Goal: Communication & Community: Answer question/provide support

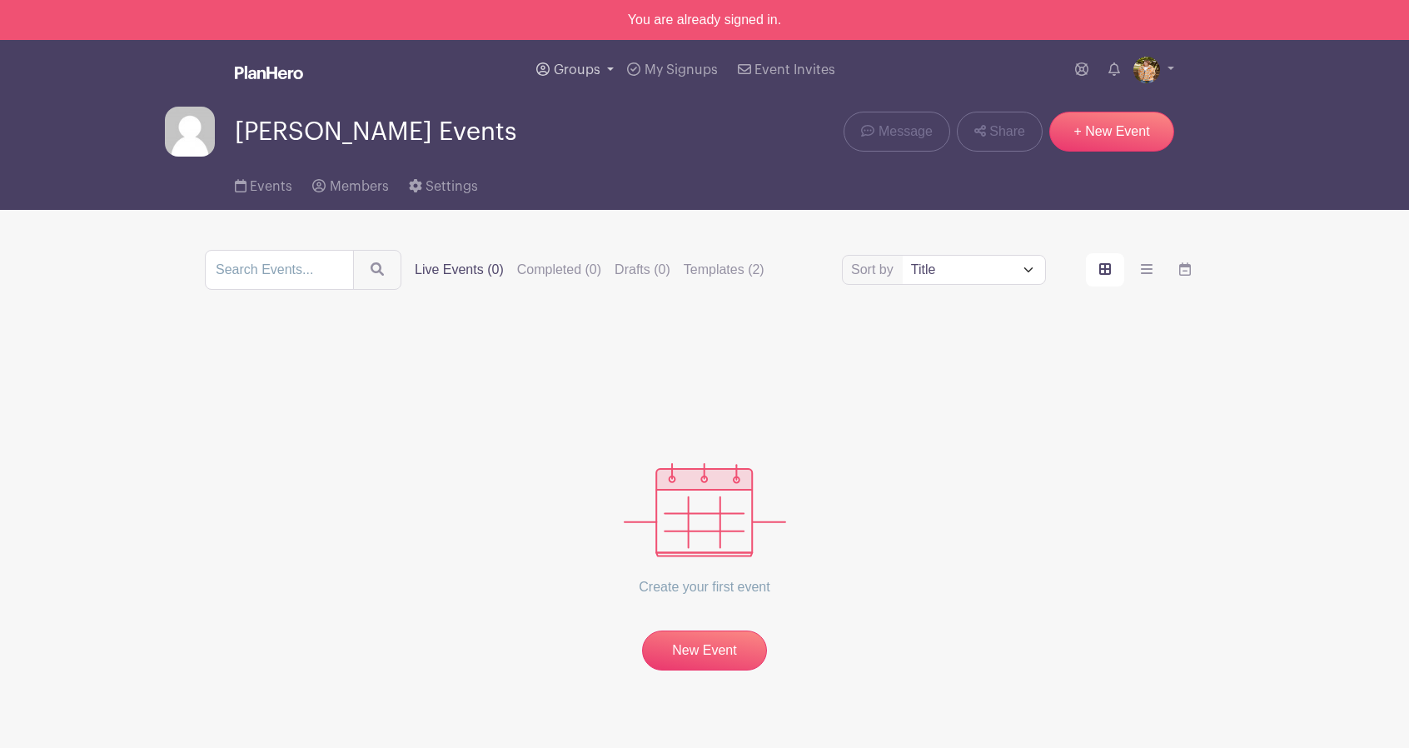
click at [606, 69] on link "Groups" at bounding box center [575, 70] width 91 height 60
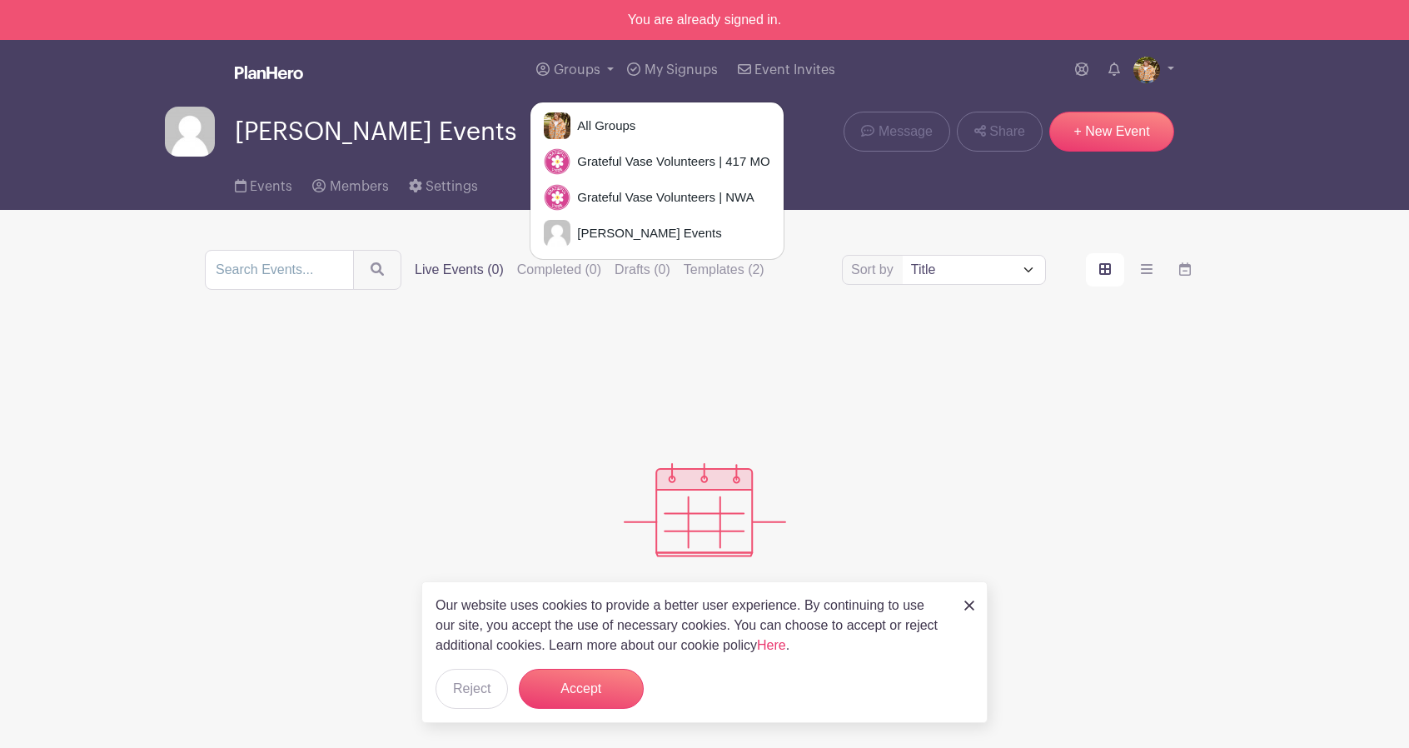
click at [968, 608] on img at bounding box center [969, 605] width 10 height 10
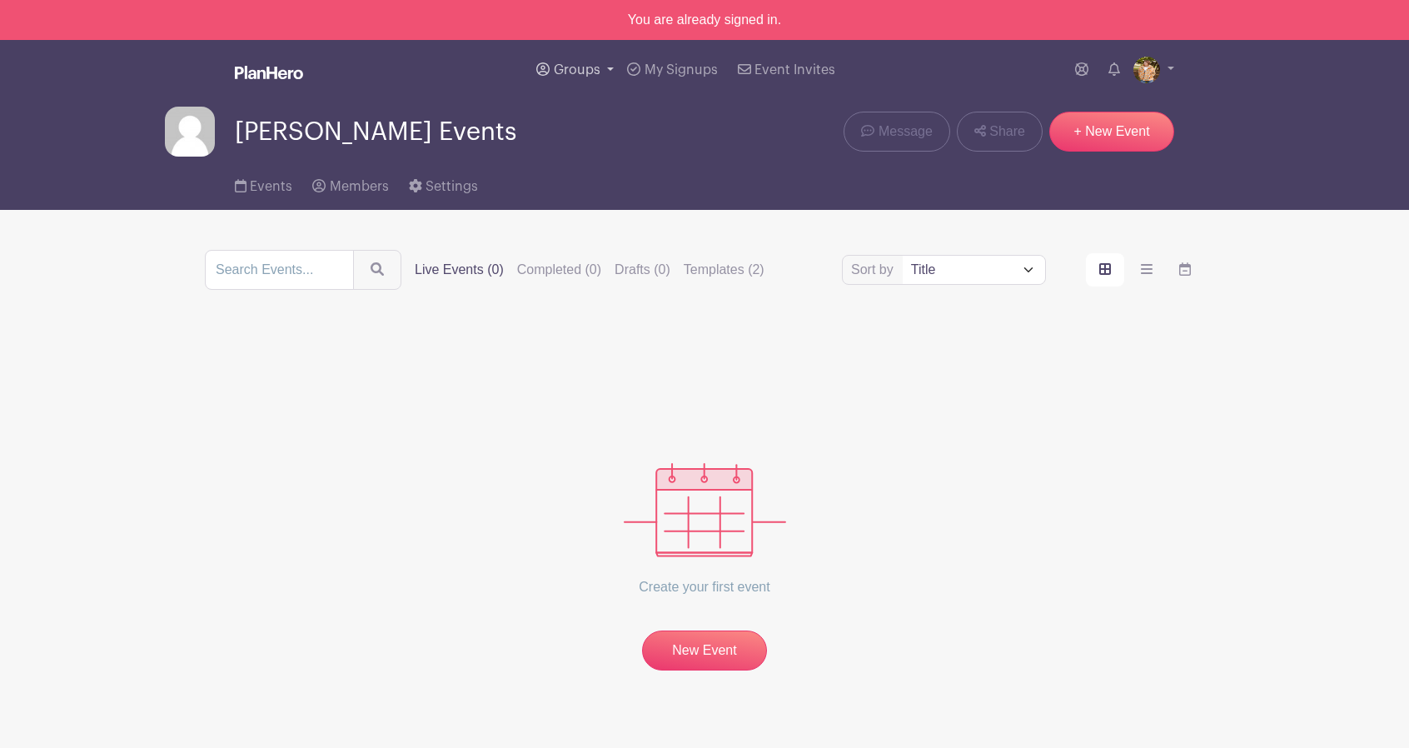
click at [583, 72] on span "Groups" at bounding box center [577, 69] width 47 height 13
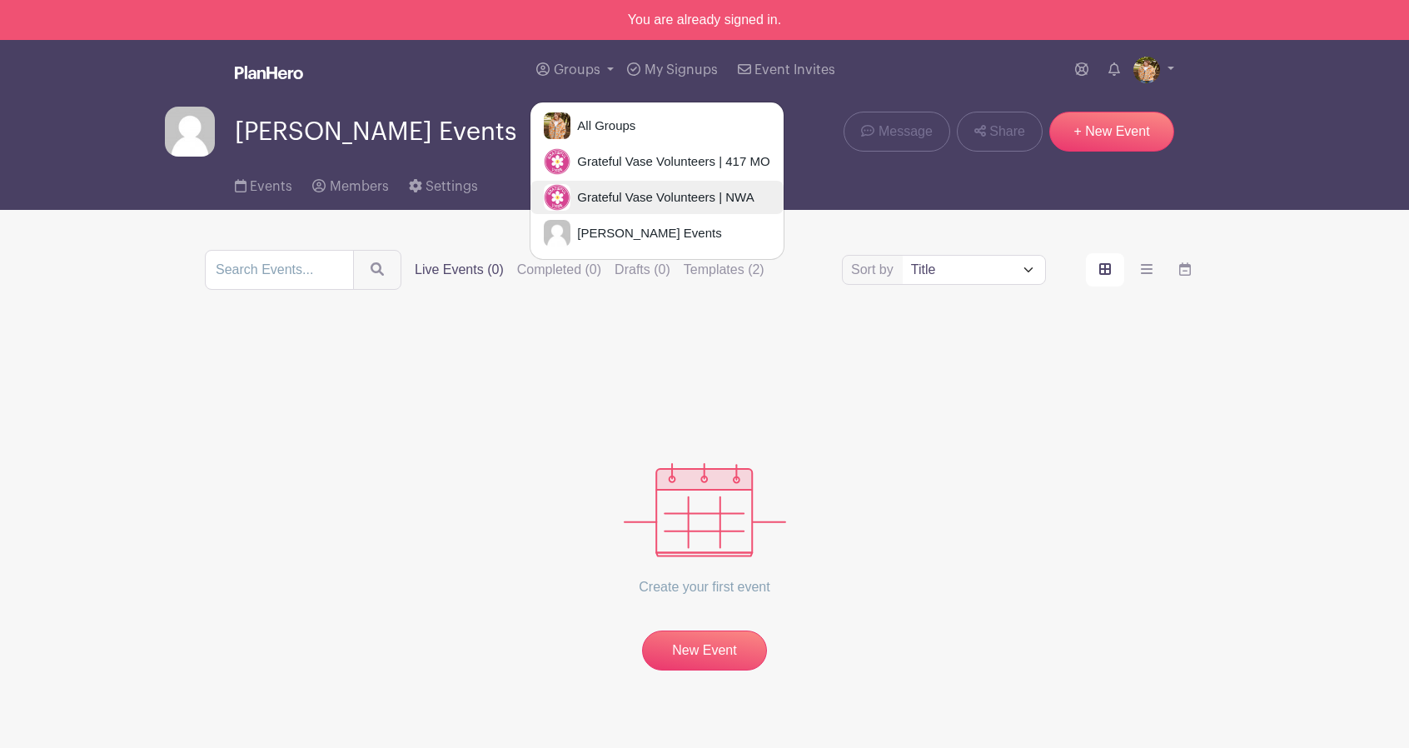
click at [626, 188] on span "Grateful Vase Volunteers | NWA" at bounding box center [661, 197] width 183 height 19
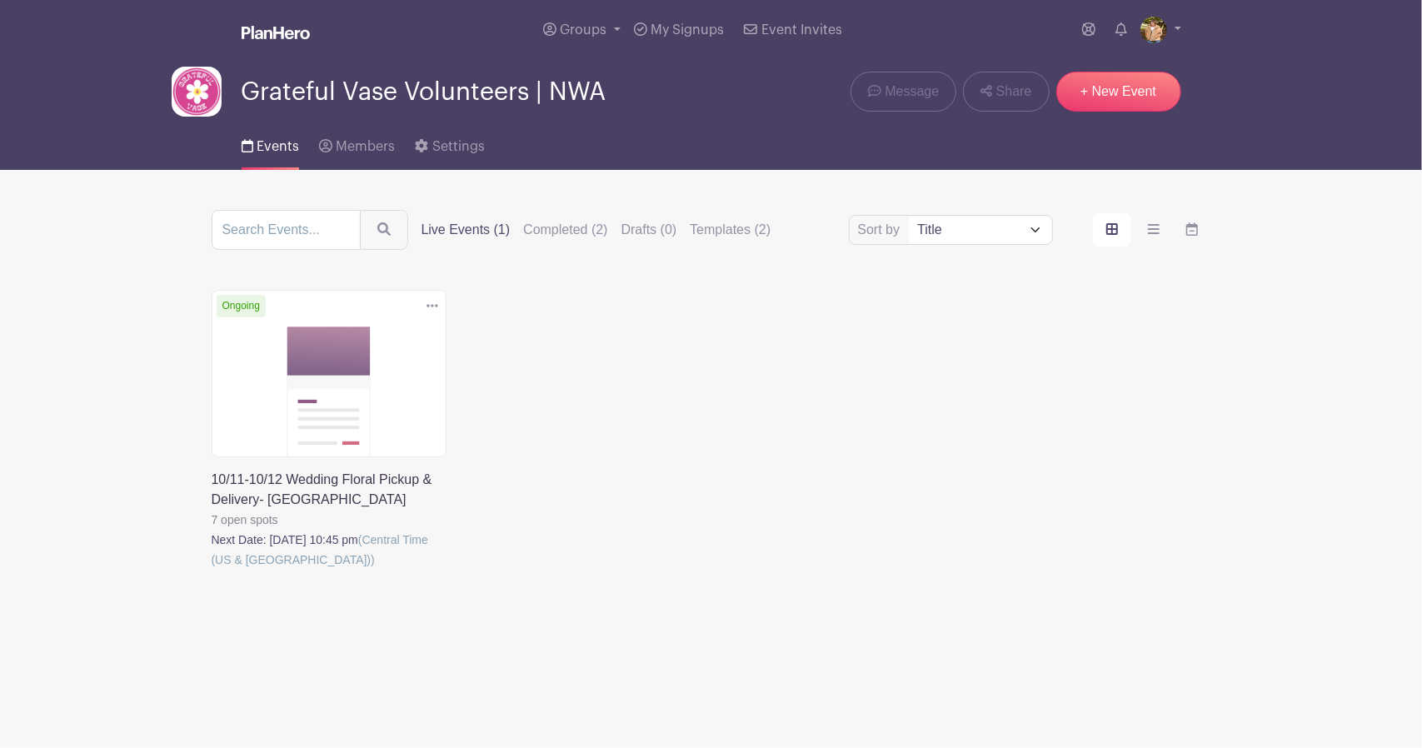
click at [212, 570] on link at bounding box center [212, 570] width 0 height 0
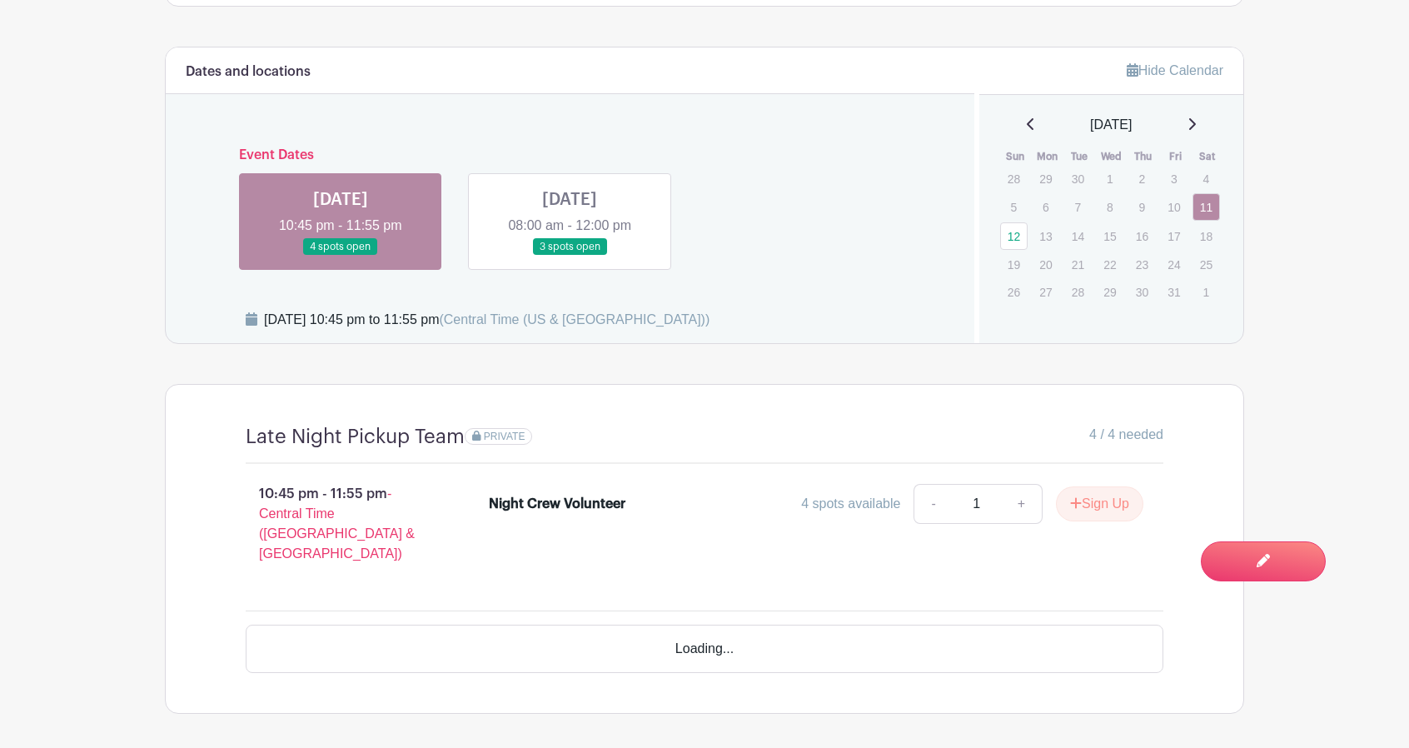
scroll to position [859, 0]
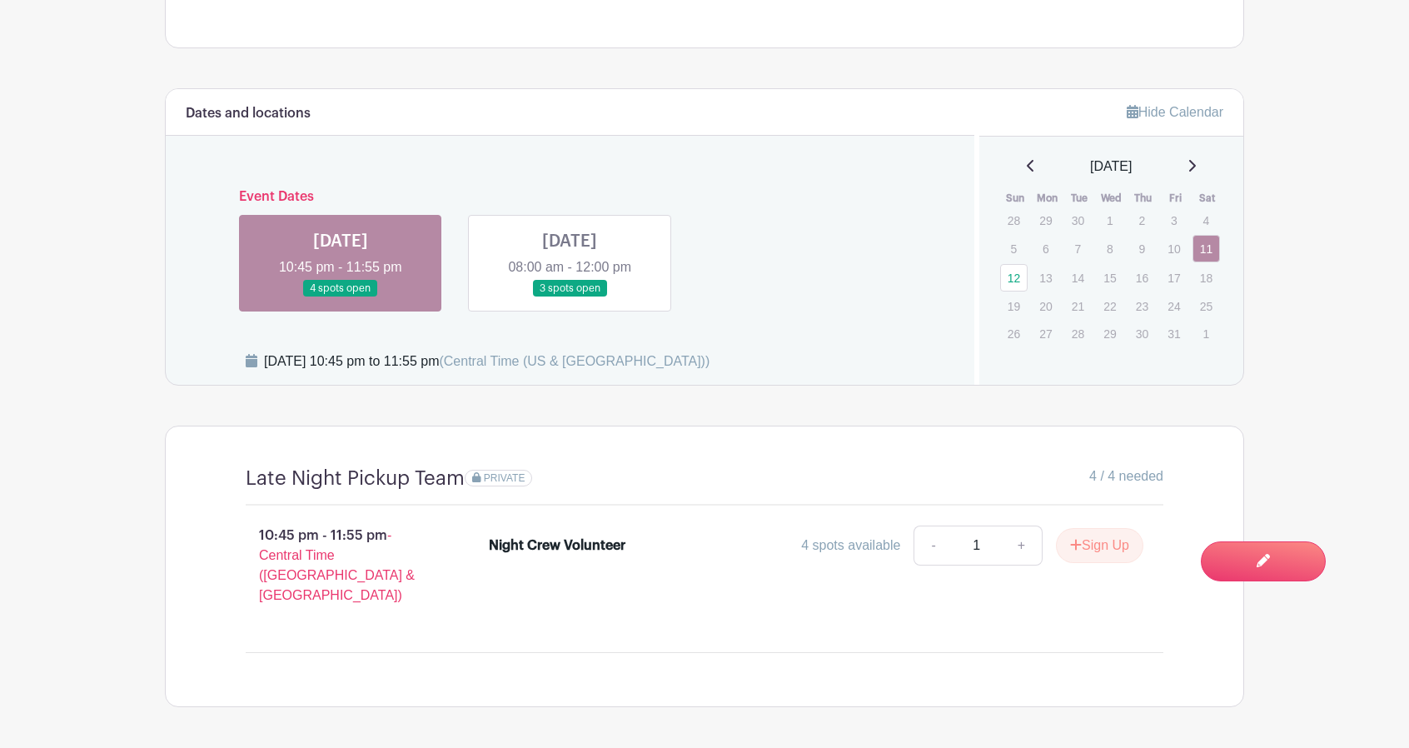
click at [570, 297] on link at bounding box center [570, 297] width 0 height 0
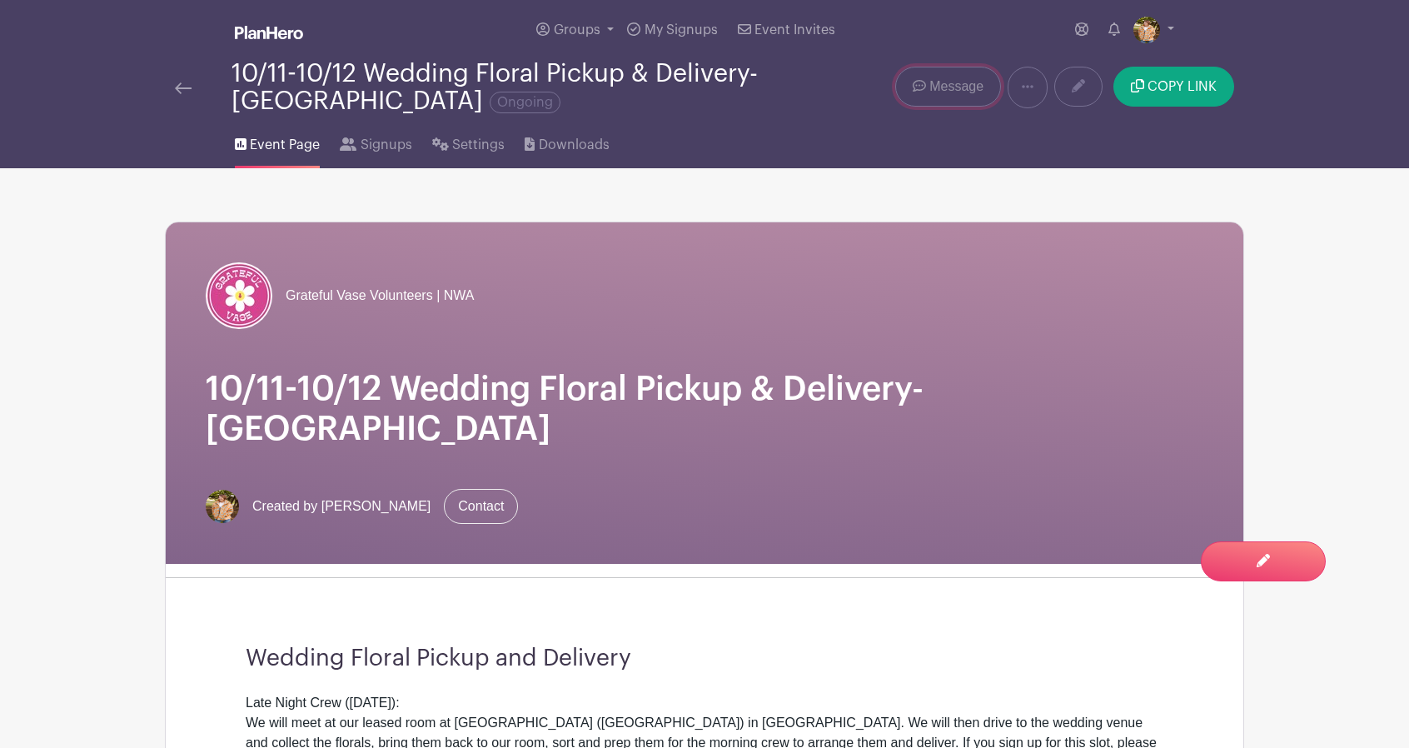
click at [959, 88] on span "Message" at bounding box center [956, 87] width 54 height 20
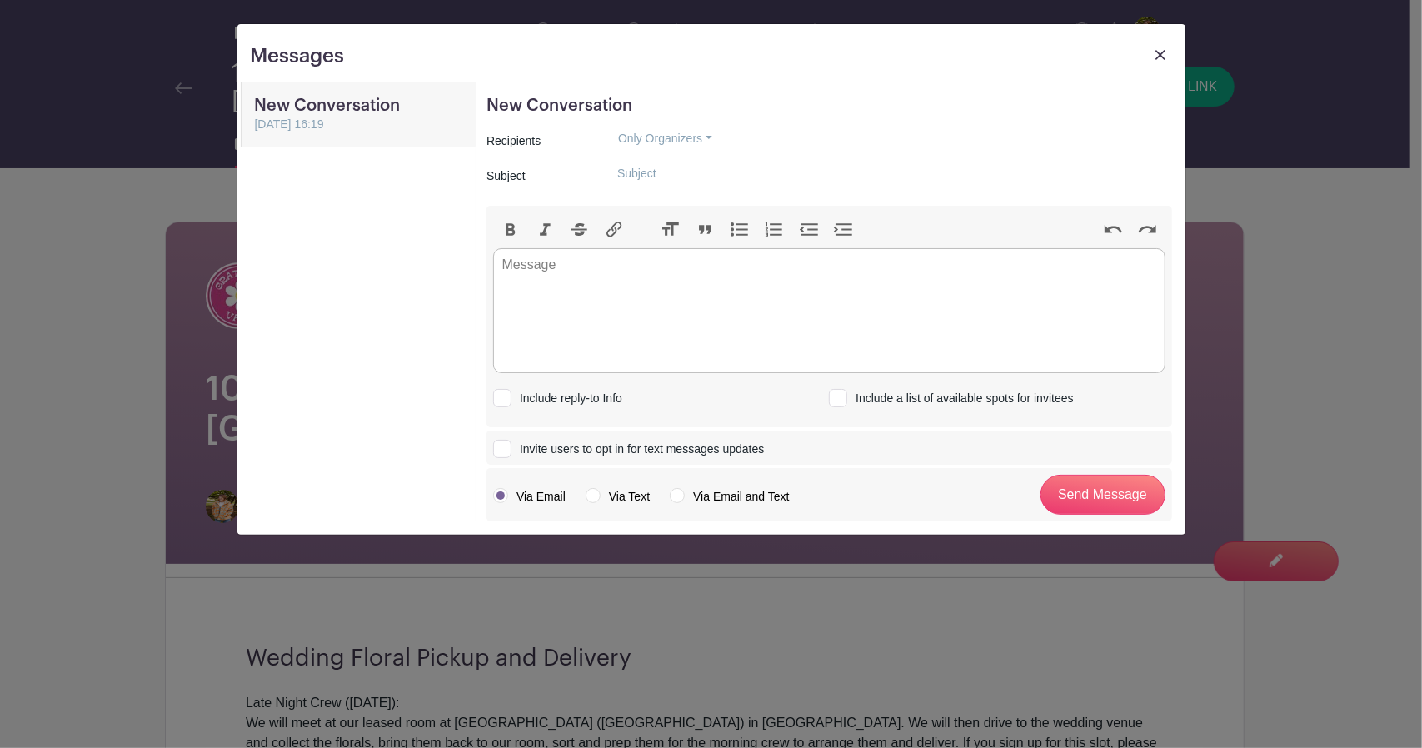
click at [1165, 49] on link at bounding box center [1159, 59] width 23 height 31
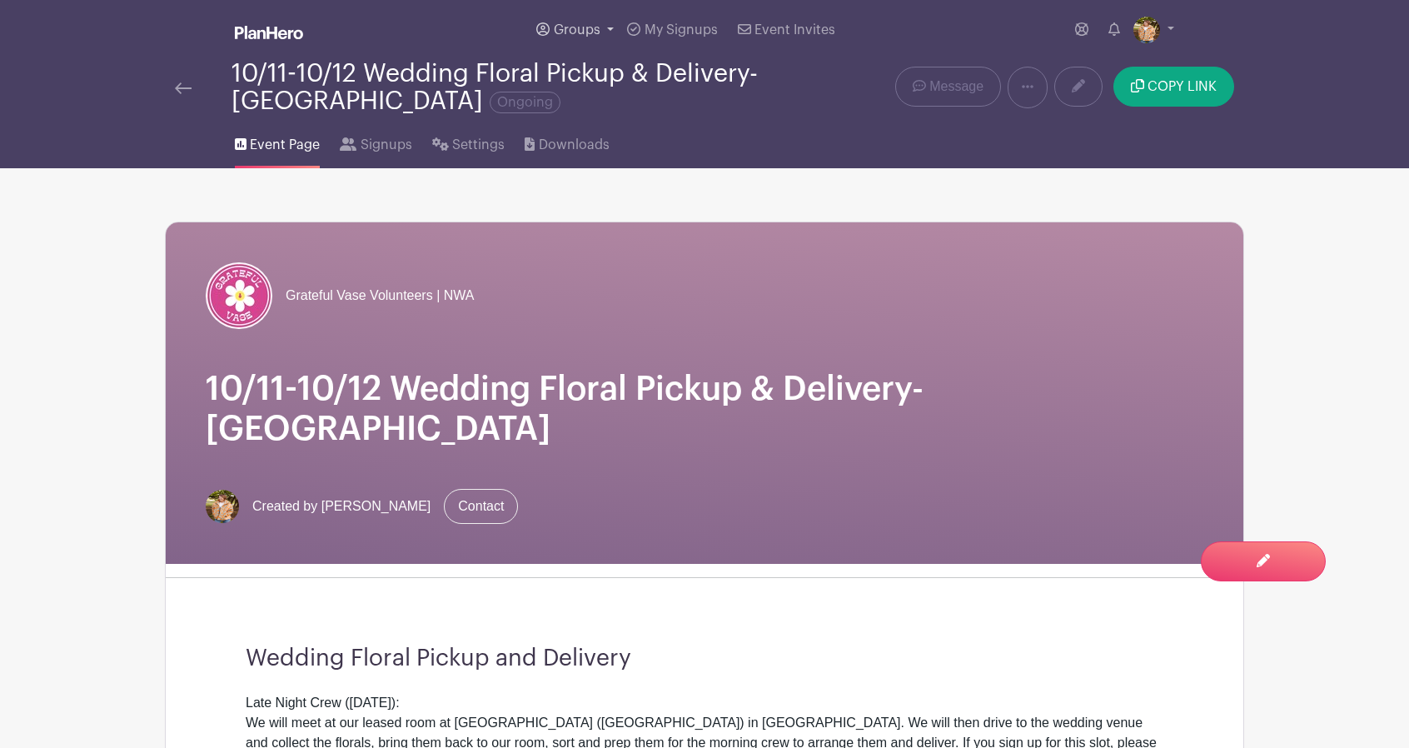
click at [598, 27] on span "Groups" at bounding box center [577, 29] width 47 height 13
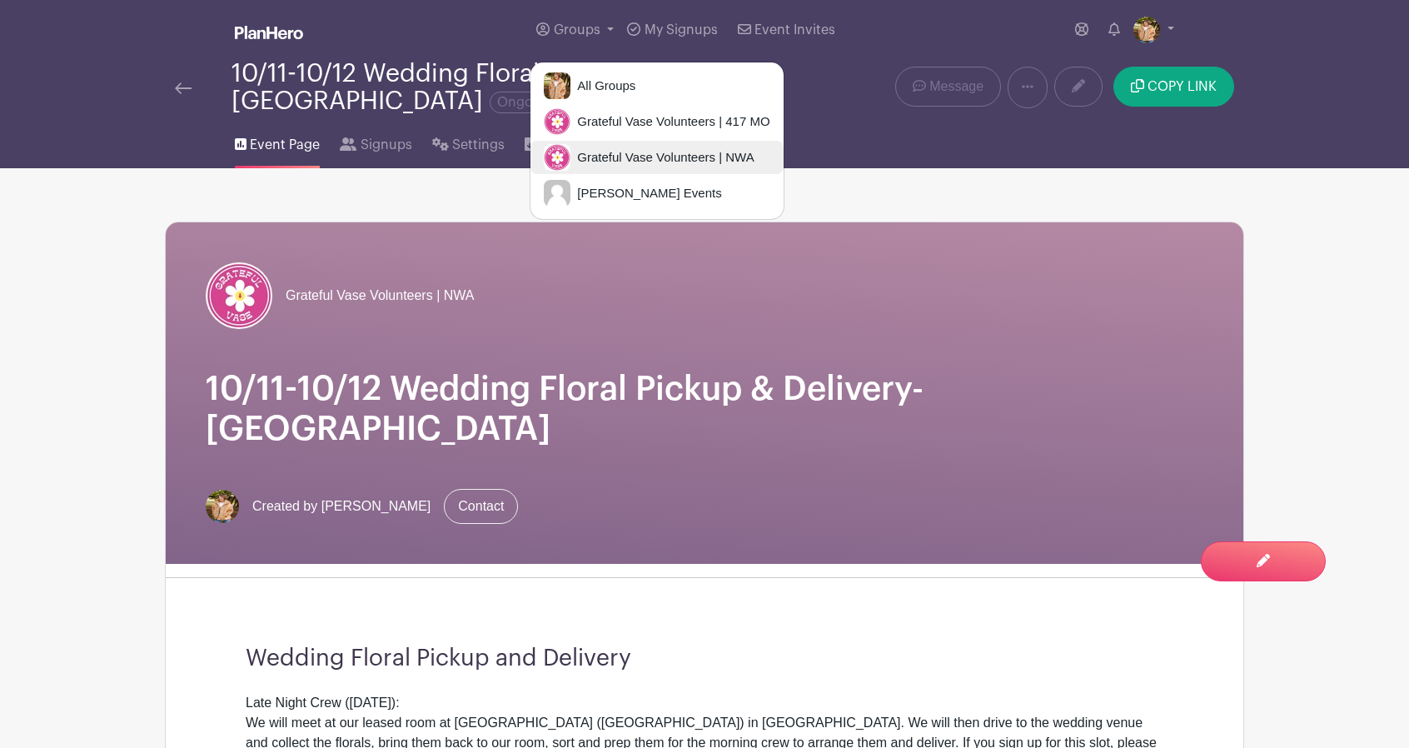
click at [608, 153] on span "Grateful Vase Volunteers | NWA" at bounding box center [661, 157] width 183 height 19
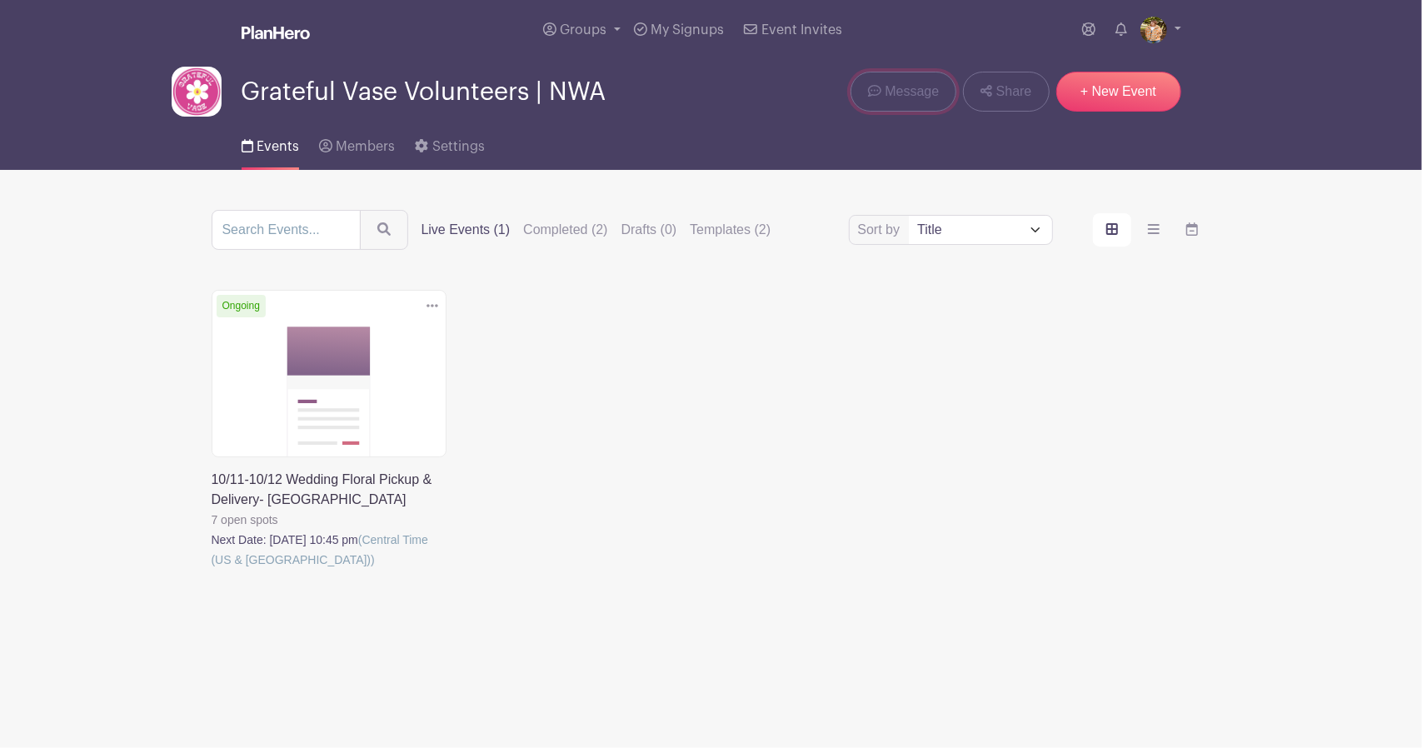
click at [921, 98] on span "Message" at bounding box center [911, 92] width 54 height 20
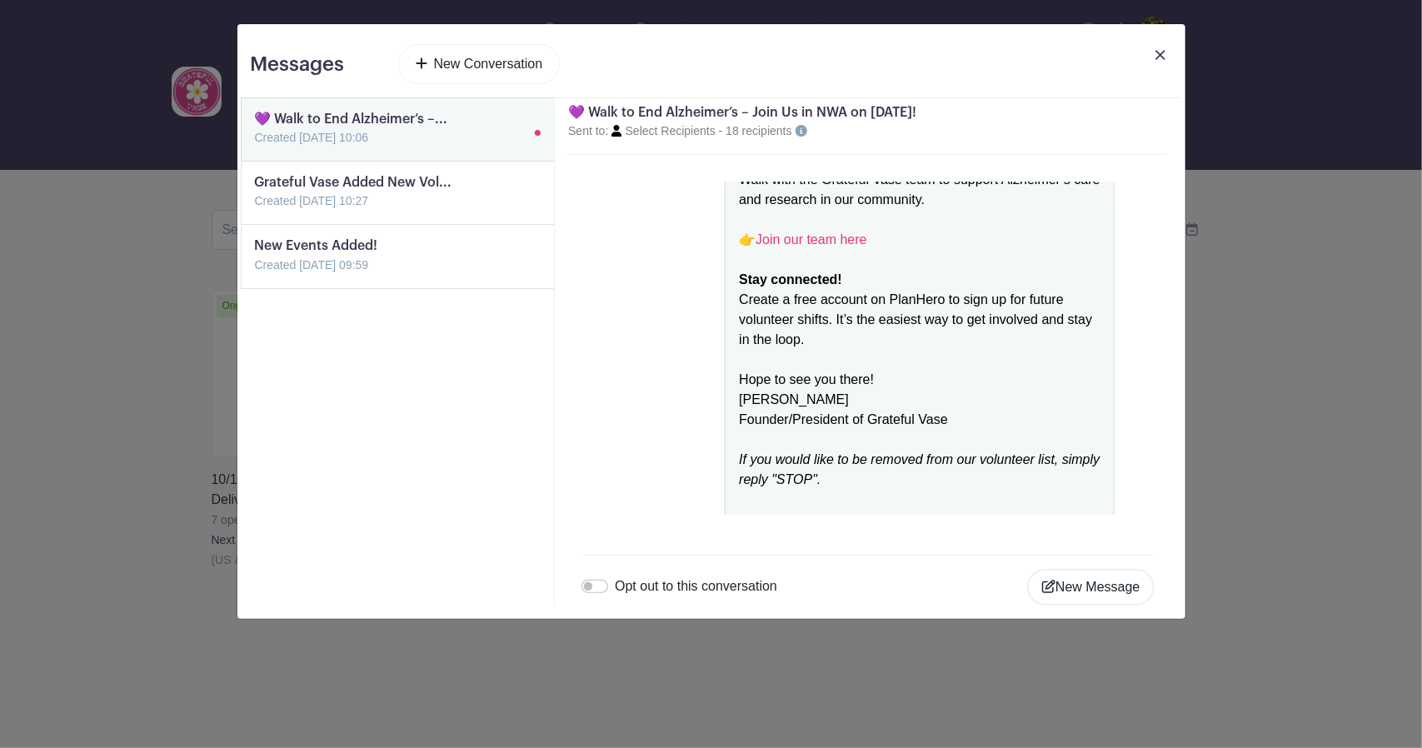
scroll to position [321, 0]
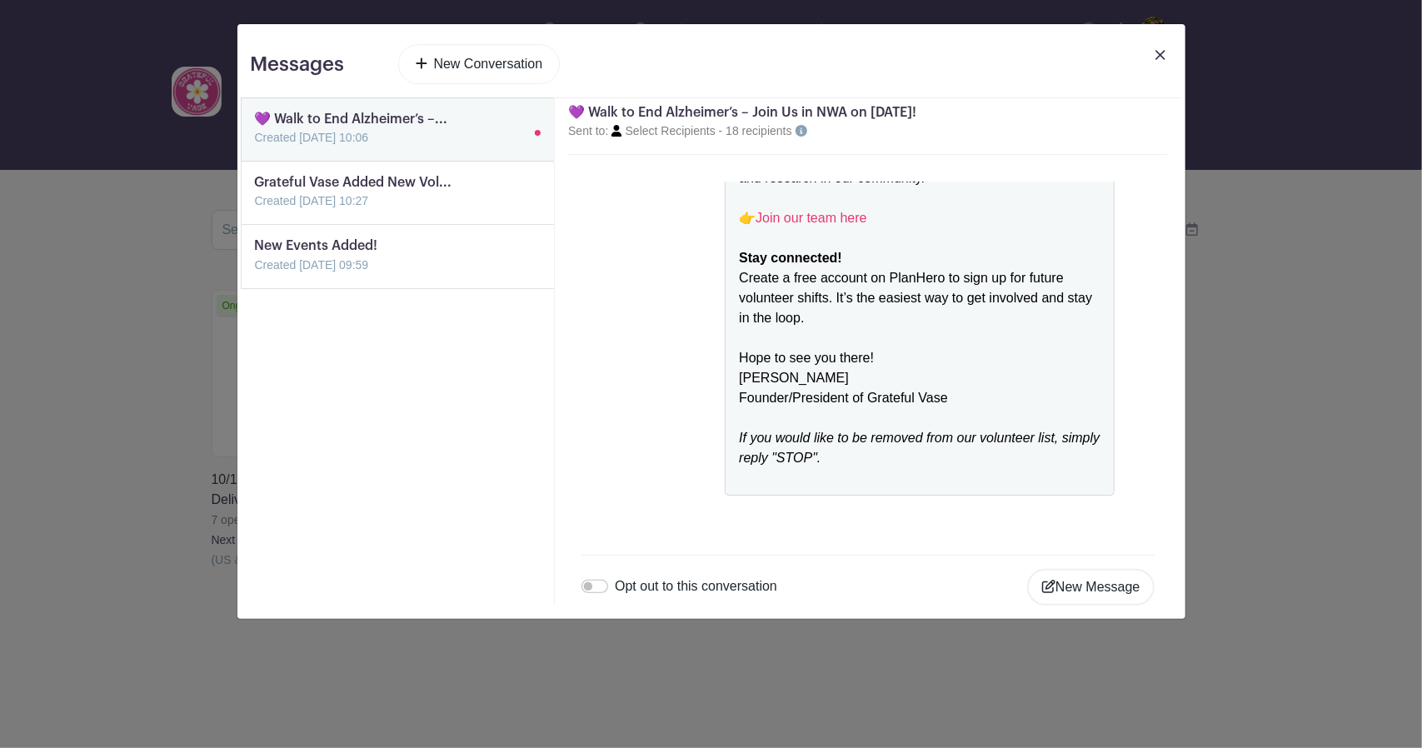
click at [255, 211] on link at bounding box center [255, 211] width 0 height 0
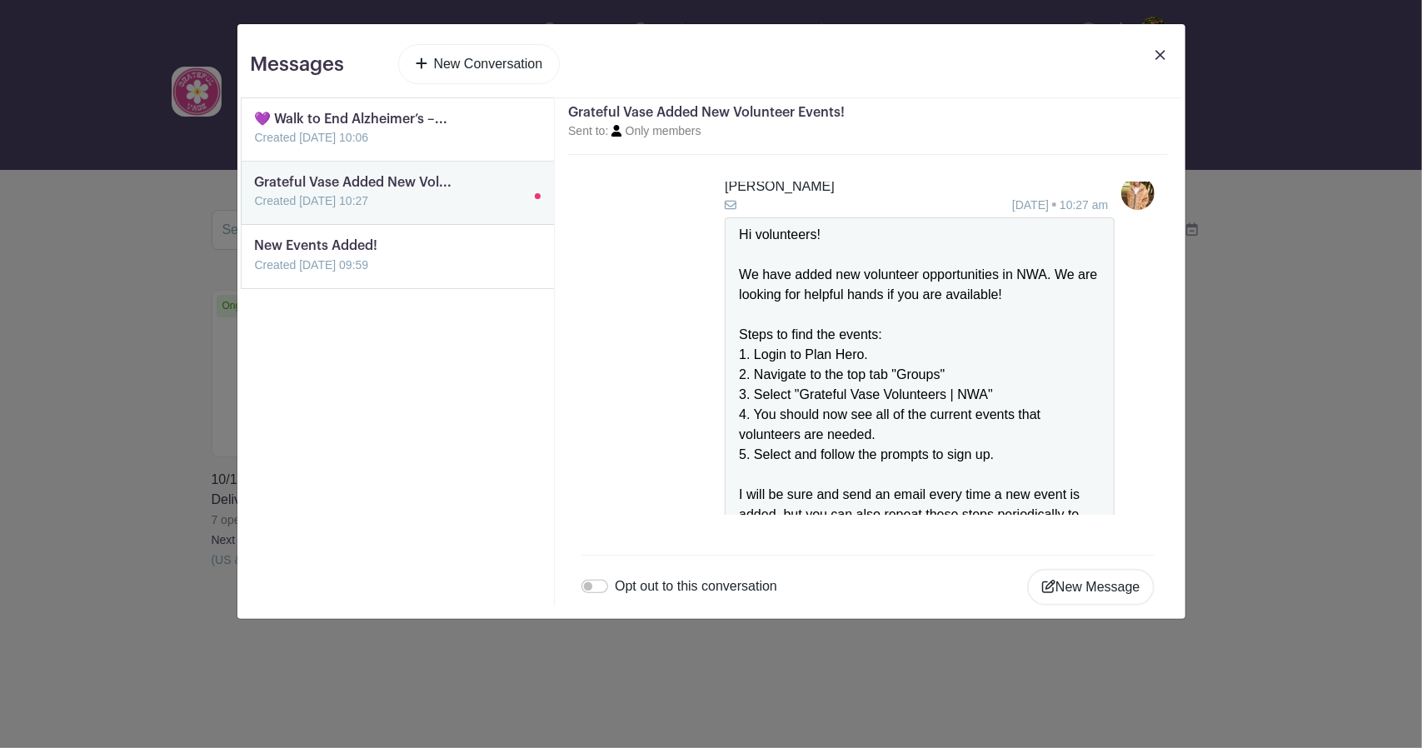
scroll to position [0, 0]
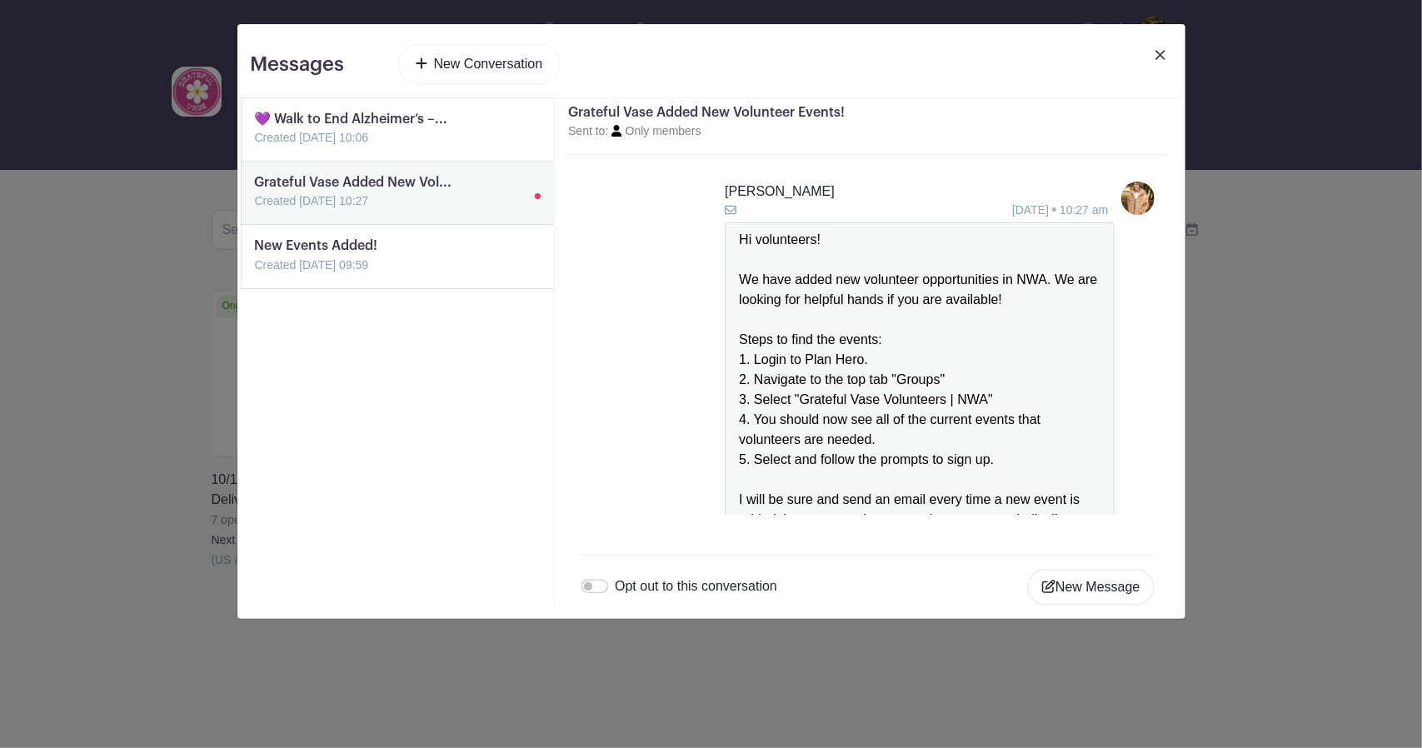
click at [255, 147] on link at bounding box center [255, 147] width 0 height 0
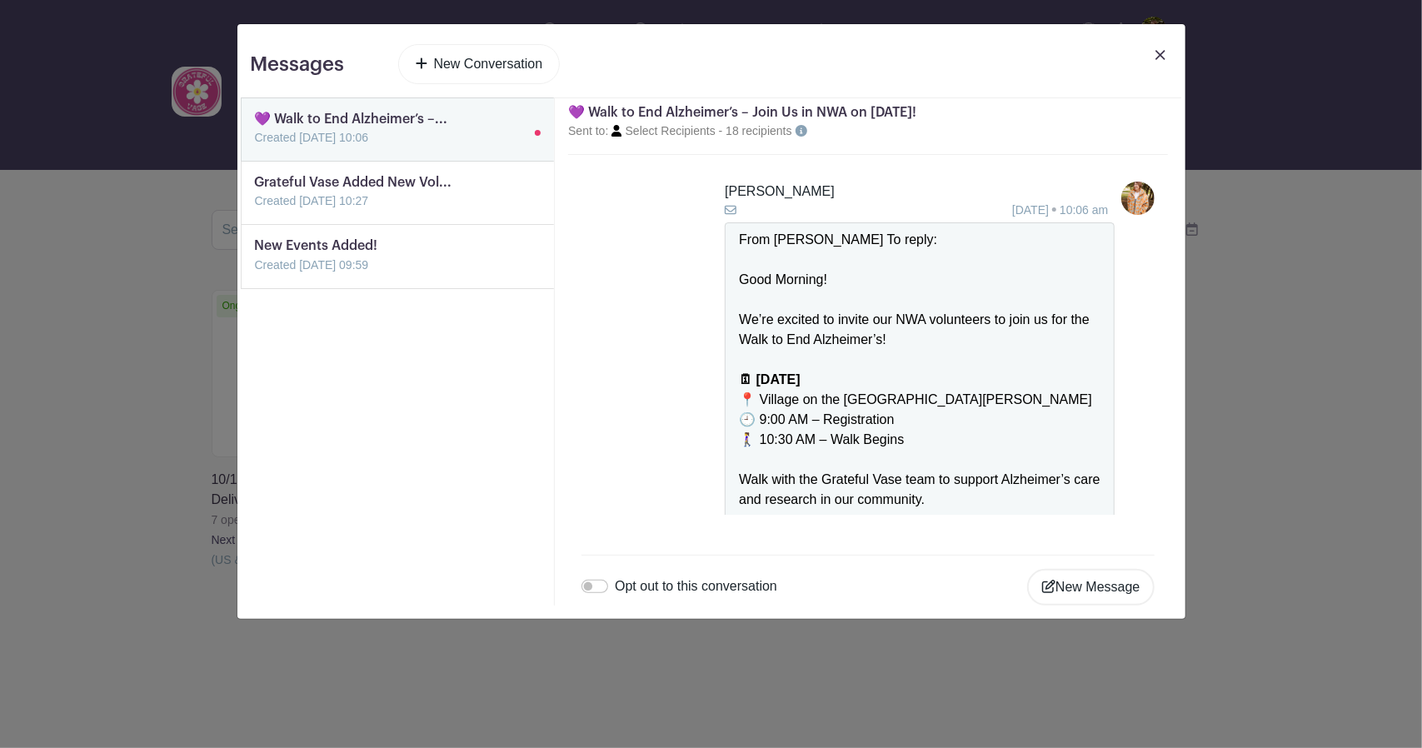
scroll to position [321, 0]
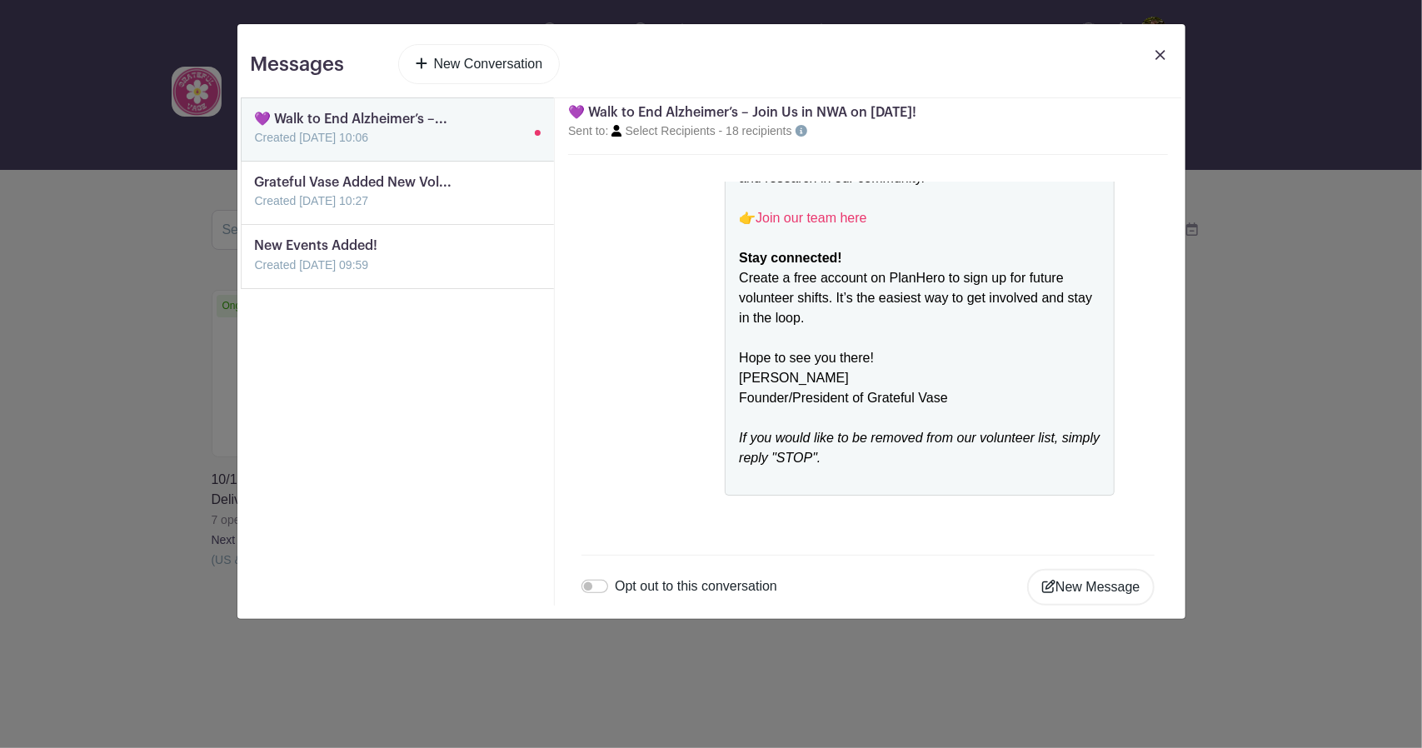
click at [255, 275] on link at bounding box center [255, 275] width 0 height 0
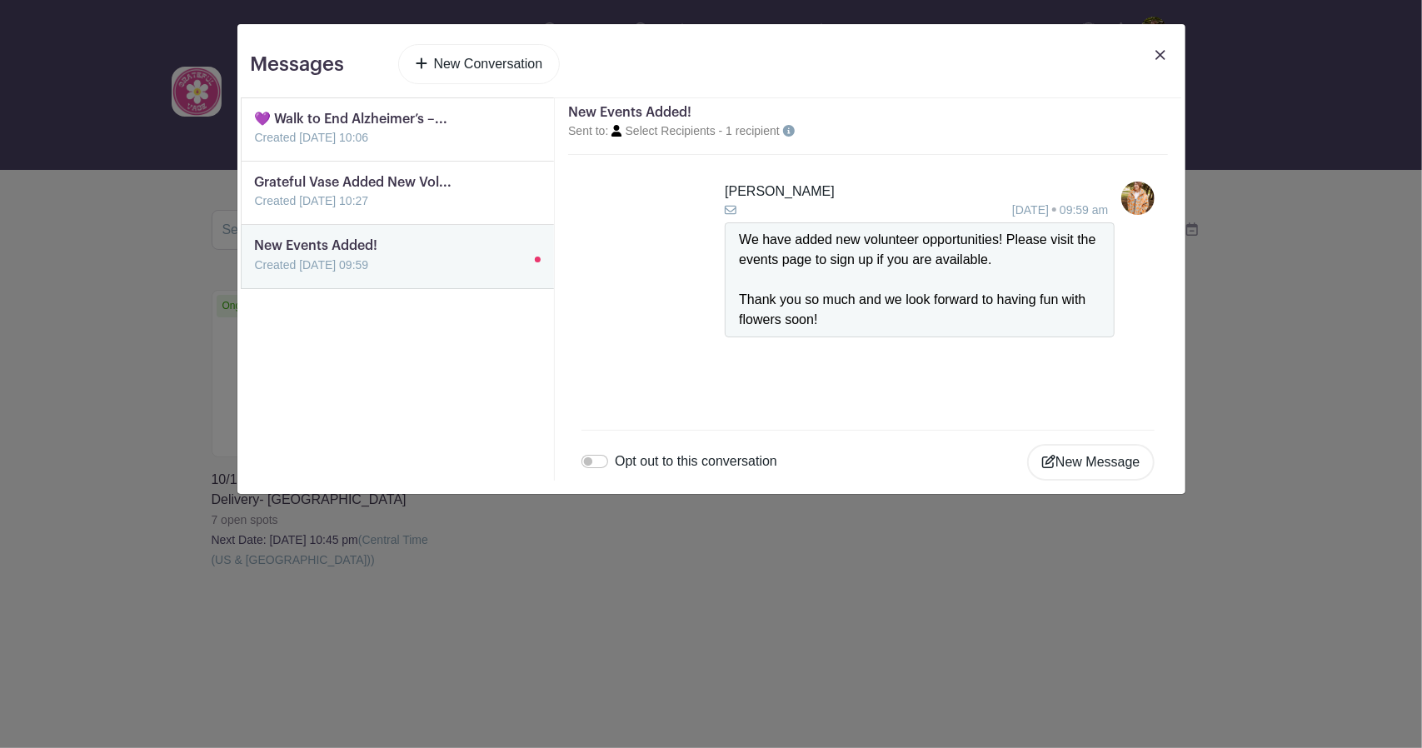
click at [255, 147] on link at bounding box center [255, 147] width 0 height 0
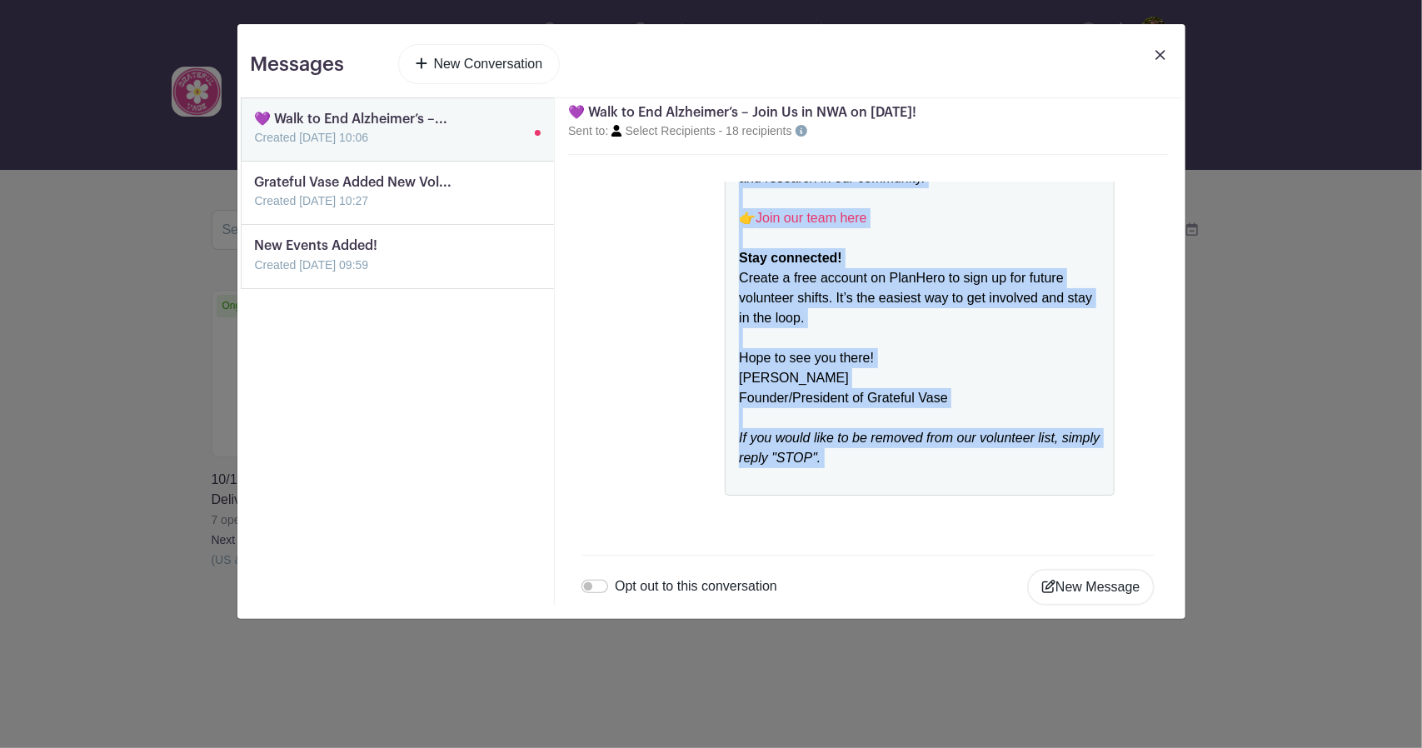
drag, startPoint x: 736, startPoint y: 201, endPoint x: 1020, endPoint y: 482, distance: 399.9
click at [1020, 482] on div "From [PERSON_NAME] To reply: Good Morning! We’re excited to invite our NWA volu…" at bounding box center [919, 198] width 361 height 580
copy div "Good Morning! We’re excited to invite our NWA volunteers to join us for the Wal…"
click at [603, 406] on li "[PERSON_NAME] [DATE] 10:06 am From [PERSON_NAME] To reply: Good Morning! We’re …" at bounding box center [867, 177] width 573 height 635
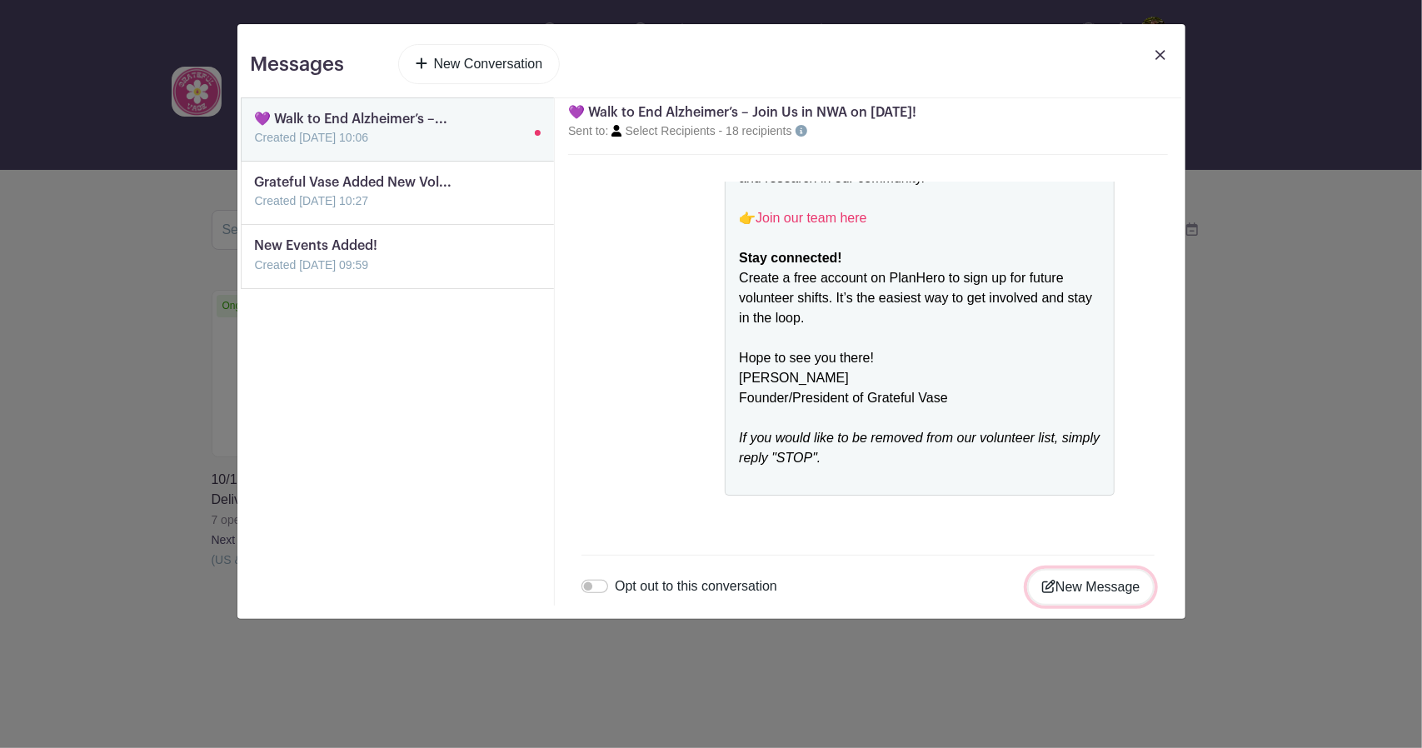
click at [1121, 599] on button "New Message" at bounding box center [1090, 587] width 127 height 37
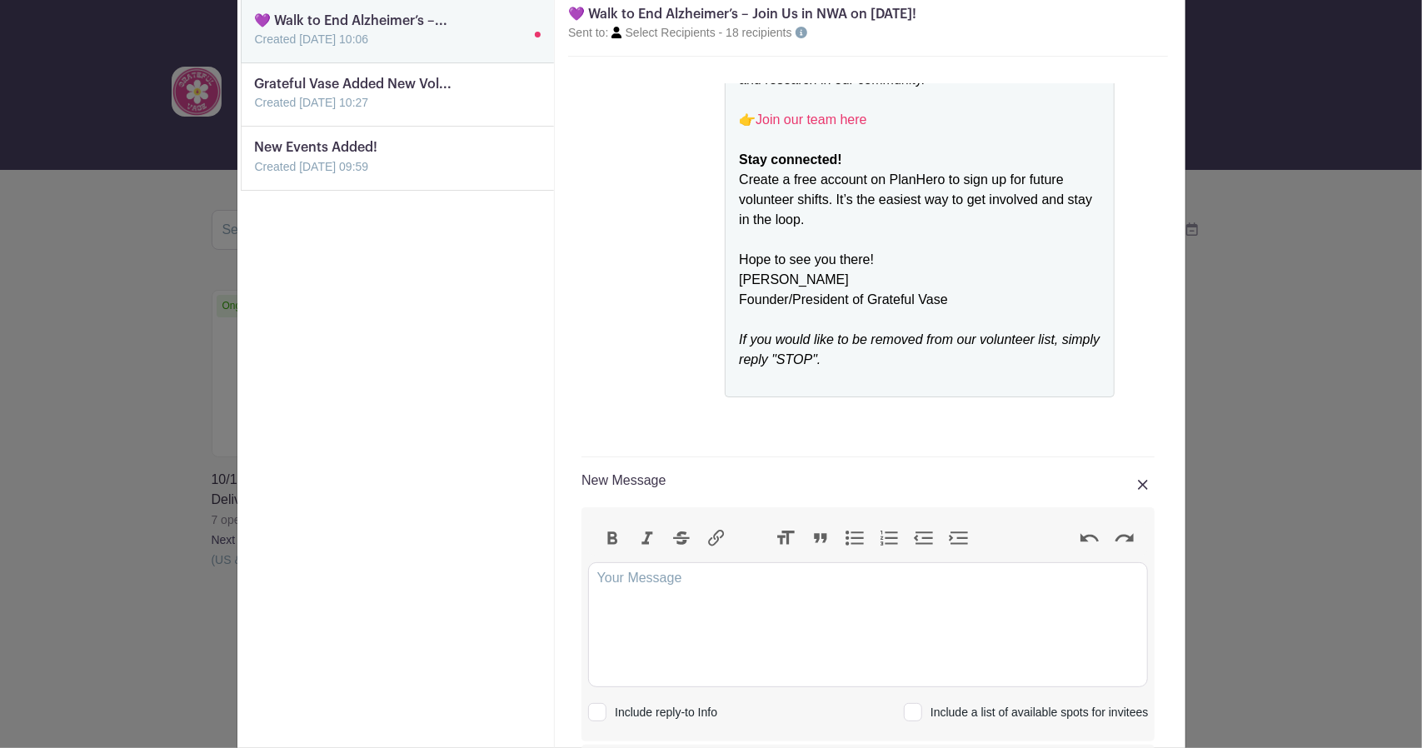
scroll to position [187, 0]
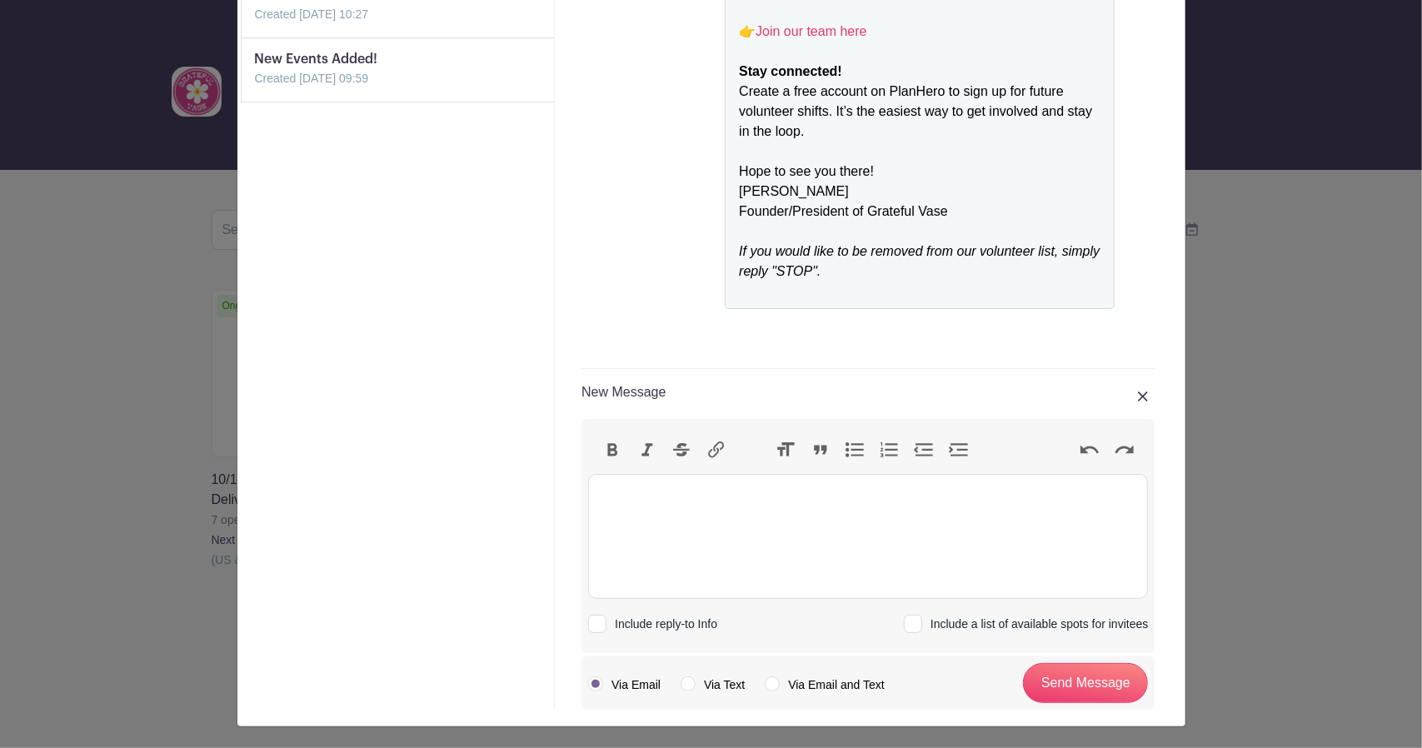
click at [645, 525] on trix-editor at bounding box center [868, 536] width 560 height 125
paste trix-editor "<lor>Ipsu d sit amet conse adi <elitse>DOE Temp in Utl Etdolorem’a</enimad> — m…"
type trix-editor "<lor>Ipsu d sit amet conse adi <elitse>DOE Temp in Utl Etdolorem’a</enimad> — m…"
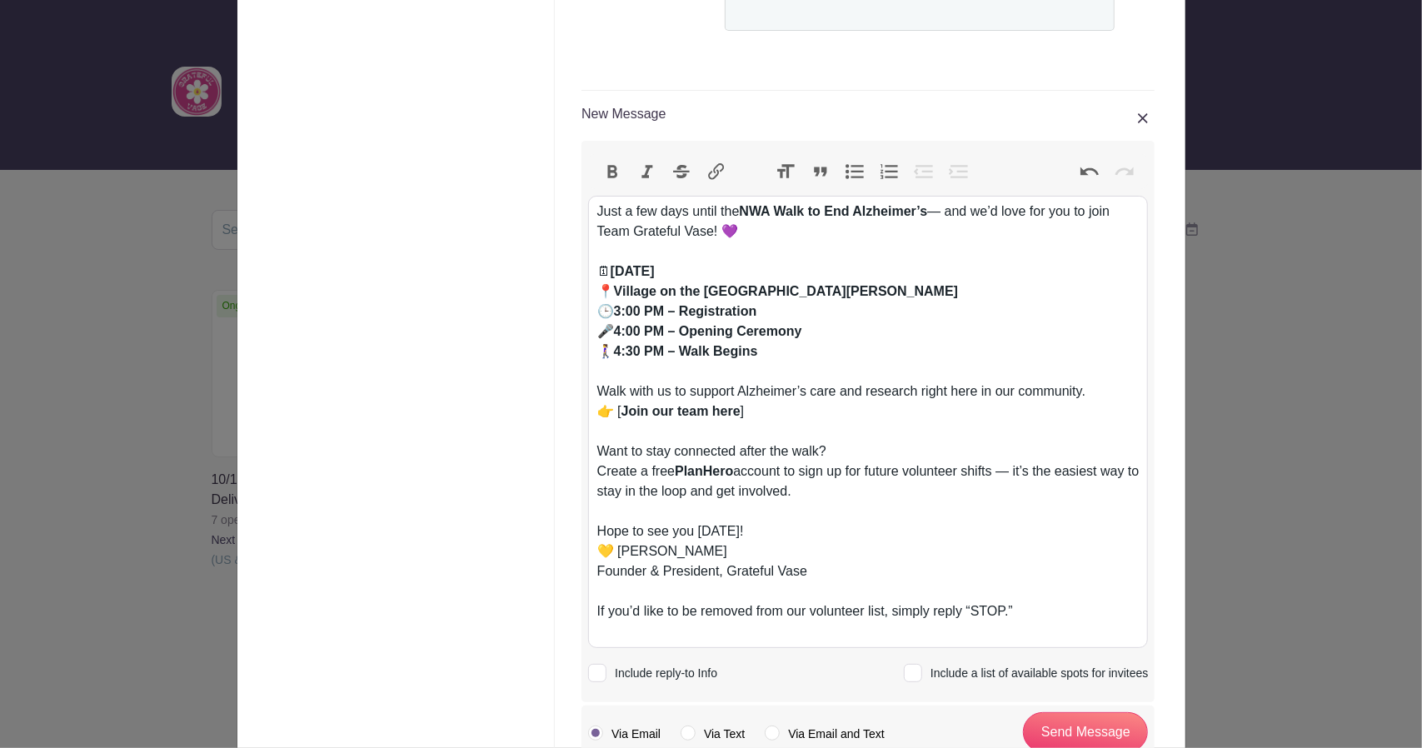
scroll to position [430, 0]
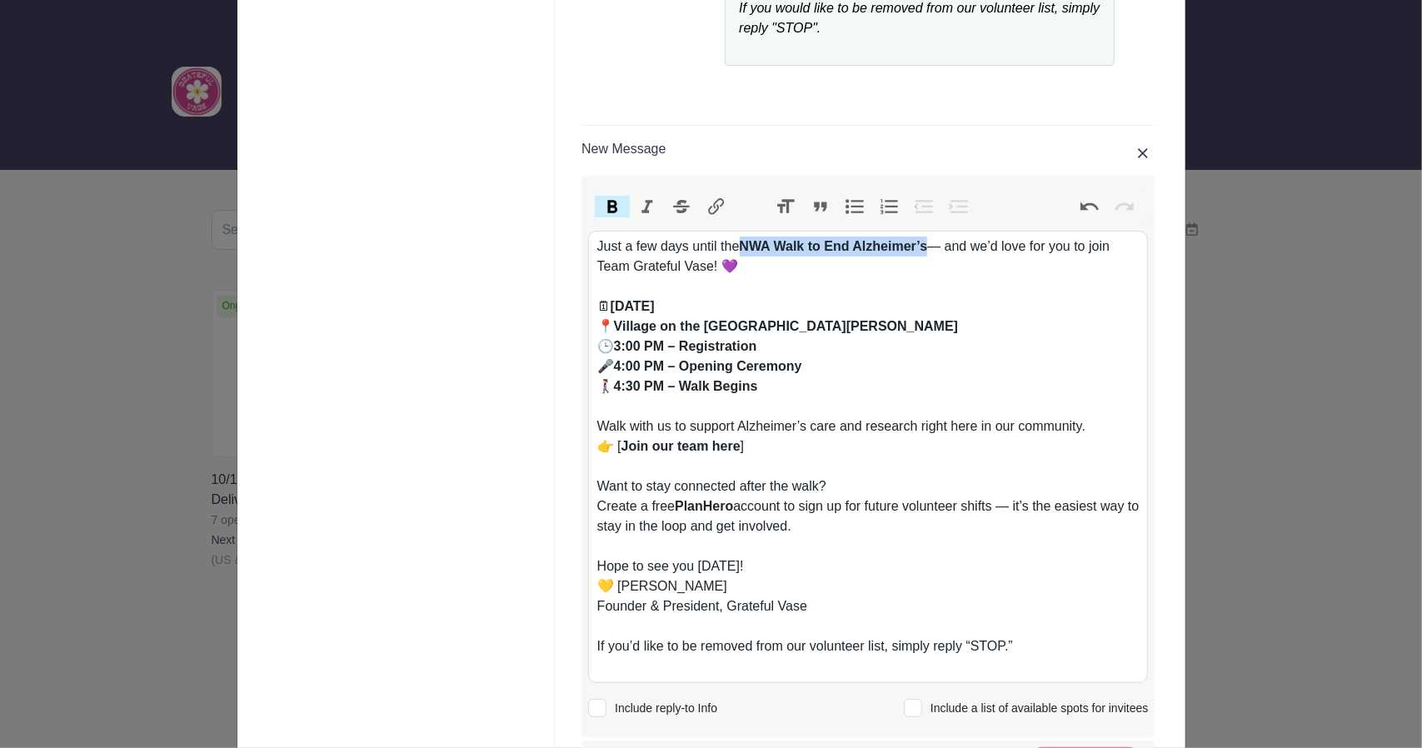
drag, startPoint x: 737, startPoint y: 241, endPoint x: 951, endPoint y: 284, distance: 218.4
click at [925, 249] on div "Just a few days until the NWA Walk to End Alzheimer’s — and we’d love for you t…" at bounding box center [868, 267] width 542 height 60
click at [997, 327] on div "🗓 [DATE] 📍 Village on the [GEOGRAPHIC_DATA] 🕒 3:00 PM – Registration 🎤 4:00 PM …" at bounding box center [868, 356] width 542 height 120
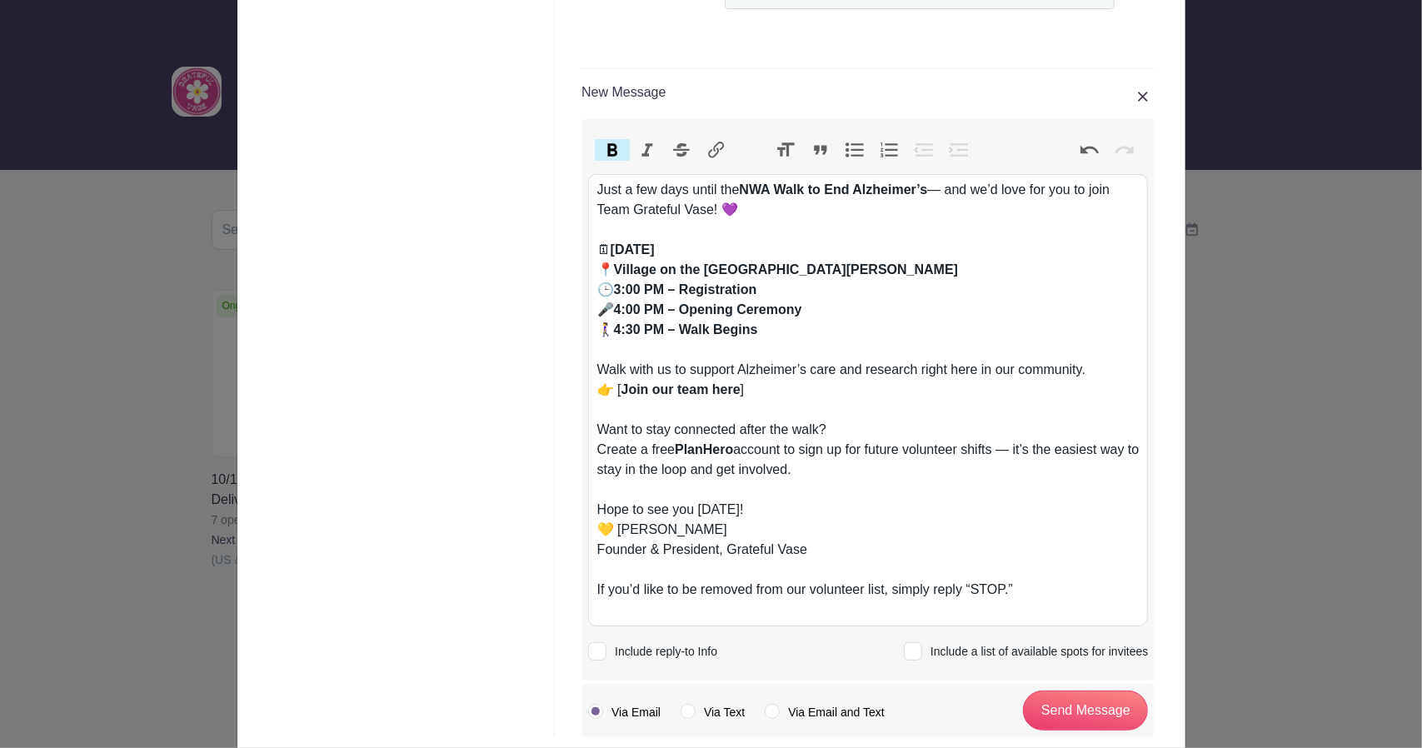
scroll to position [513, 0]
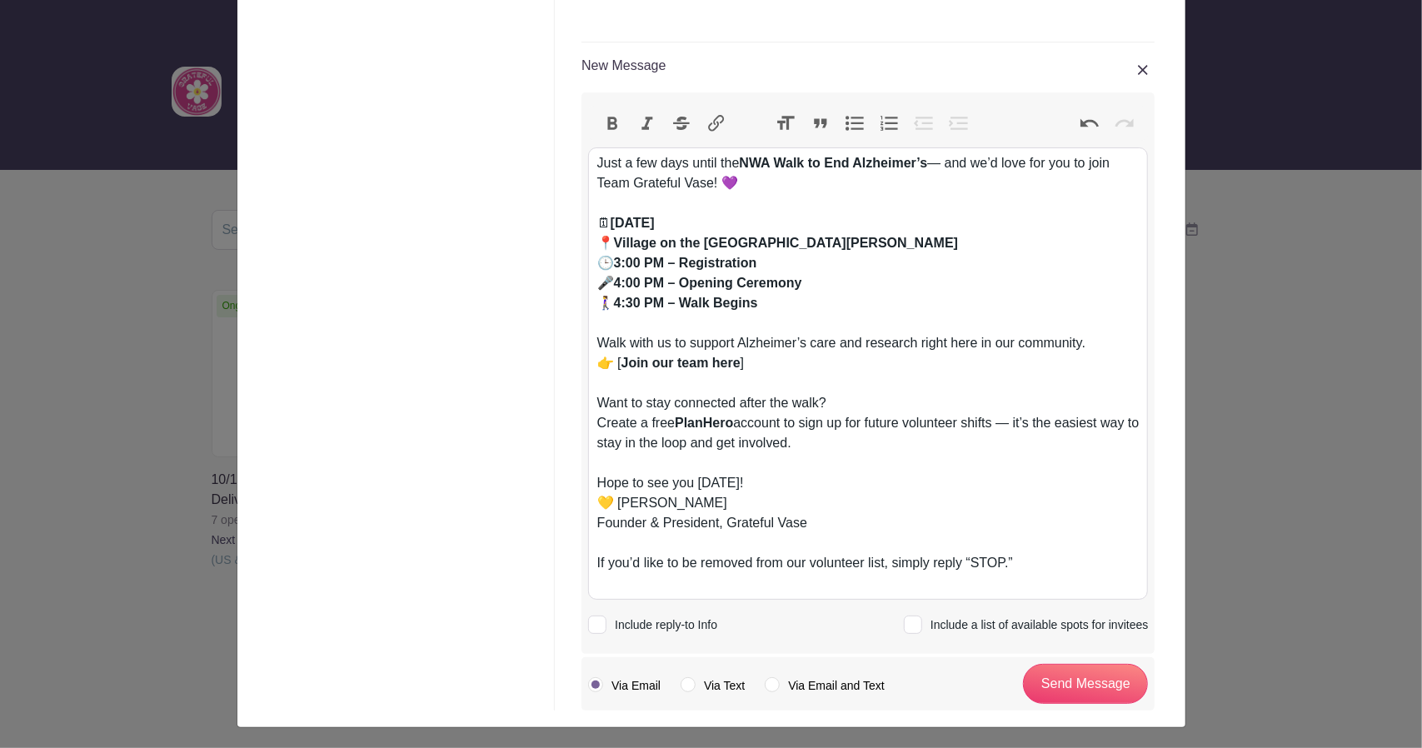
click at [613, 199] on div "Just a few days until the NWA Walk to End Alzheimer’s — and we’d love for you t…" at bounding box center [868, 183] width 542 height 60
click at [794, 177] on div "Just a few days until the NWA Walk to End Alzheimer’s — and we’d love for you t…" at bounding box center [868, 183] width 542 height 60
click at [794, 263] on div "🗓 [DATE] 📍 Village on the [GEOGRAPHIC_DATA] 🕒 3:00 PM – Registration 🎤 4:00 PM …" at bounding box center [868, 273] width 542 height 120
click at [823, 188] on div "Just a few days until the NWA Walk to End Alzheimer’s — and we’d love for you t…" at bounding box center [868, 183] width 542 height 60
drag, startPoint x: 738, startPoint y: 356, endPoint x: 621, endPoint y: 359, distance: 116.6
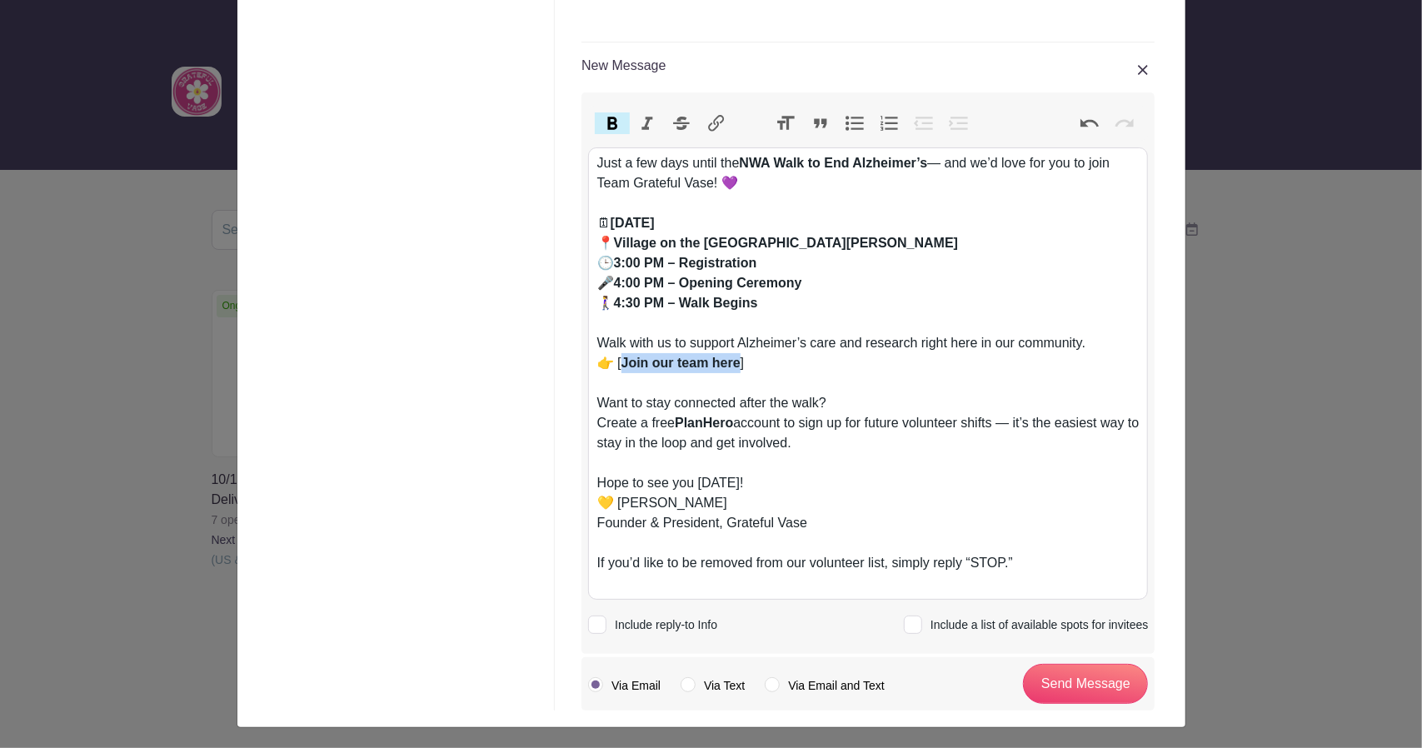
click at [621, 359] on strong "Join our team here" at bounding box center [680, 363] width 119 height 14
click at [715, 124] on button "Link" at bounding box center [716, 123] width 35 height 22
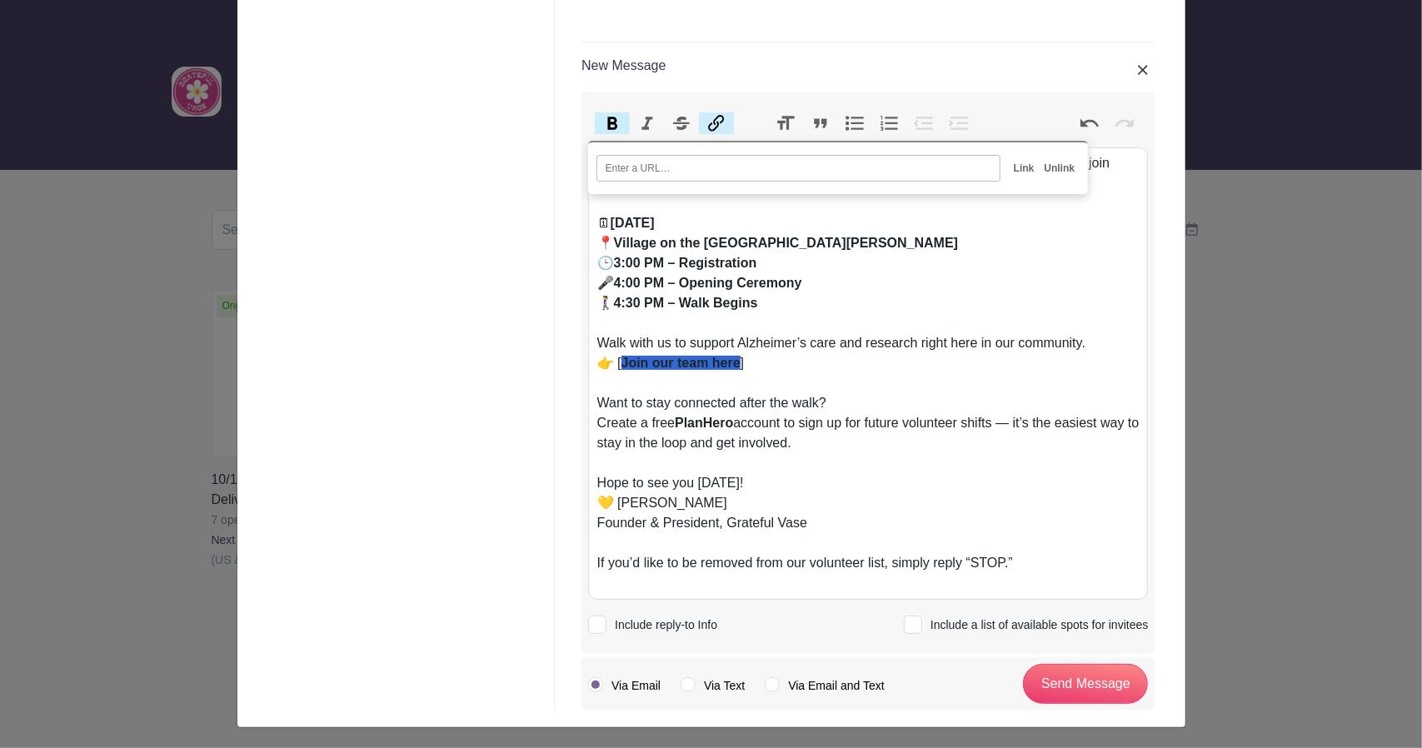
paste input "[URL][DOMAIN_NAME][US_STATE]"
type input "[URL][DOMAIN_NAME][US_STATE]"
click at [1023, 164] on input "Link" at bounding box center [1024, 168] width 31 height 25
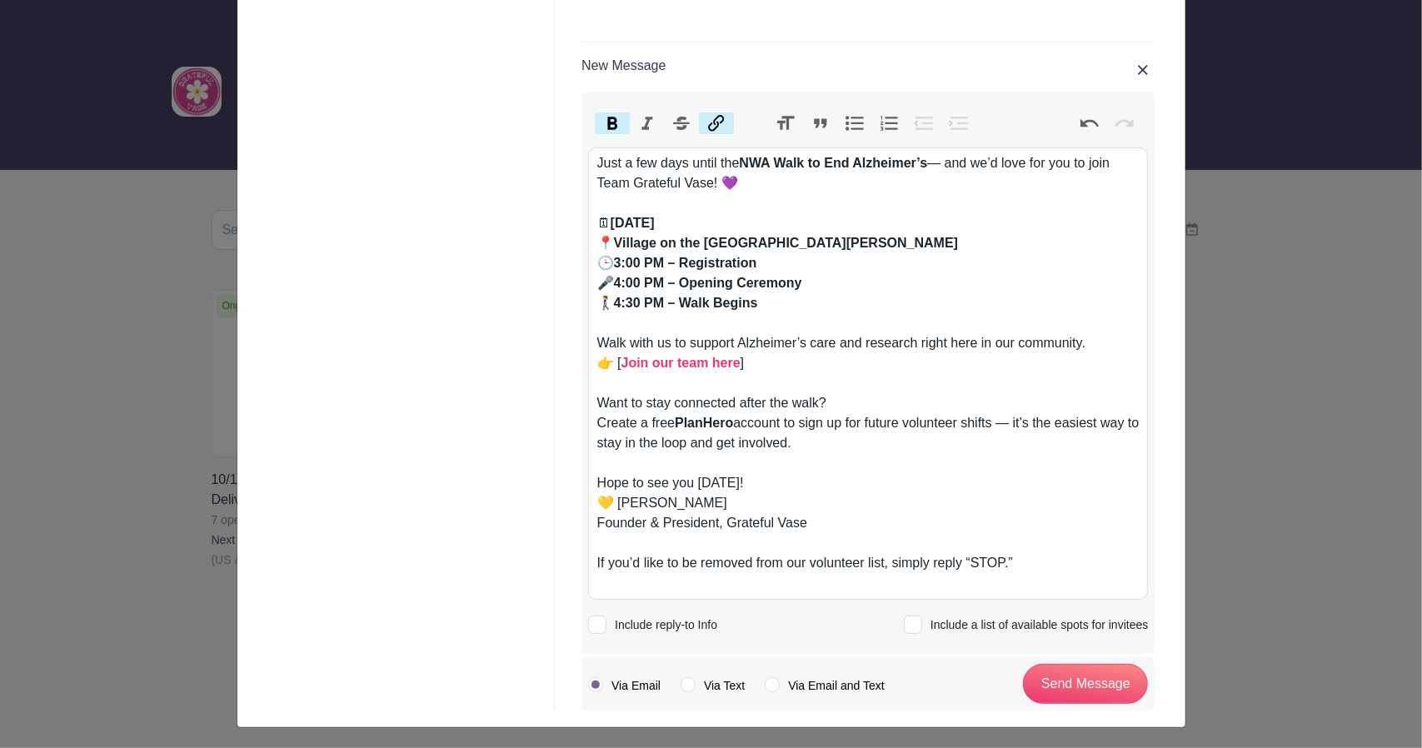
click at [905, 391] on div "Walk with us to support Alzheimer’s care and research right here in our communi…" at bounding box center [868, 363] width 542 height 60
click at [597, 421] on div "Want to stay connected after the walk? Create a free PlanHero account to sign u…" at bounding box center [868, 433] width 542 height 80
type trix-editor "<lor>Ipsu d sit amet conse adi <elitse>DOE Temp in Utl Etdolorem’a</enimad> — m…"
click at [841, 442] on div "Want to stay connected after the walk? Create a free PlanHero account to sign u…" at bounding box center [868, 433] width 542 height 80
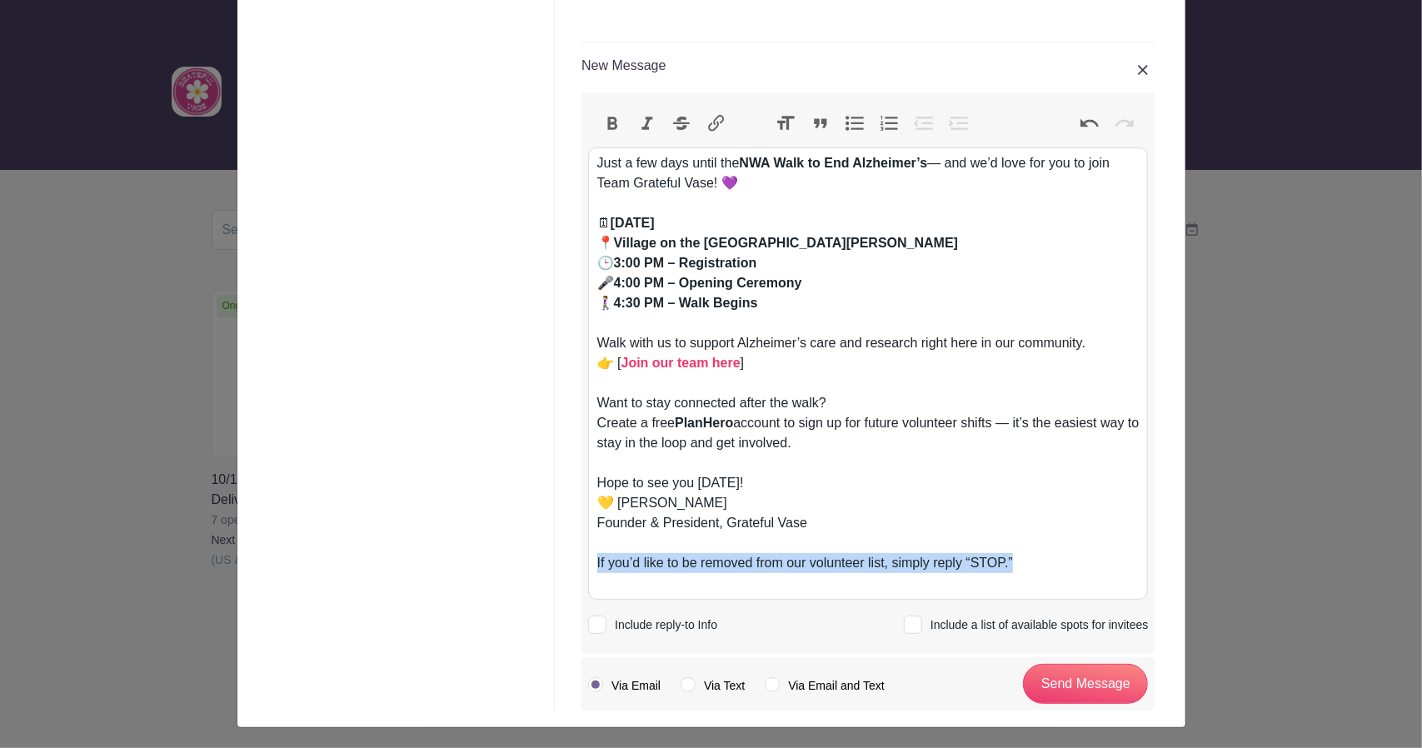
drag, startPoint x: 1018, startPoint y: 559, endPoint x: 569, endPoint y: 451, distance: 461.8
click at [533, 556] on div "💜 Walk to End Alzheimer’s –... Created [DATE] 10:06 Grateful Vase Added New Vol…" at bounding box center [711, 148] width 941 height 1129
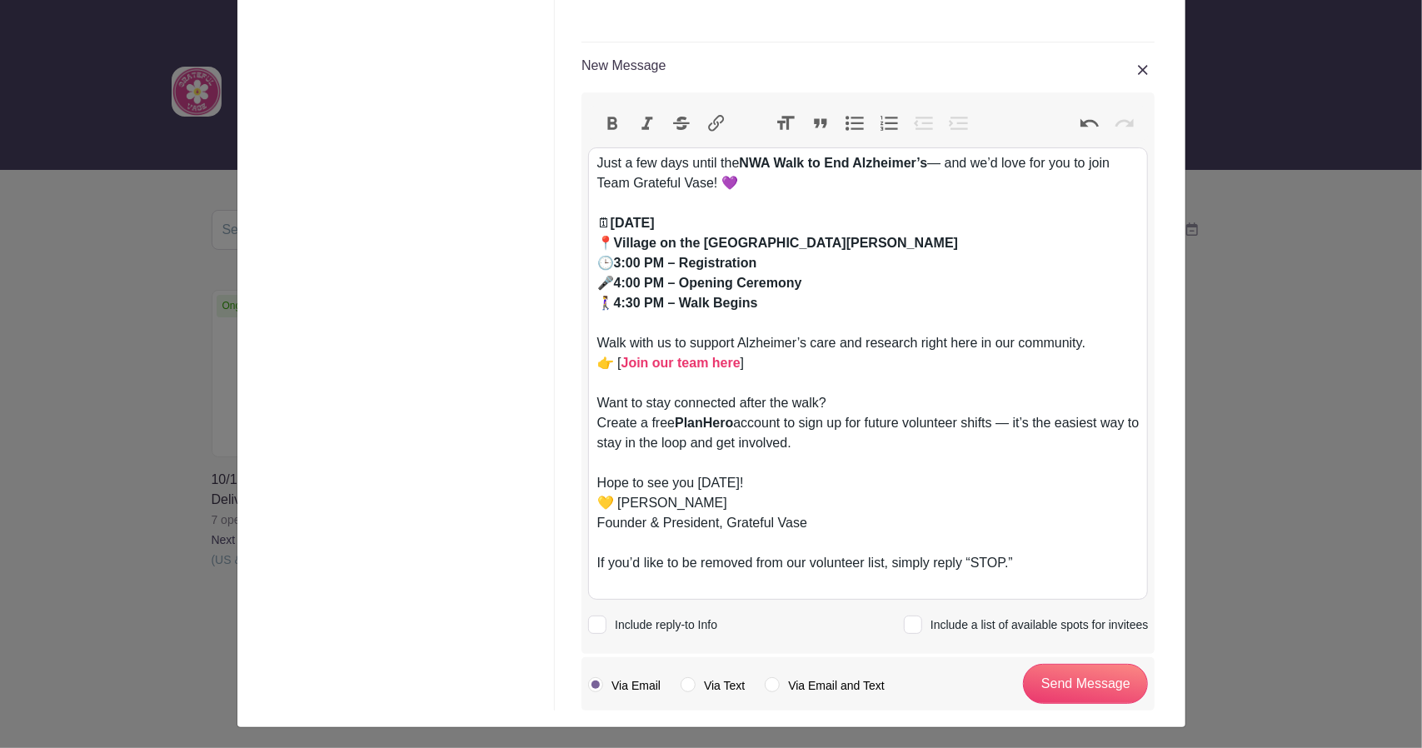
click at [636, 122] on button "Italic" at bounding box center [647, 123] width 35 height 22
click at [1101, 562] on div "If you’d like to be removed from our volunteer list, simply reply “STOP.”" at bounding box center [868, 573] width 542 height 40
click at [1096, 678] on input "Send Message" at bounding box center [1085, 684] width 125 height 40
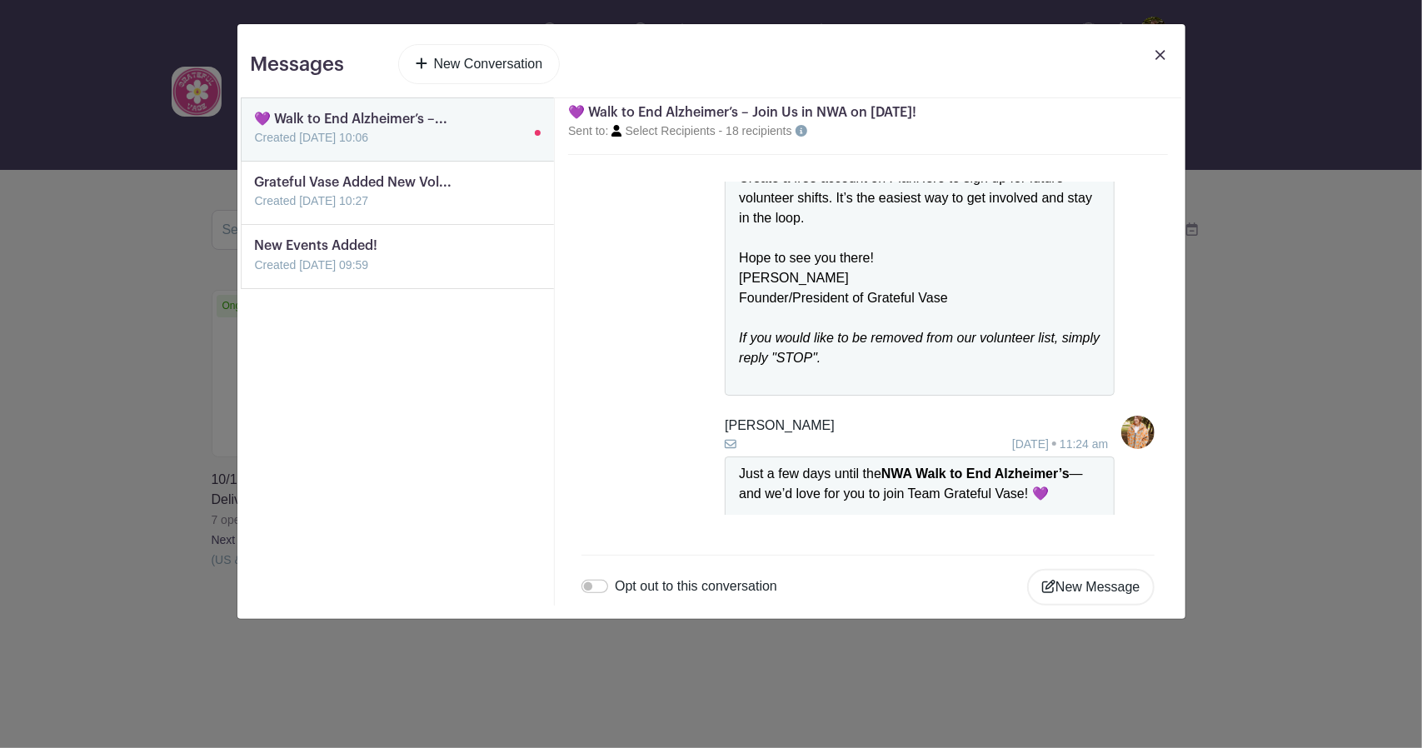
scroll to position [646, 0]
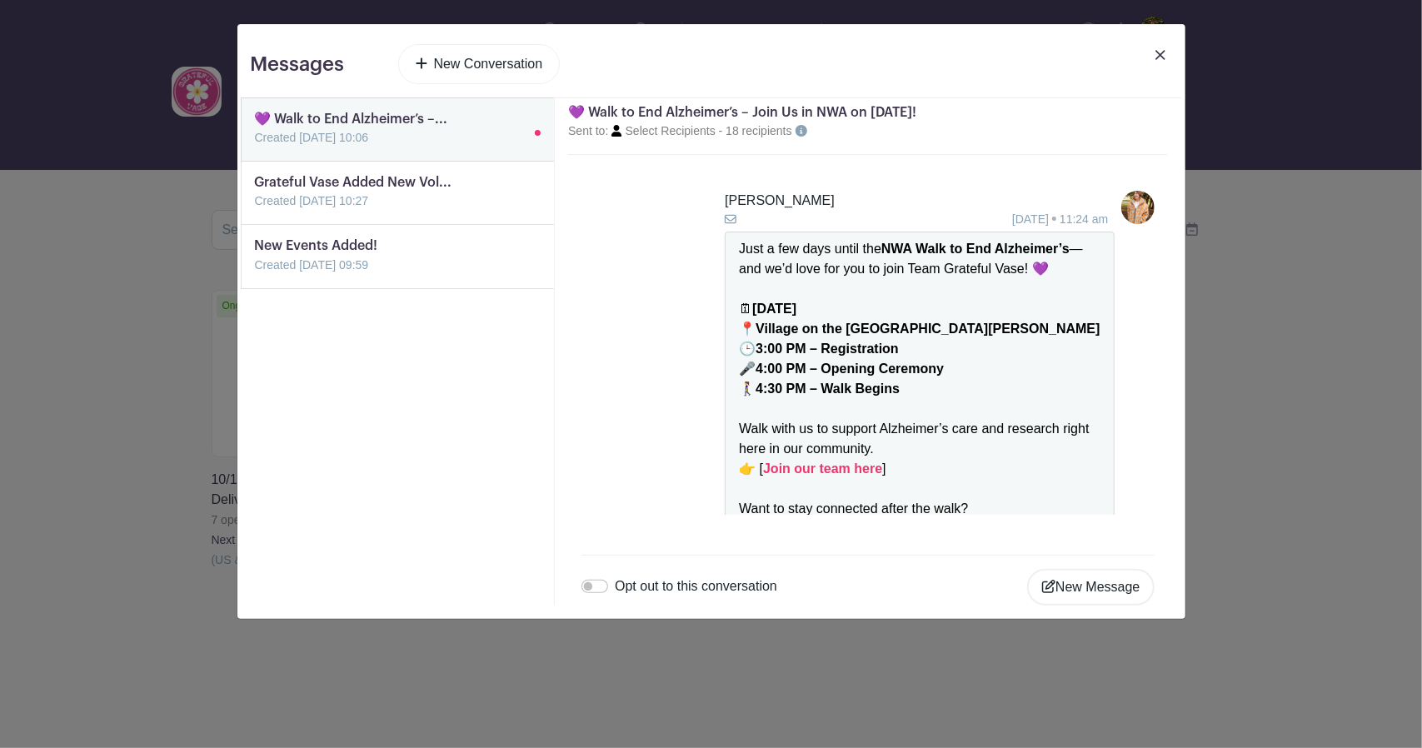
click at [255, 211] on link at bounding box center [255, 211] width 0 height 0
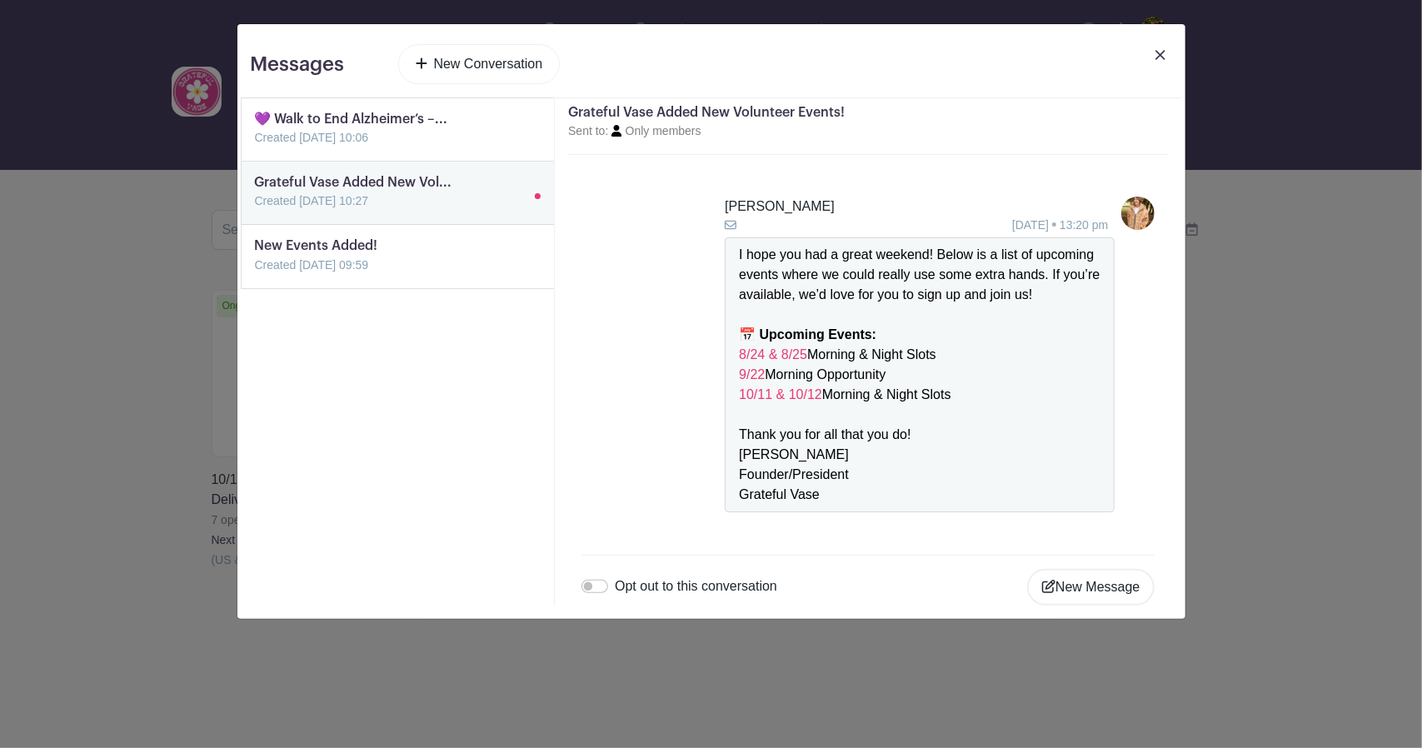
scroll to position [556, 0]
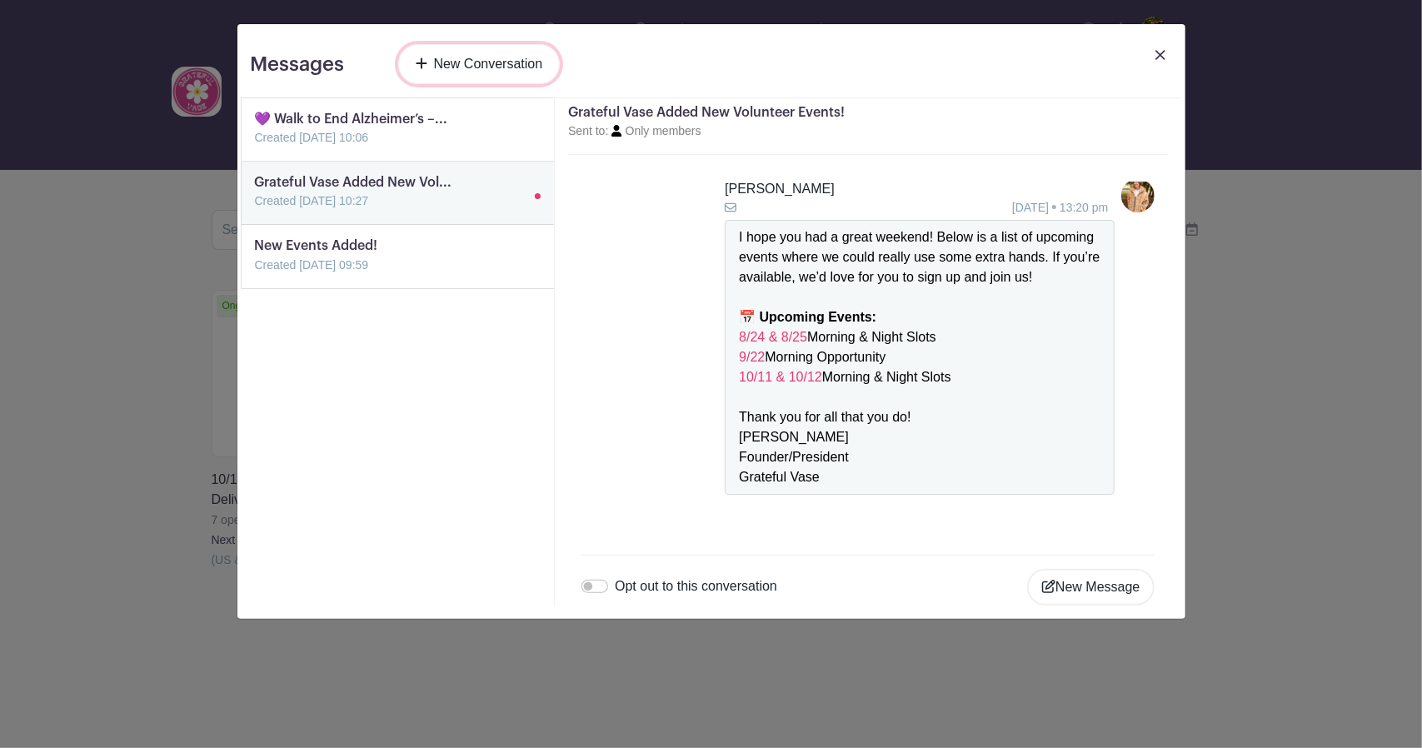
click at [494, 64] on link "New Conversation" at bounding box center [479, 64] width 162 height 40
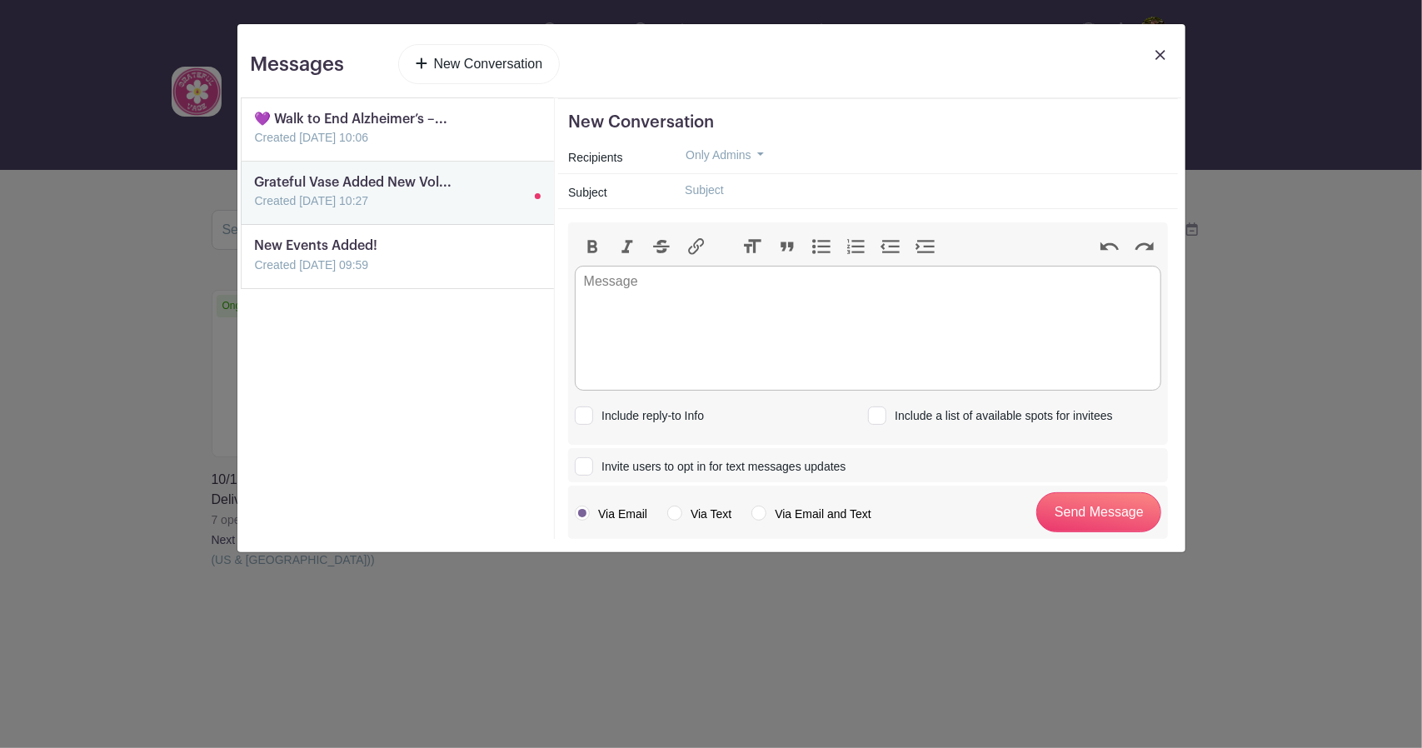
click at [720, 192] on input "text" at bounding box center [919, 190] width 496 height 26
drag, startPoint x: 831, startPoint y: 189, endPoint x: 906, endPoint y: 179, distance: 75.6
click at [906, 179] on input "Need Volunteers [DATE] 8:00AM" at bounding box center [919, 190] width 496 height 26
click at [771, 186] on input "Need Volunteers [DATE] Morning" at bounding box center [919, 190] width 496 height 26
drag, startPoint x: 665, startPoint y: 202, endPoint x: 641, endPoint y: 207, distance: 24.5
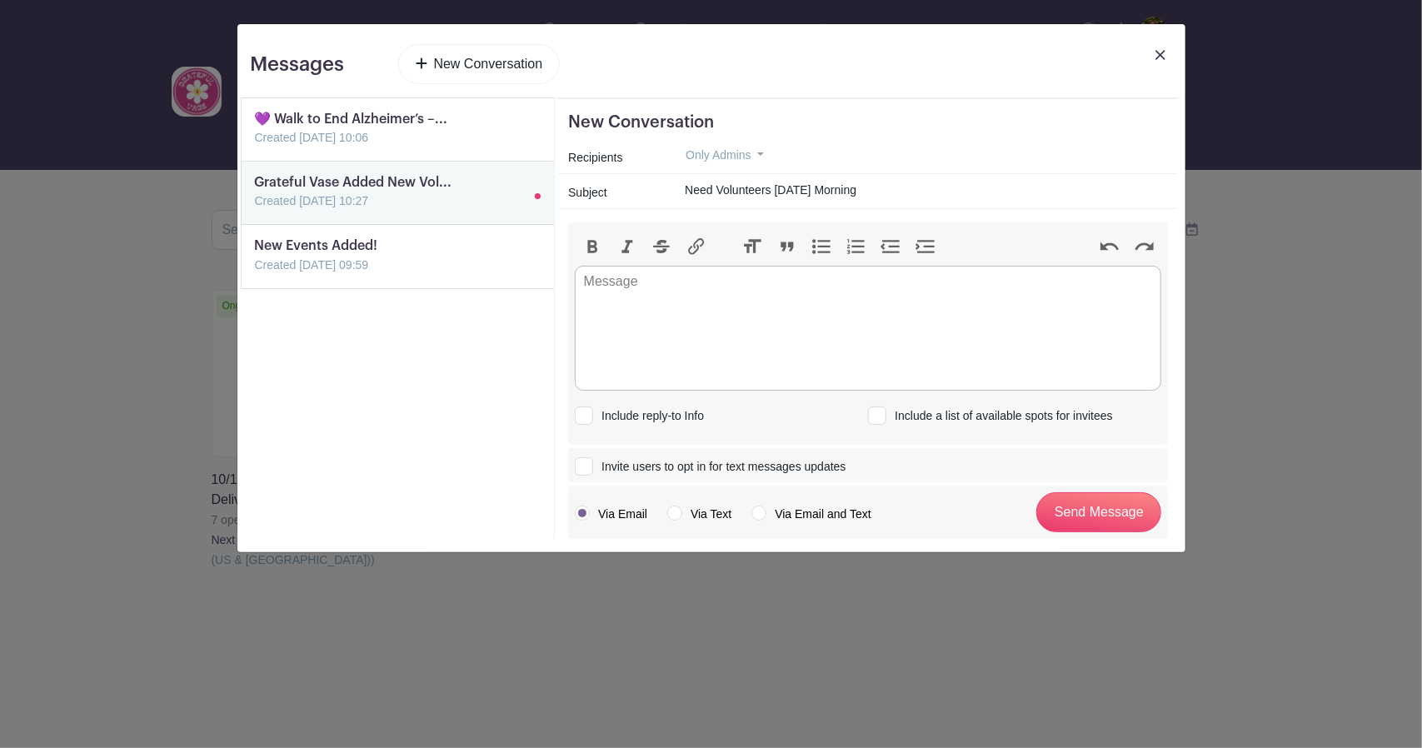
click at [643, 206] on div "Subject Need Volunteers [DATE] Morning" at bounding box center [868, 191] width 620 height 35
type input "Need Volunteers [DATE] Morning"
click at [255, 275] on link at bounding box center [255, 275] width 0 height 0
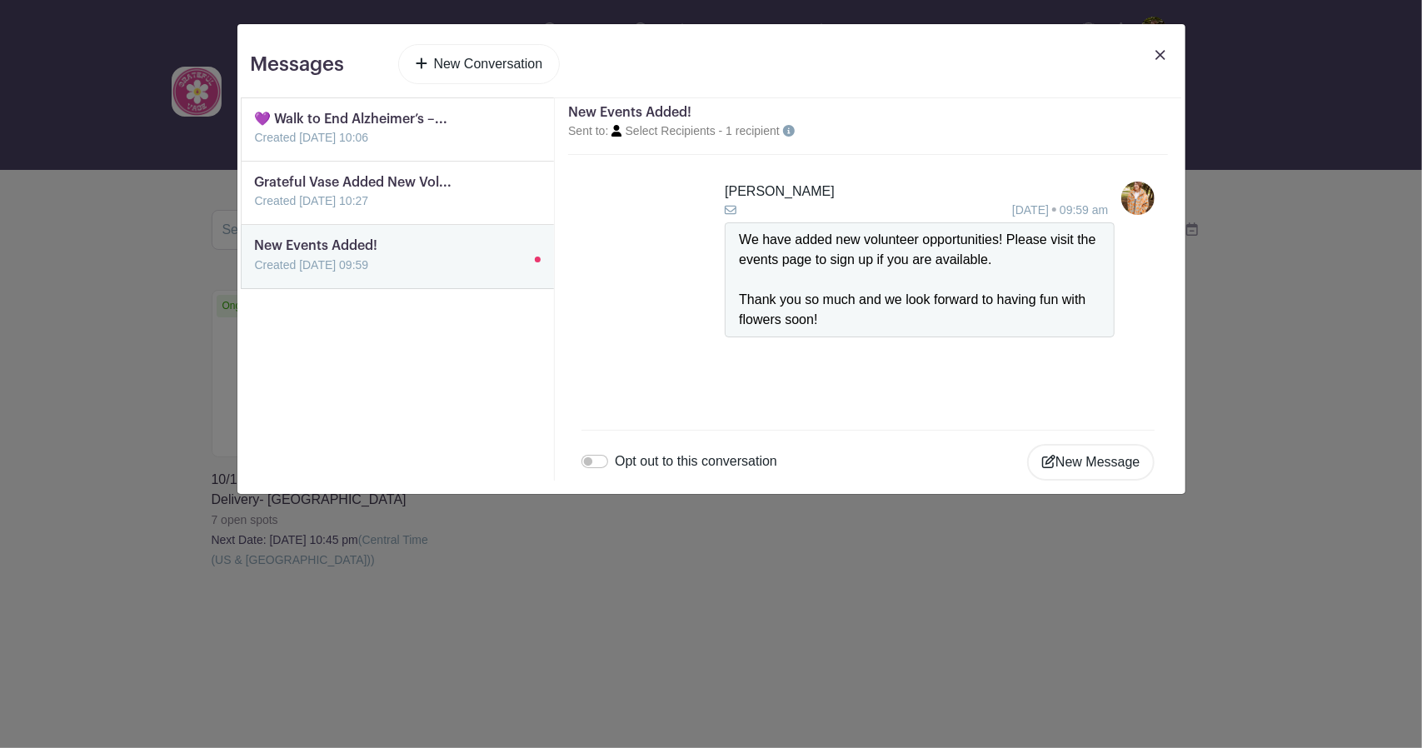
click at [255, 211] on link at bounding box center [255, 211] width 0 height 0
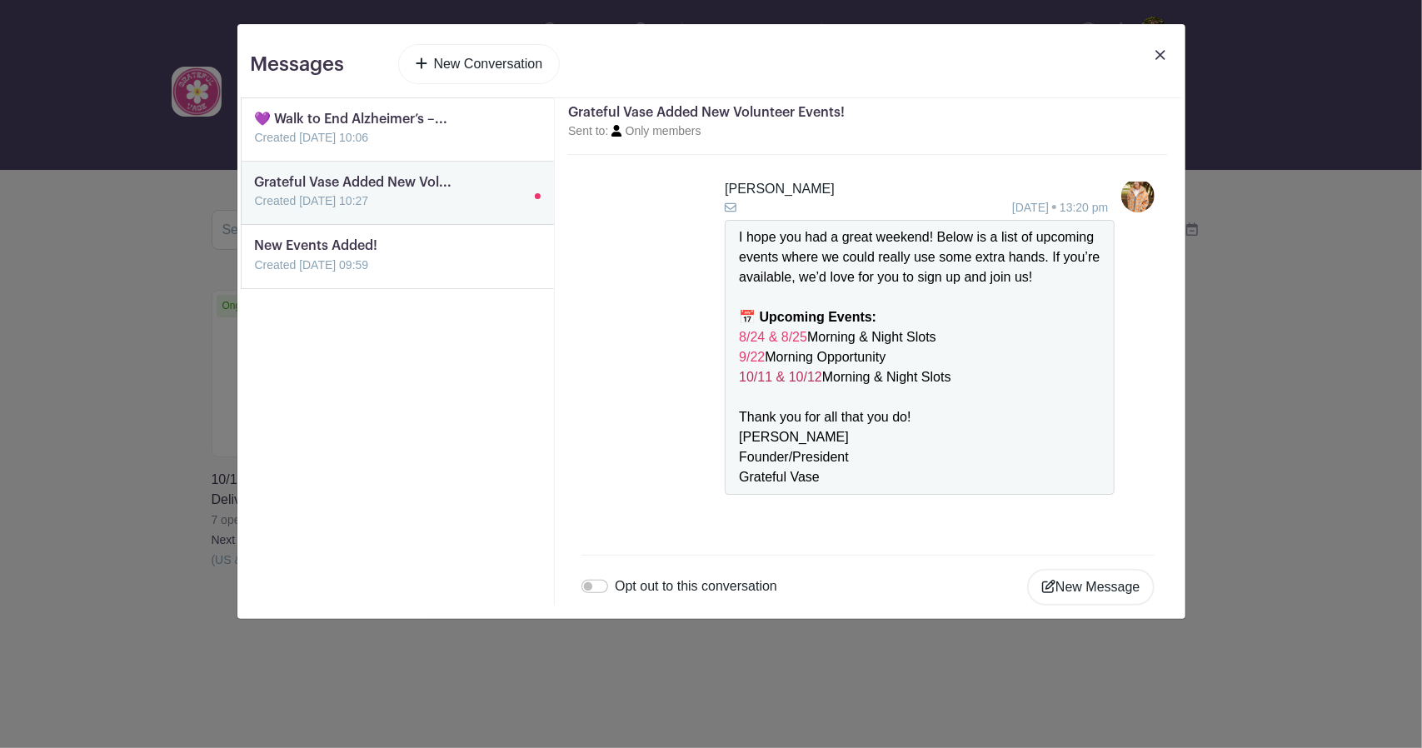
drag, startPoint x: 954, startPoint y: 376, endPoint x: 736, endPoint y: 375, distance: 218.2
click at [739, 375] on div "📅 Upcoming Events: 8/24 & 8/25 Morning & Night Slots 9/22 Morning Opportunity 1…" at bounding box center [919, 397] width 361 height 180
click at [507, 68] on link "New Conversation" at bounding box center [479, 64] width 162 height 40
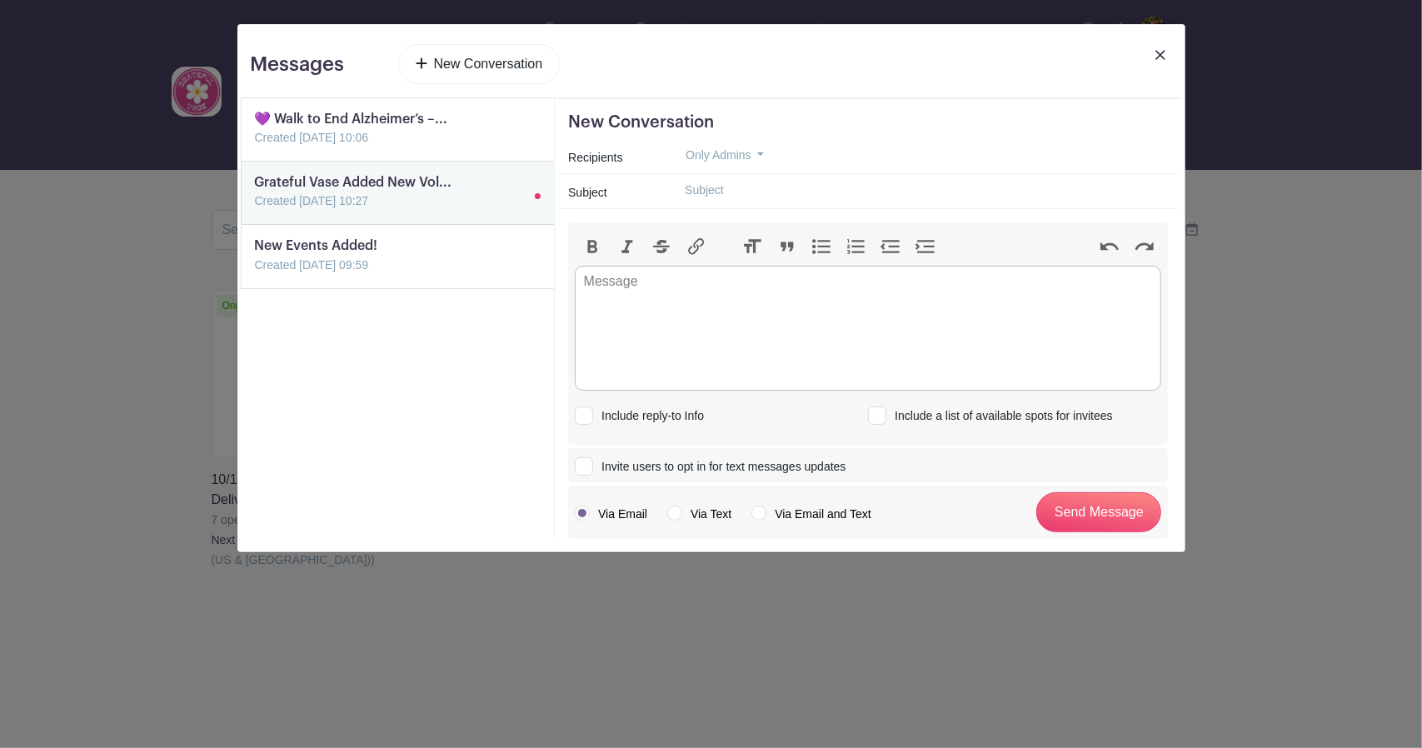
click at [713, 192] on input "text" at bounding box center [919, 190] width 496 height 26
type input "1"
click at [780, 187] on input "[DATE] Flower Arrangement" at bounding box center [919, 190] width 496 height 26
click at [938, 187] on input "[DATE] Make Flower Arrangement" at bounding box center [919, 190] width 496 height 26
click at [775, 187] on input "[DATE] Make Flower Arrangements with Us!" at bounding box center [919, 190] width 496 height 26
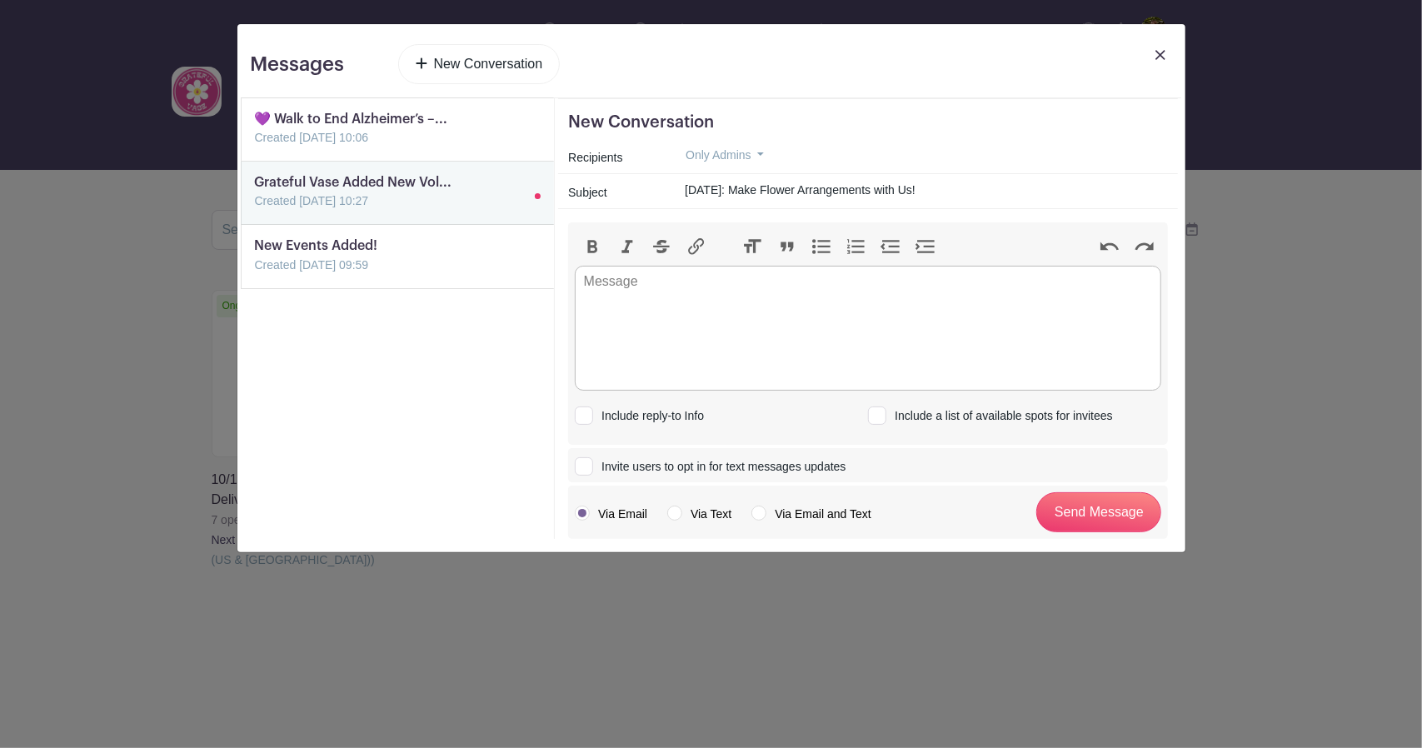
type input "[DATE]: Make Flower Arrangements with Us!"
click at [744, 148] on span "Only Admins" at bounding box center [718, 154] width 66 height 13
click at [750, 194] on link "Only Members" at bounding box center [758, 189] width 172 height 24
click at [858, 306] on trix-editor at bounding box center [868, 328] width 586 height 125
click at [686, 187] on input "[DATE]: Make Flower Arrangements with Us!" at bounding box center [919, 190] width 496 height 26
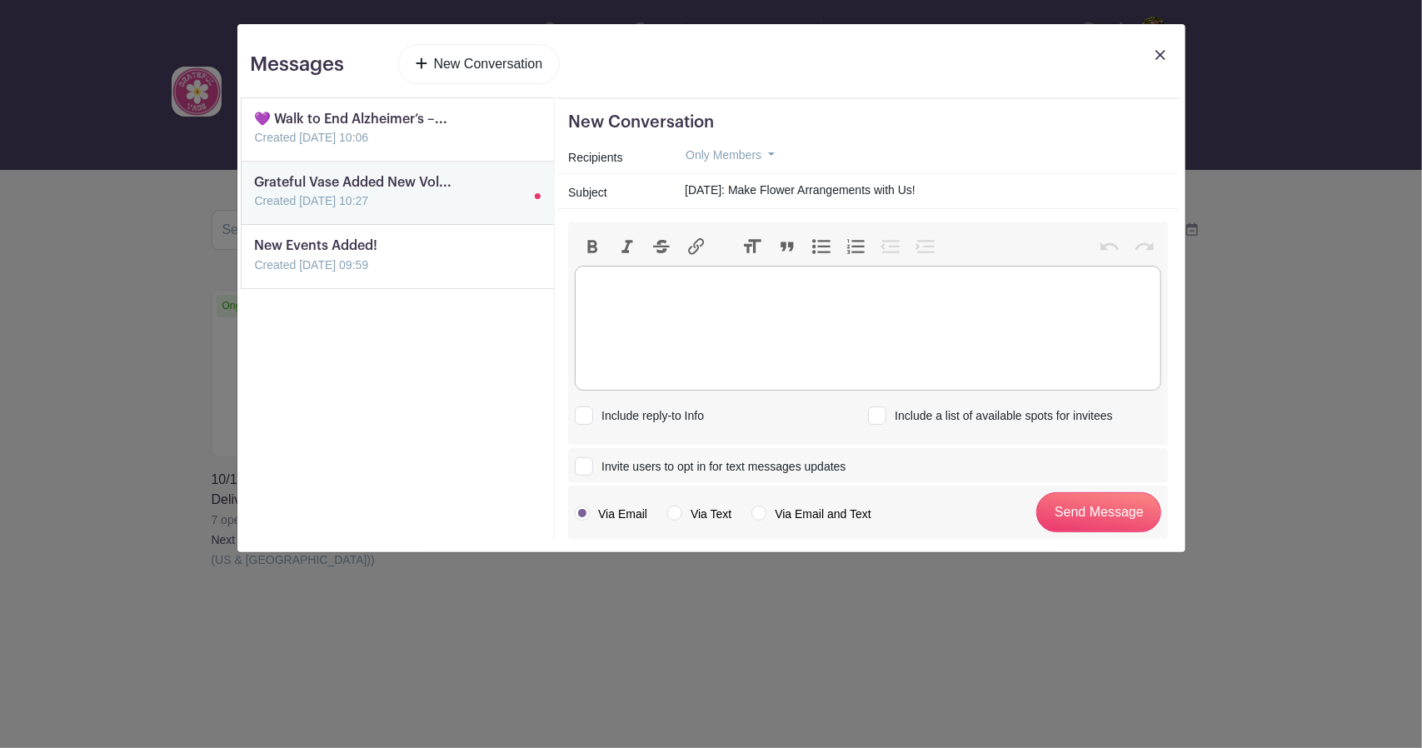
click at [682, 312] on trix-editor at bounding box center [868, 328] width 586 height 125
paste trix-editor "<div>Good morning! 🌸<br><br></div><div>We’re looking for a few helping hands <s…"
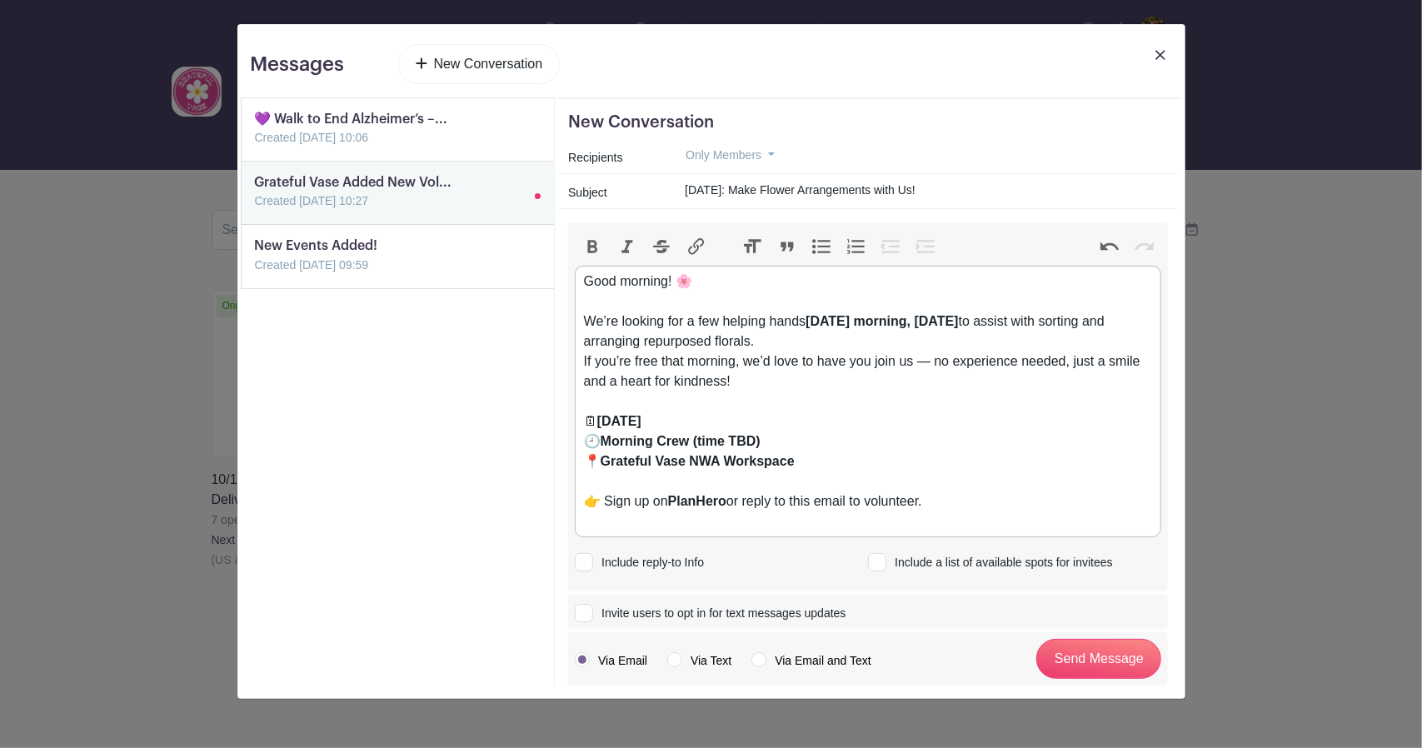
click at [716, 317] on div "We’re looking for a few helping hands [DATE] morning, [DATE] to assist with sor…" at bounding box center [868, 361] width 569 height 100
drag, startPoint x: 755, startPoint y: 317, endPoint x: 685, endPoint y: 316, distance: 70.0
click at [685, 316] on div "We’re looking for a few more helping hands [DATE] morning, [DATE] to assist wit…" at bounding box center [868, 361] width 569 height 100
click at [828, 332] on div "We’re looking for helping hands [DATE] morning, [DATE] to assist with sorting a…" at bounding box center [868, 361] width 569 height 100
click at [711, 332] on div "We’re looking for helping hands [DATE] morning, [DATE] to assist with sorting a…" at bounding box center [868, 361] width 569 height 100
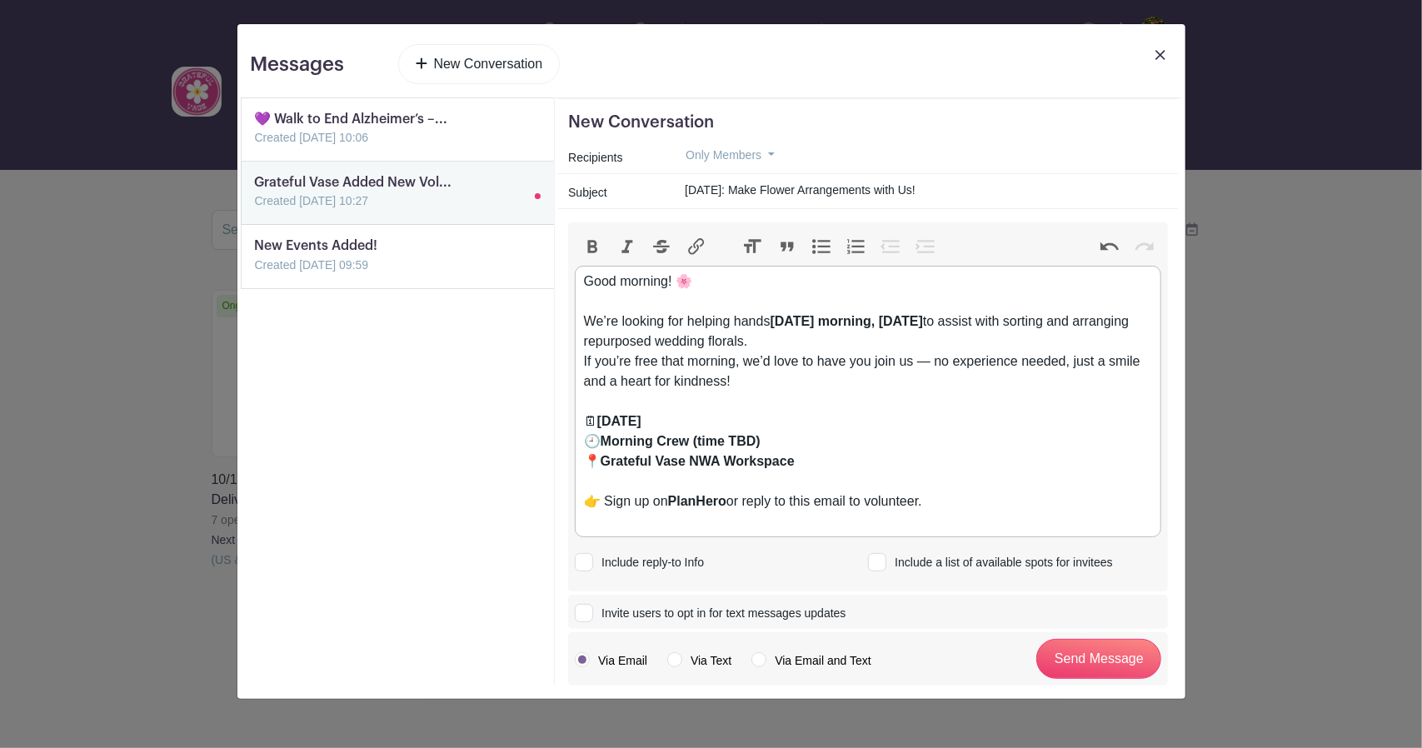
click at [871, 337] on div "We’re looking for helping hands [DATE] morning, [DATE] to assist with sorting a…" at bounding box center [868, 361] width 569 height 100
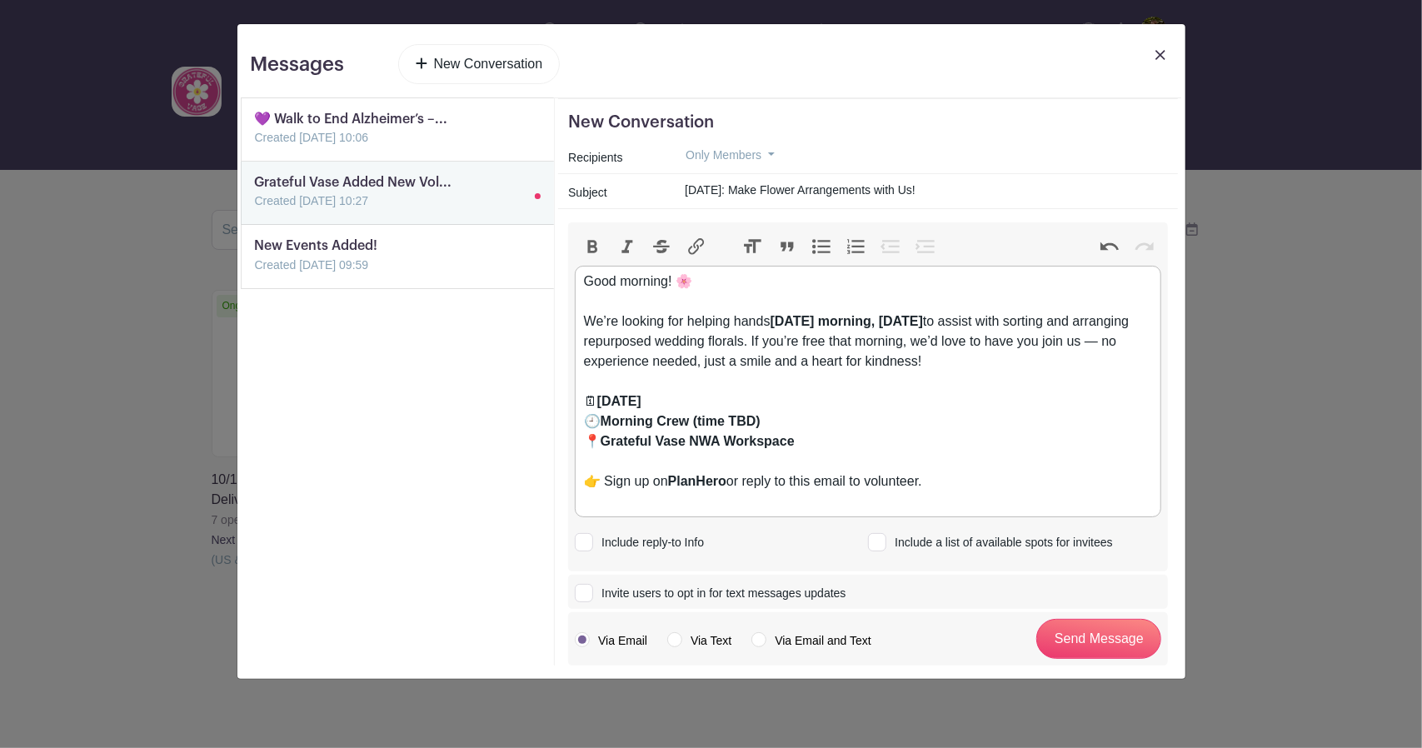
click at [974, 359] on div "We’re looking for helping hands [DATE] morning, [DATE] to assist with sorting a…" at bounding box center [868, 351] width 569 height 80
drag, startPoint x: 775, startPoint y: 419, endPoint x: 698, endPoint y: 417, distance: 76.6
click at [697, 417] on div "🗓 [DATE] 🕘 Morning Crew (time TBD) 📍 Grateful Vase NWA Workspace" at bounding box center [868, 431] width 569 height 80
click at [828, 436] on div "🗓 [DATE] 🕘 8:00 AM 📍 Grateful Vase NWA Workspace" at bounding box center [868, 431] width 569 height 80
drag, startPoint x: 730, startPoint y: 441, endPoint x: 855, endPoint y: 453, distance: 125.5
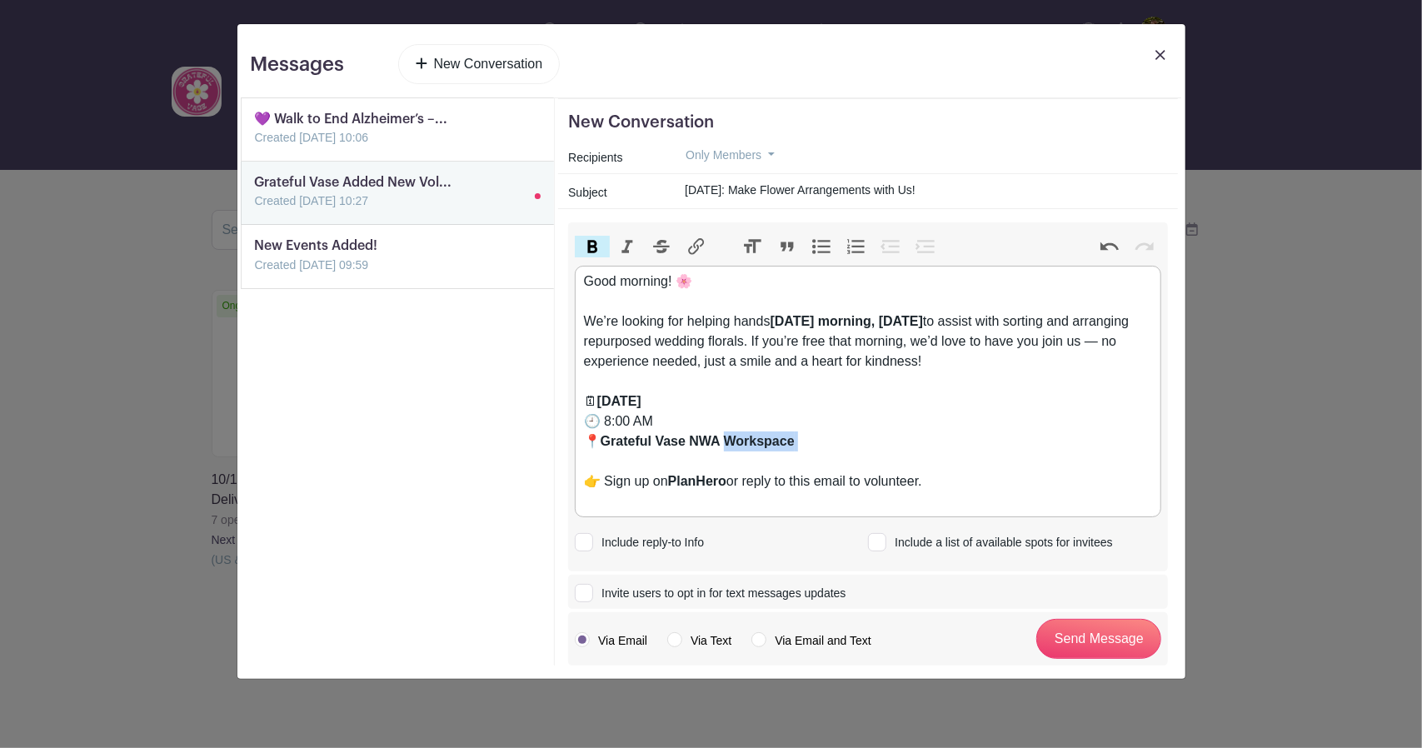
click at [855, 453] on div "🗓 [DATE] 🕘 8:00 AM 📍 Grateful Vase NWA Workspace" at bounding box center [868, 431] width 569 height 80
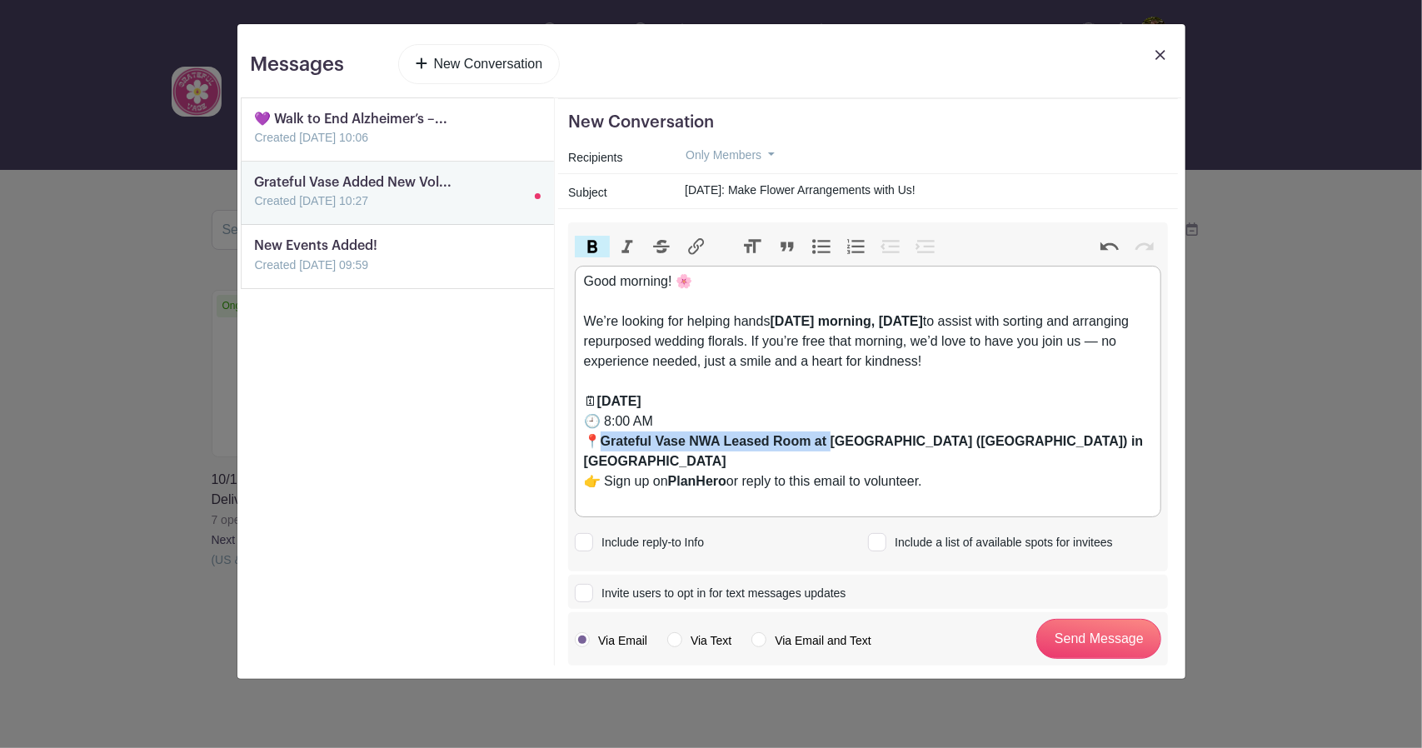
drag, startPoint x: 836, startPoint y: 439, endPoint x: 606, endPoint y: 441, distance: 229.9
click at [606, 441] on strong "Grateful Vase NWA Leased Room at [GEOGRAPHIC_DATA] ([GEOGRAPHIC_DATA]) in [GEOG…" at bounding box center [864, 451] width 560 height 34
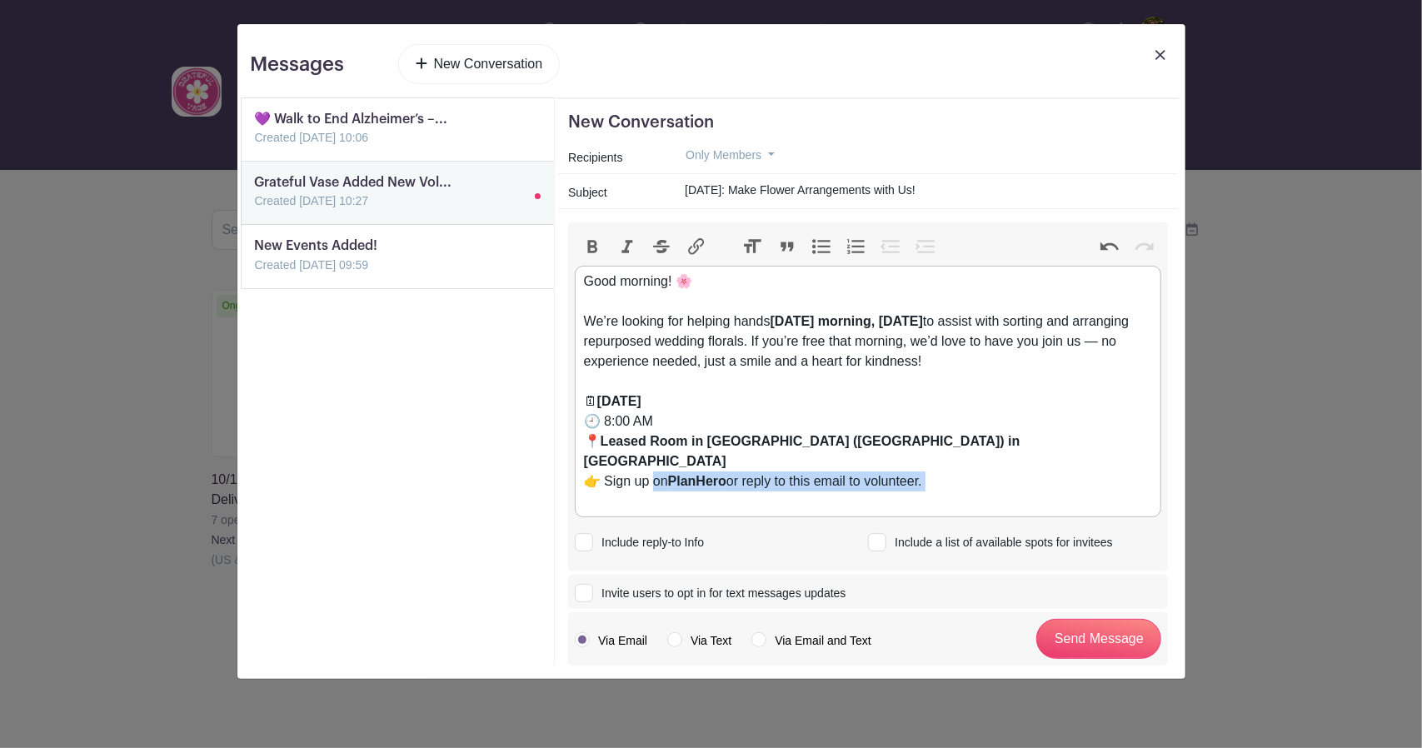
drag, startPoint x: 656, startPoint y: 461, endPoint x: 934, endPoint y: 484, distance: 279.1
click at [934, 484] on div "👉 Sign up on PlanHero or reply to this email to volunteer." at bounding box center [868, 491] width 569 height 40
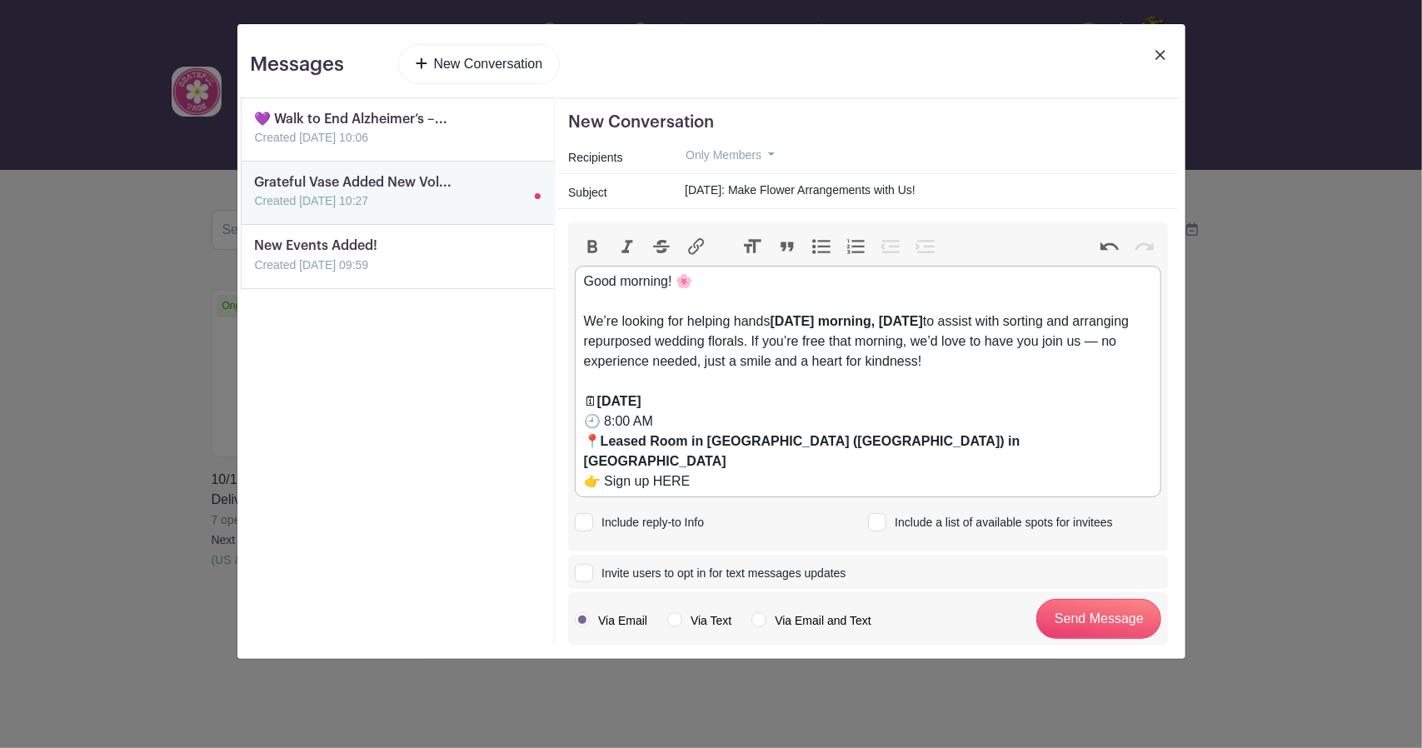
type trix-editor "<div>Good morning! 🌸<br><br></div><div>We’re looking for helping hands <strong>…"
drag, startPoint x: 653, startPoint y: 462, endPoint x: 691, endPoint y: 457, distance: 38.6
click at [691, 471] on div "👉 Sign up HERE." at bounding box center [868, 481] width 569 height 20
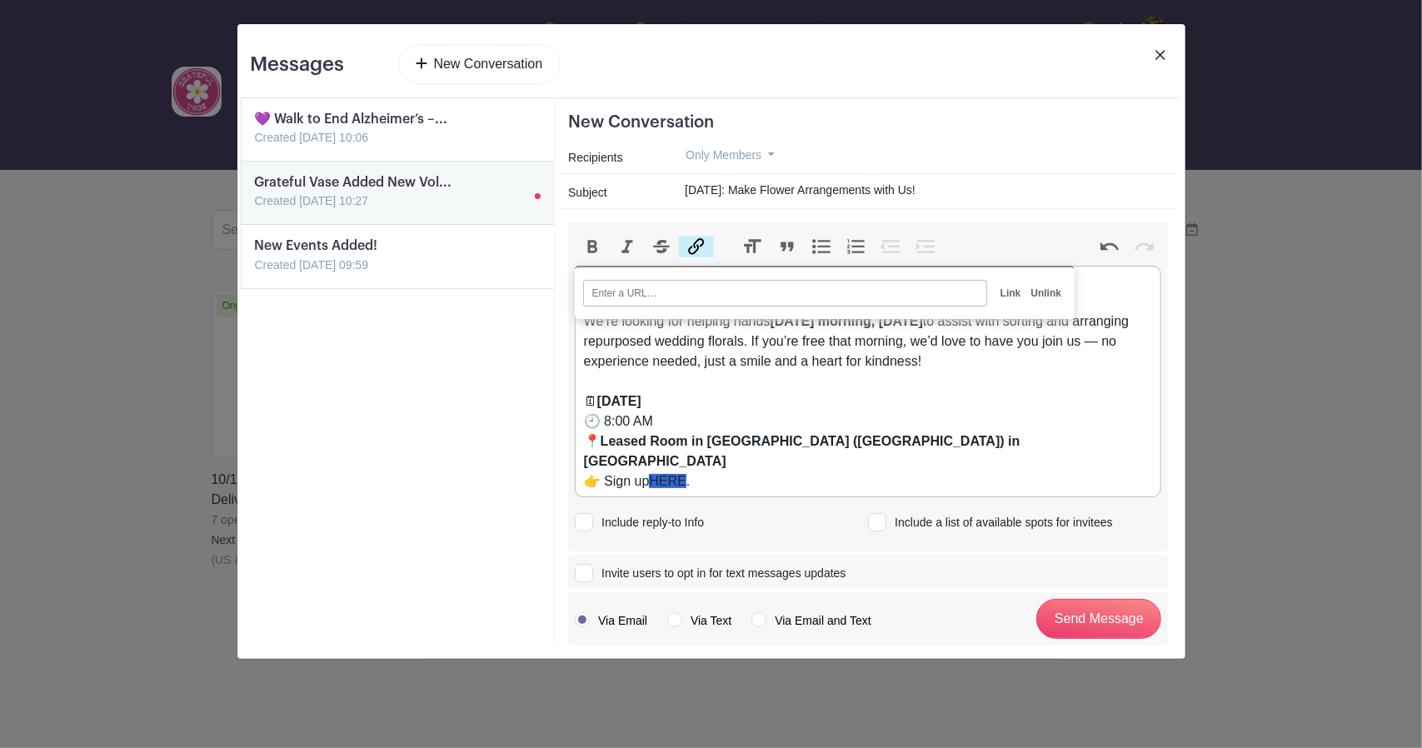
click at [692, 242] on button "Link" at bounding box center [696, 247] width 35 height 22
paste input "[URL][DOMAIN_NAME]"
type input "[URL][DOMAIN_NAME]"
click at [1009, 287] on input "Link" at bounding box center [1010, 293] width 31 height 25
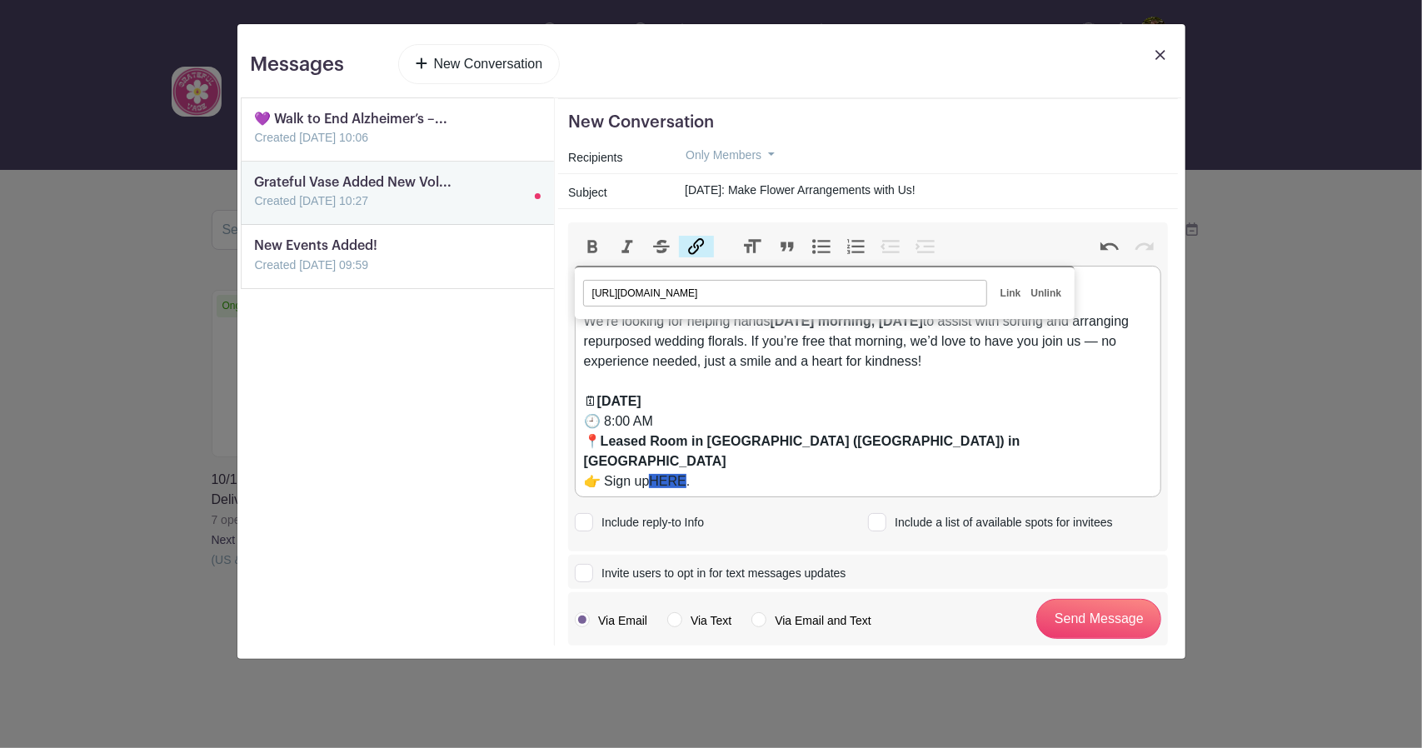
scroll to position [0, 0]
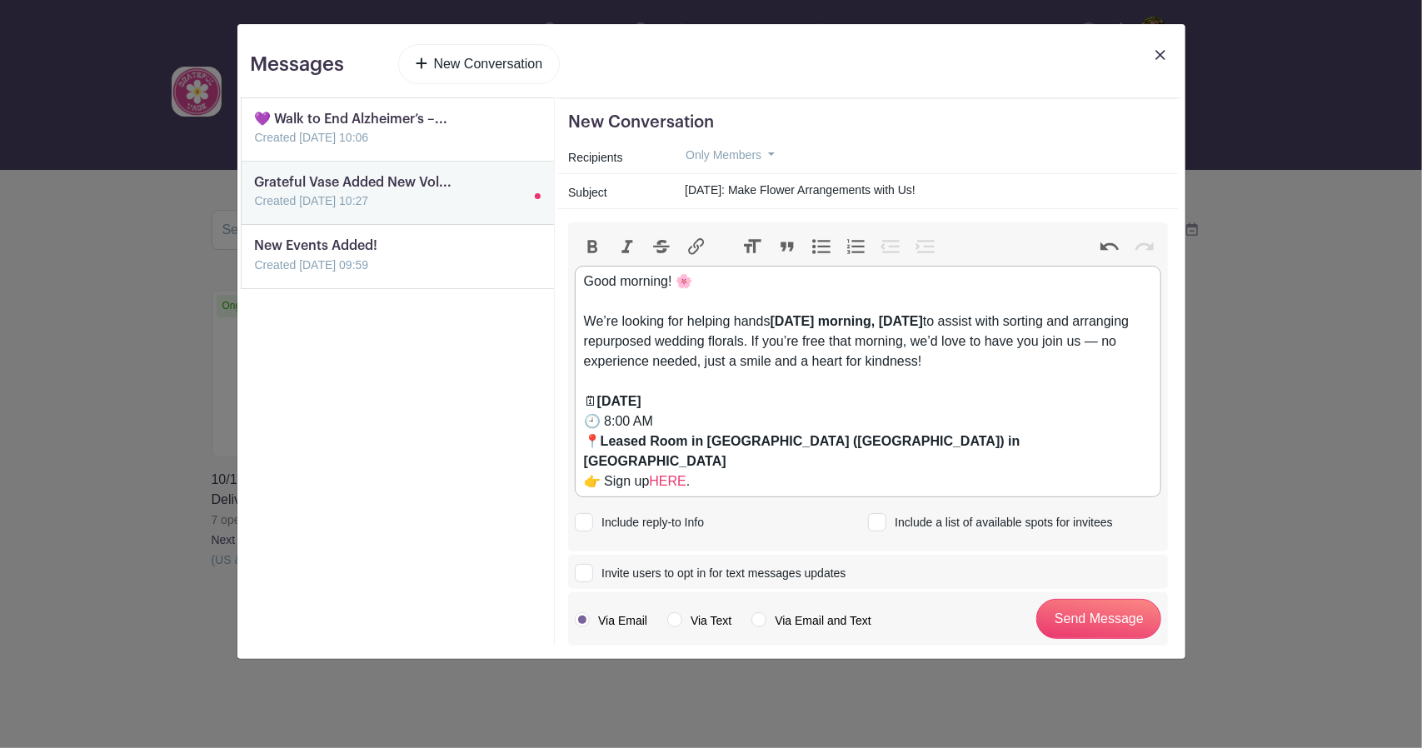
click at [765, 471] on div "👉 Sign up HERE ." at bounding box center [868, 481] width 569 height 20
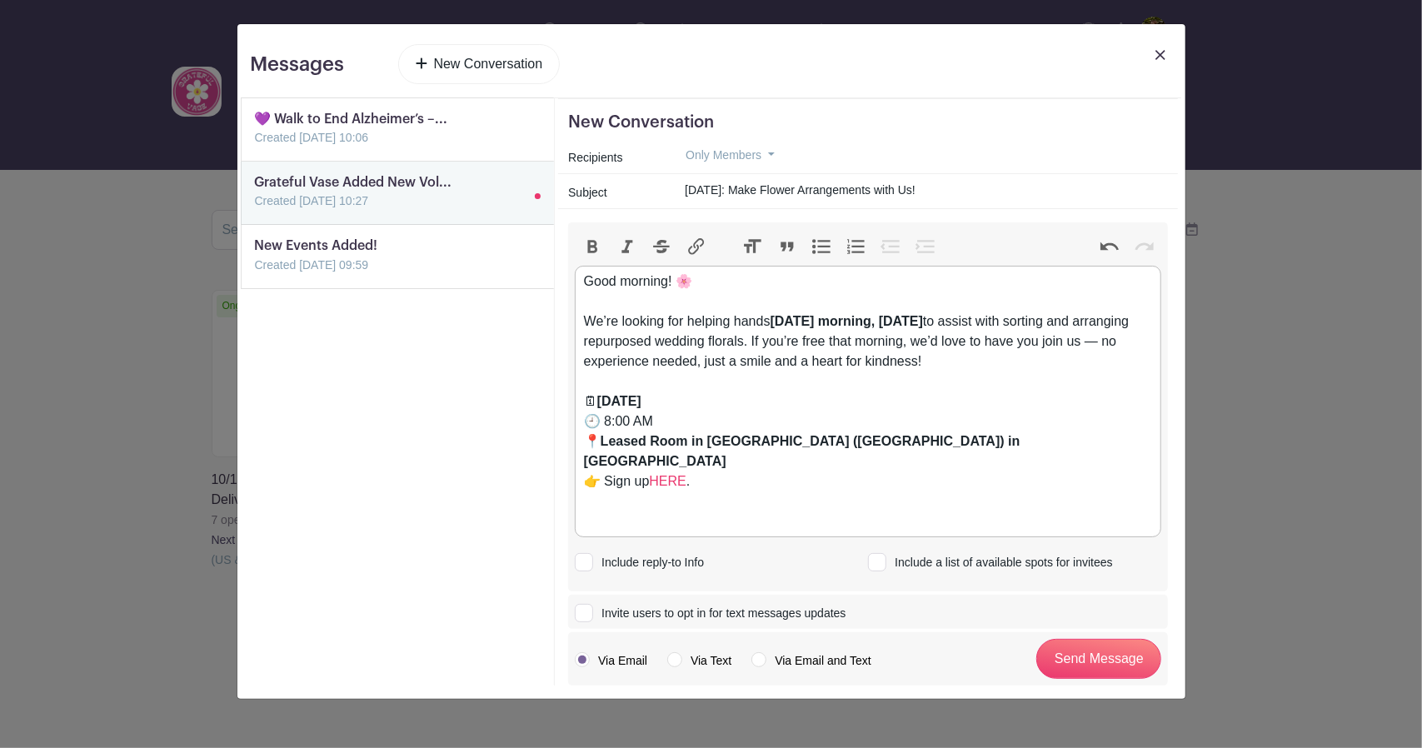
paste trix-editor "Thank you for helping us brighten someone’s day! 💛<br><br></div><div>— [PERSON_…"
type trix-editor "<div>Good morning! 🌸<br><br></div><div>We’re looking for helping hands <strong>…"
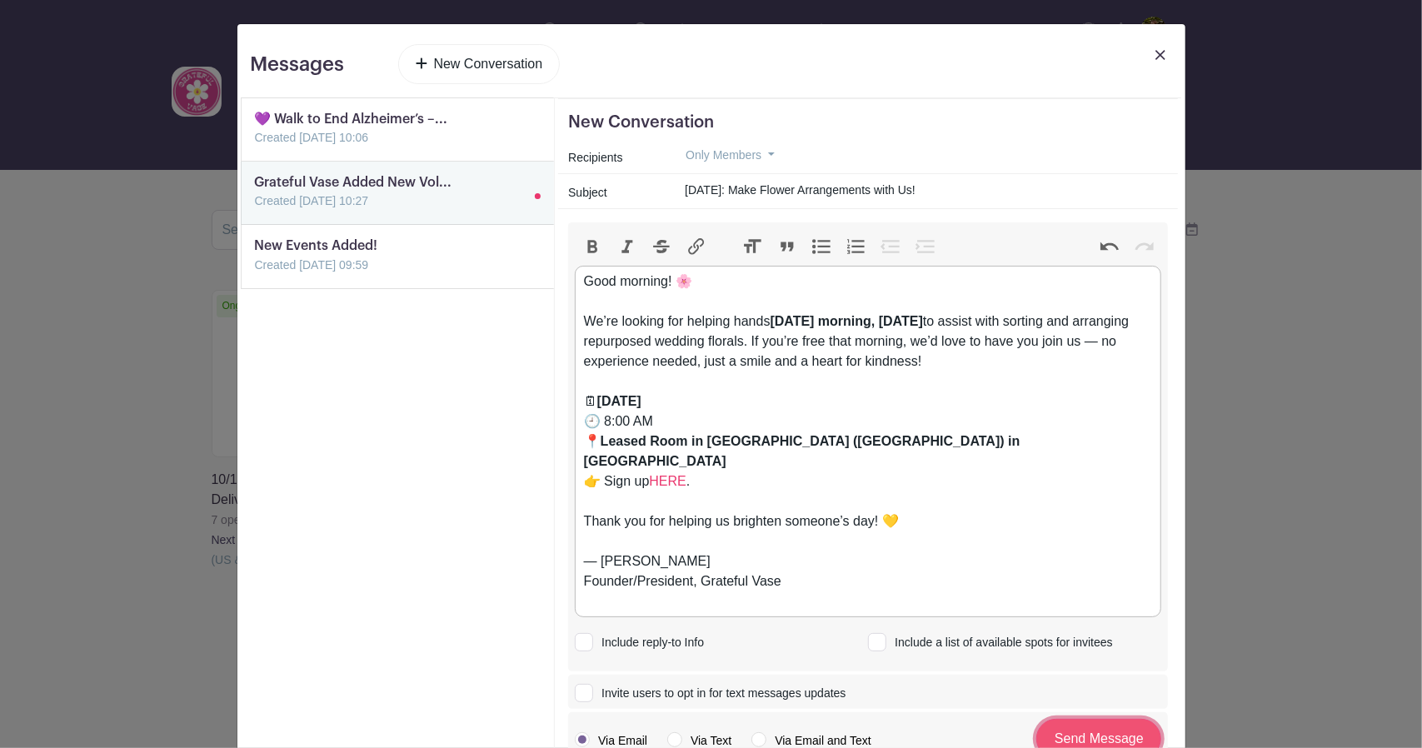
click at [1106, 719] on input "Send Message" at bounding box center [1098, 739] width 125 height 40
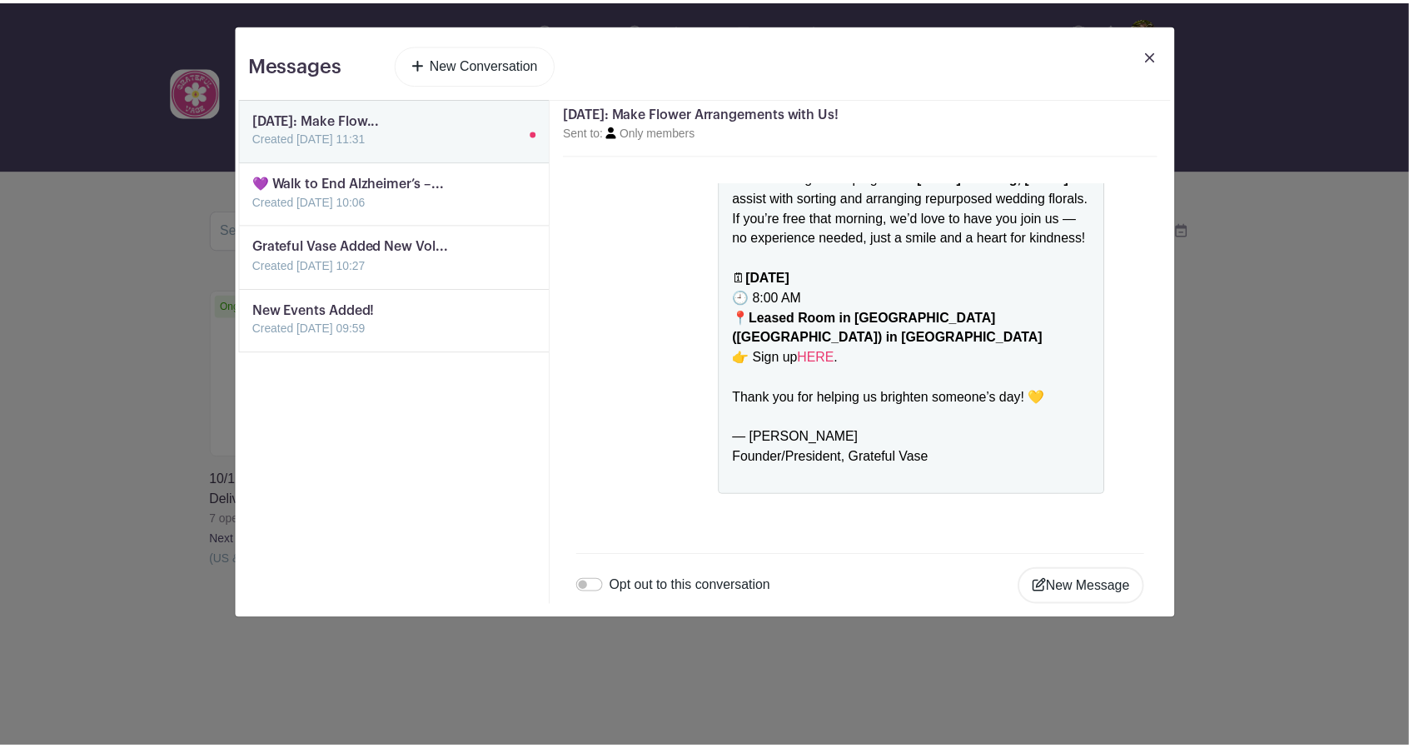
scroll to position [122, 0]
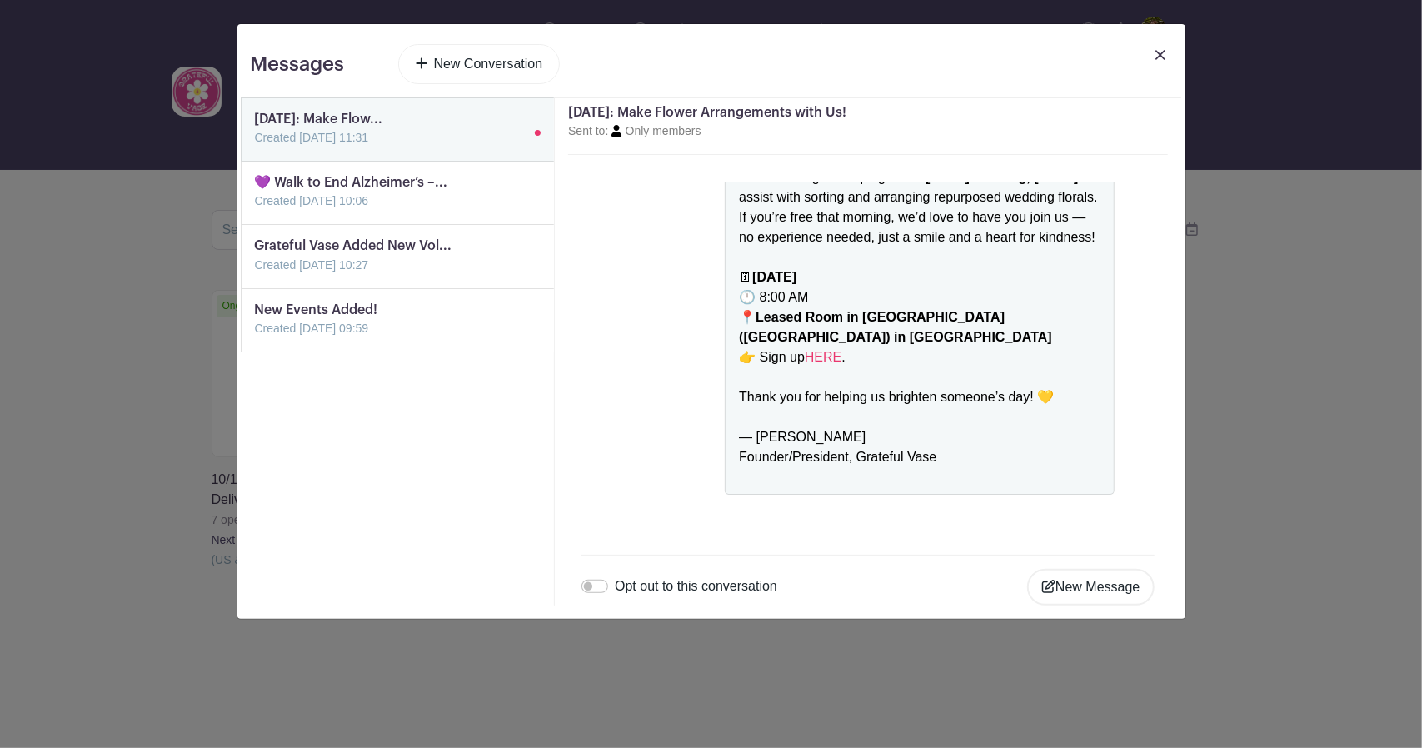
click at [1159, 55] on img at bounding box center [1160, 55] width 10 height 10
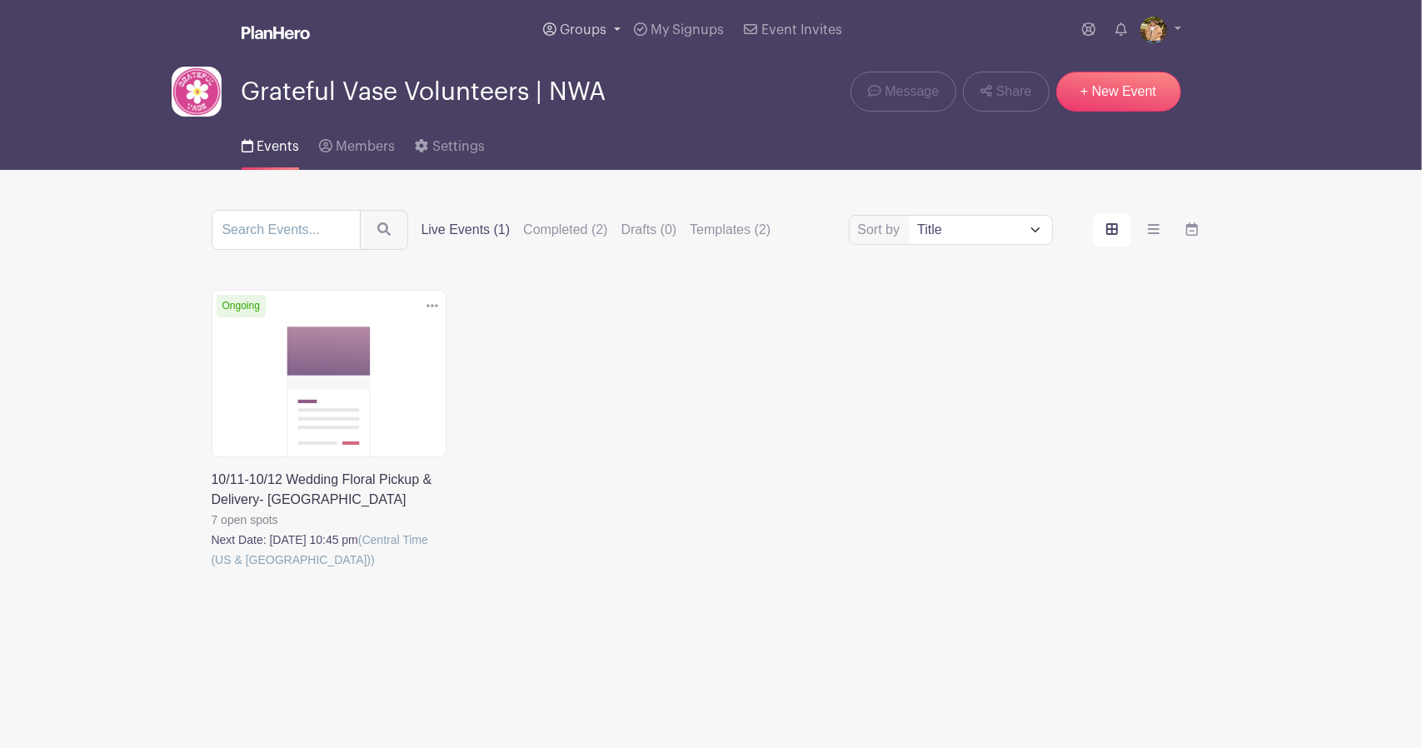
click at [603, 28] on span "Groups" at bounding box center [583, 29] width 47 height 13
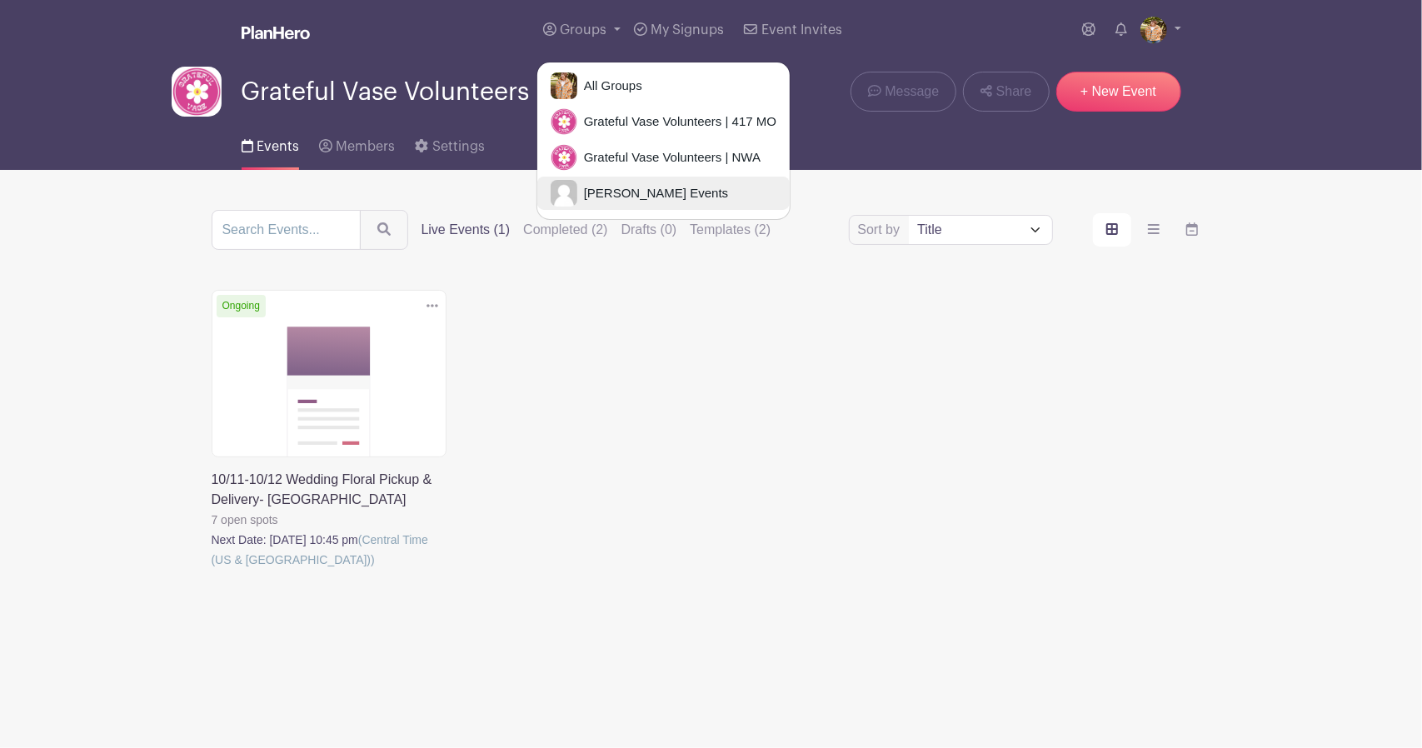
click at [656, 177] on link "[PERSON_NAME] Events" at bounding box center [663, 193] width 252 height 33
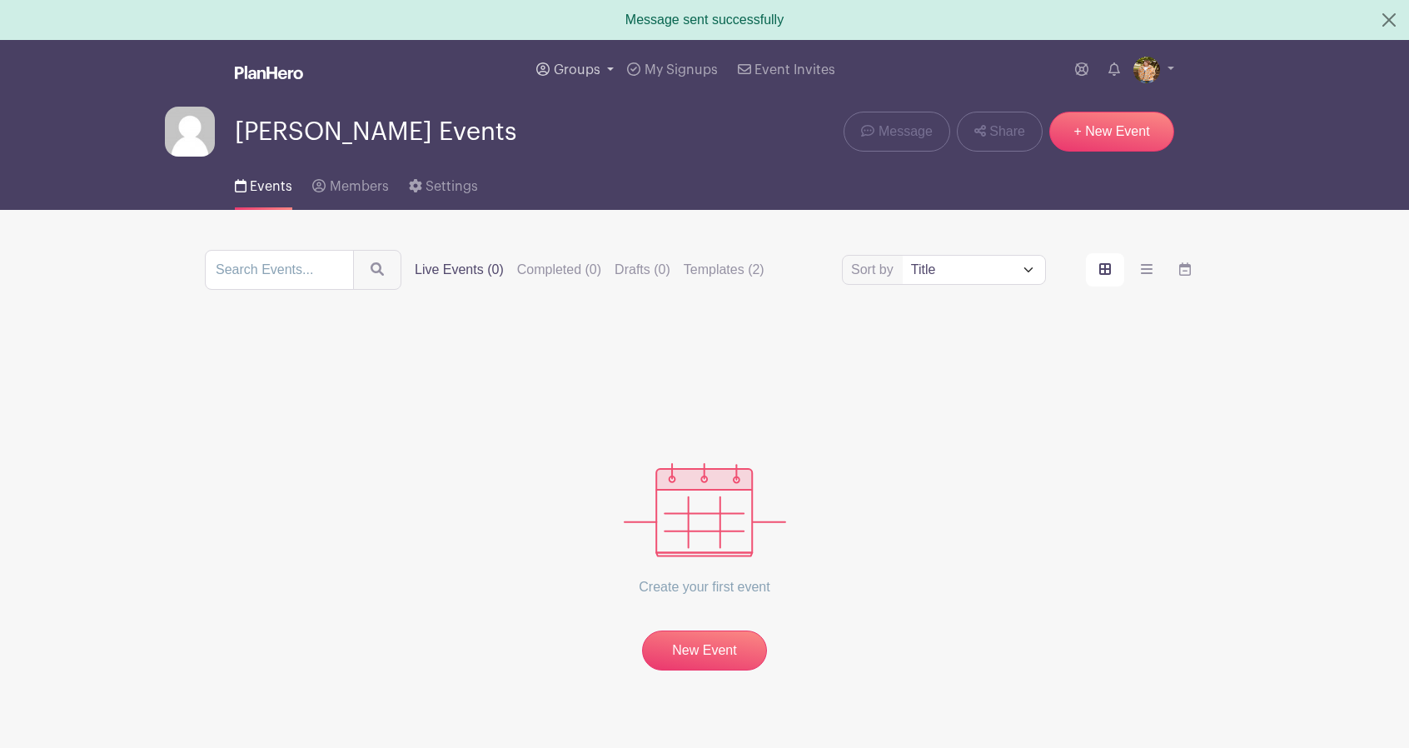
click at [595, 62] on link "Groups" at bounding box center [575, 70] width 91 height 60
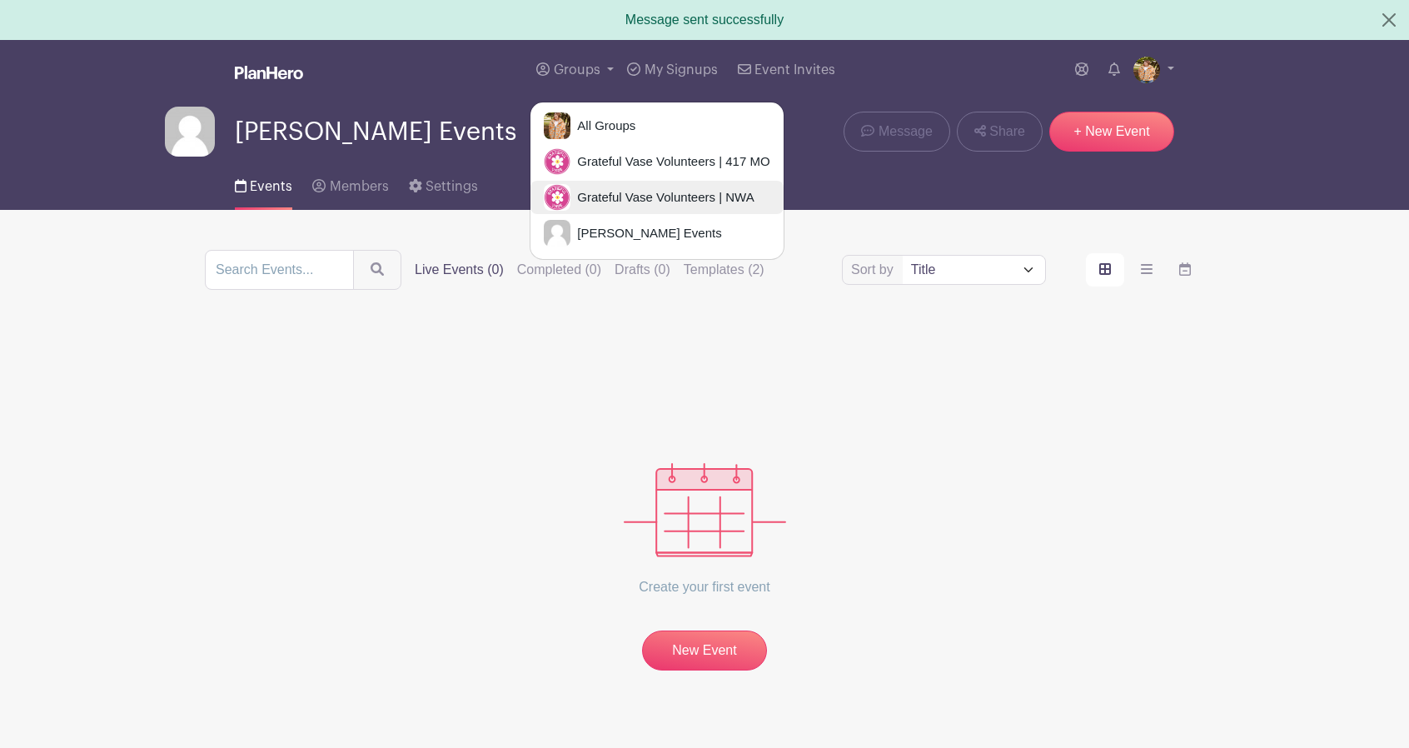
click at [638, 196] on span "Grateful Vase Volunteers | NWA" at bounding box center [661, 197] width 183 height 19
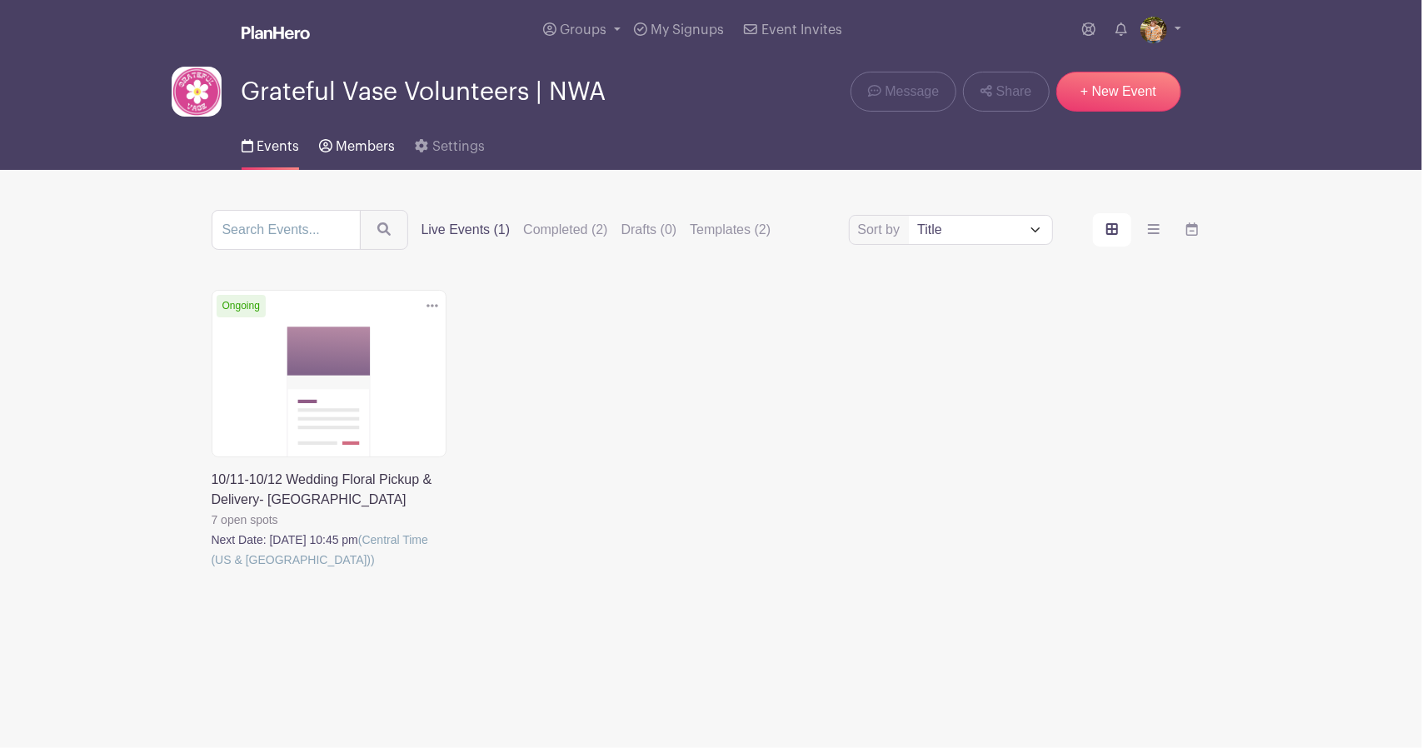
click at [376, 138] on link "Members" at bounding box center [357, 143] width 76 height 53
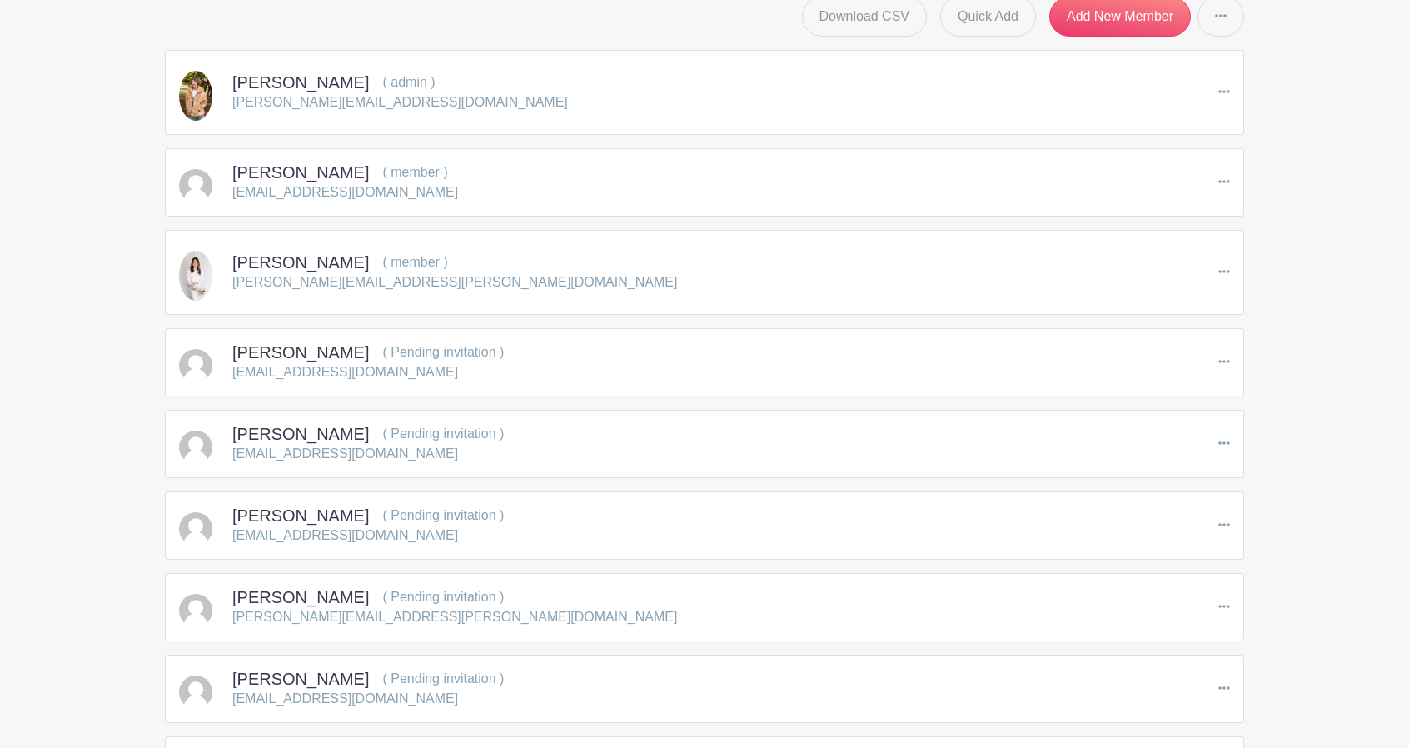
scroll to position [250, 0]
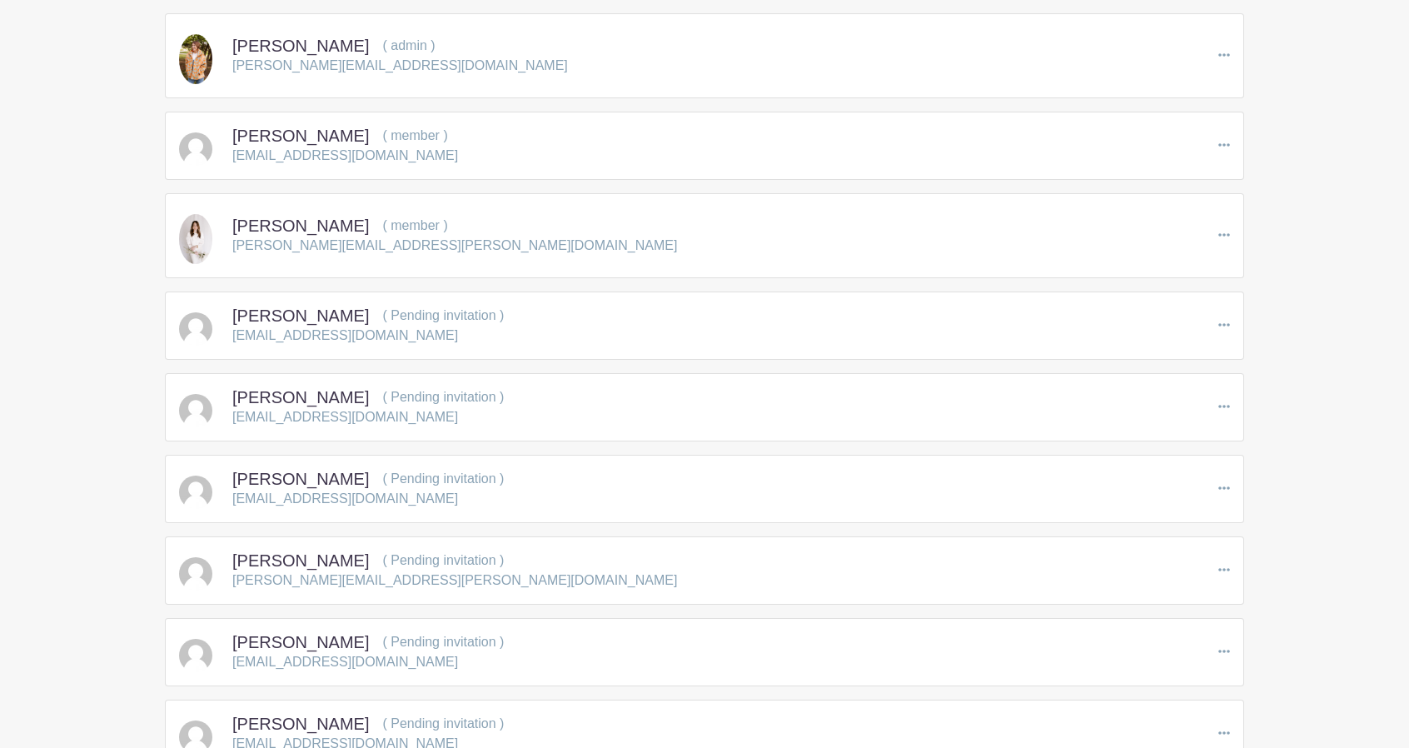
click at [1226, 323] on icon at bounding box center [1224, 324] width 12 height 3
click at [1296, 421] on link "Remove Member" at bounding box center [1294, 423] width 150 height 27
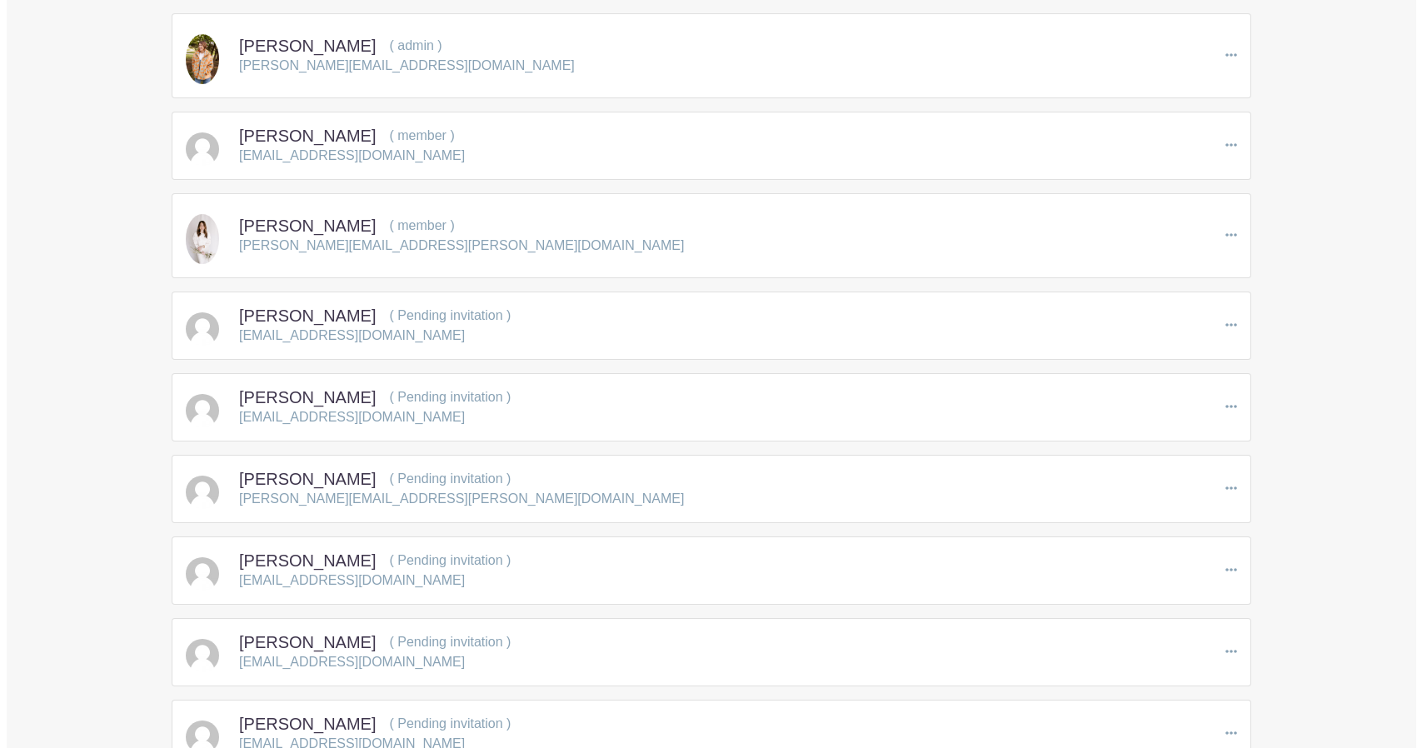
scroll to position [0, 0]
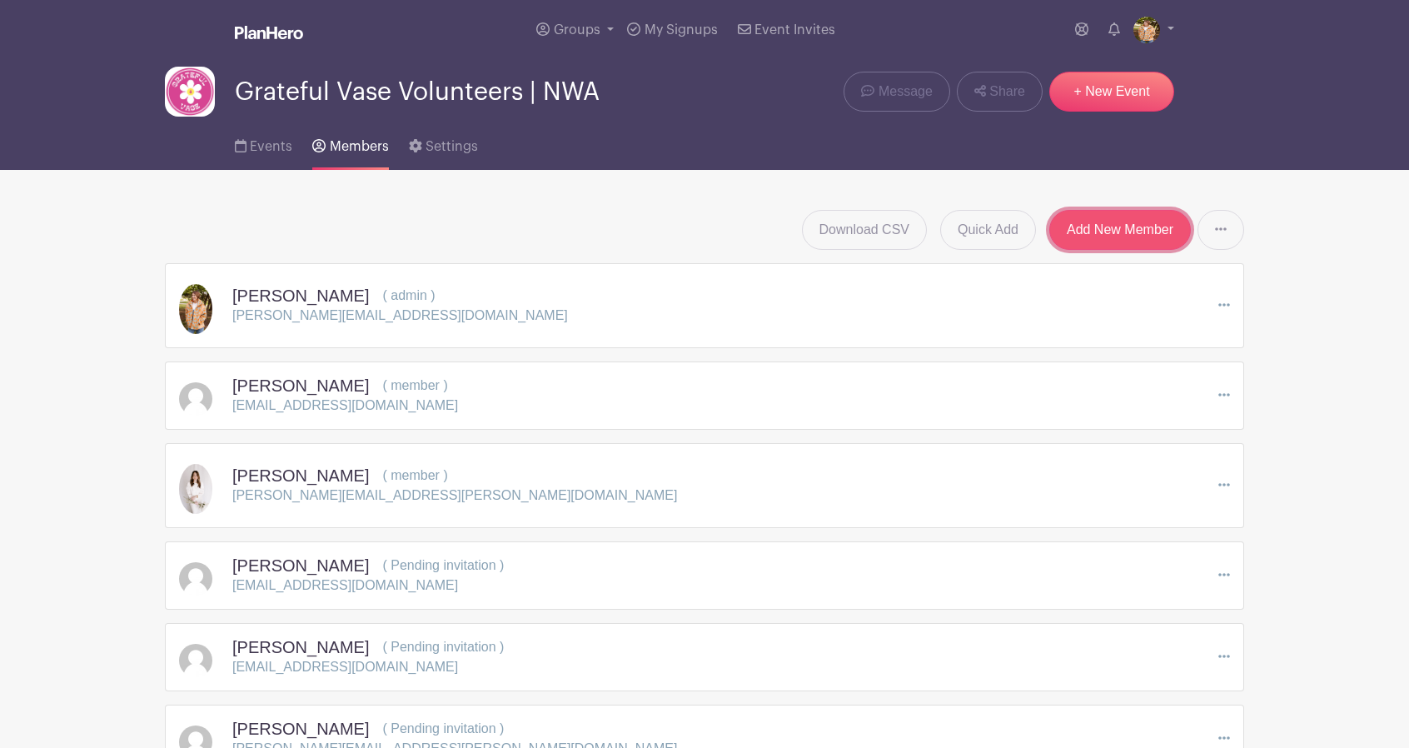
click at [1121, 232] on link "Add New Member" at bounding box center [1120, 230] width 142 height 40
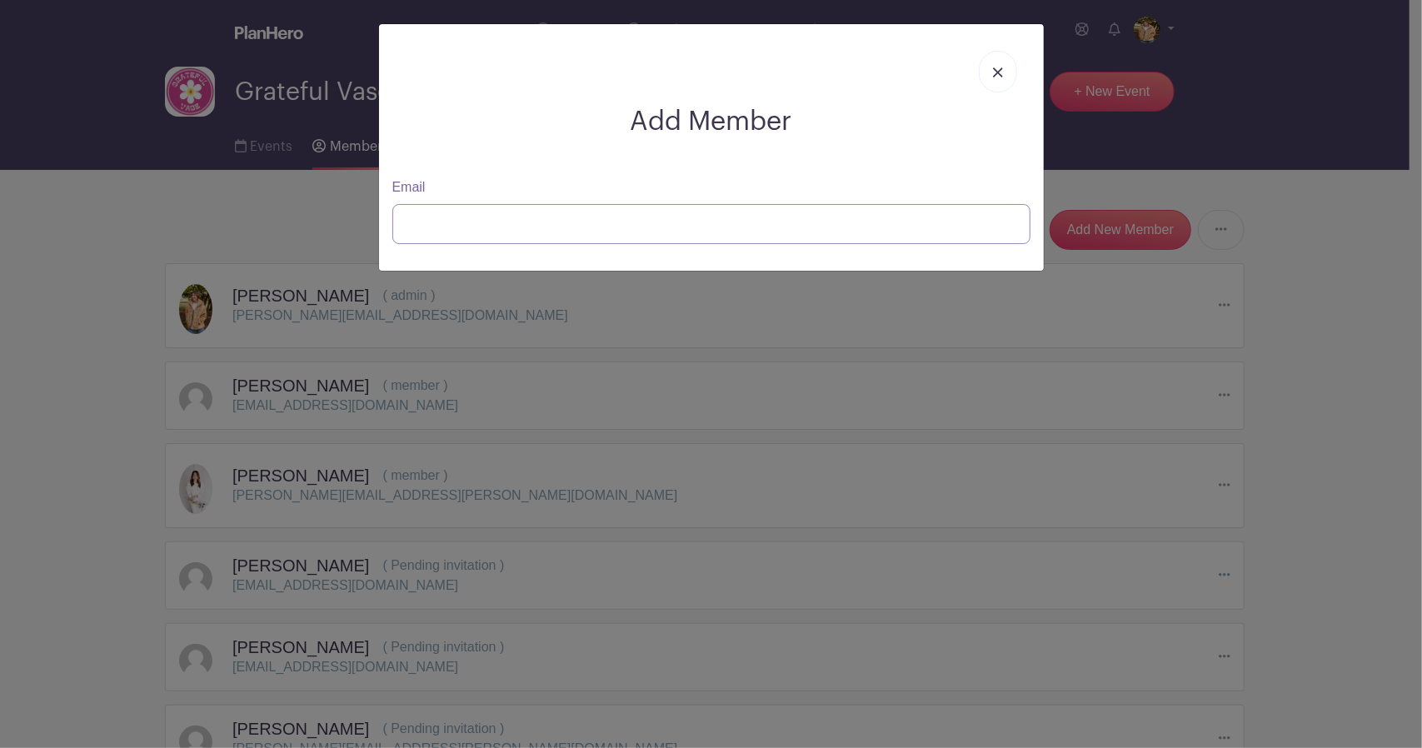
click at [566, 219] on input "Email" at bounding box center [711, 224] width 638 height 40
paste input "[EMAIL_ADDRESS][DOMAIN_NAME]"
type input "[EMAIL_ADDRESS][DOMAIN_NAME]"
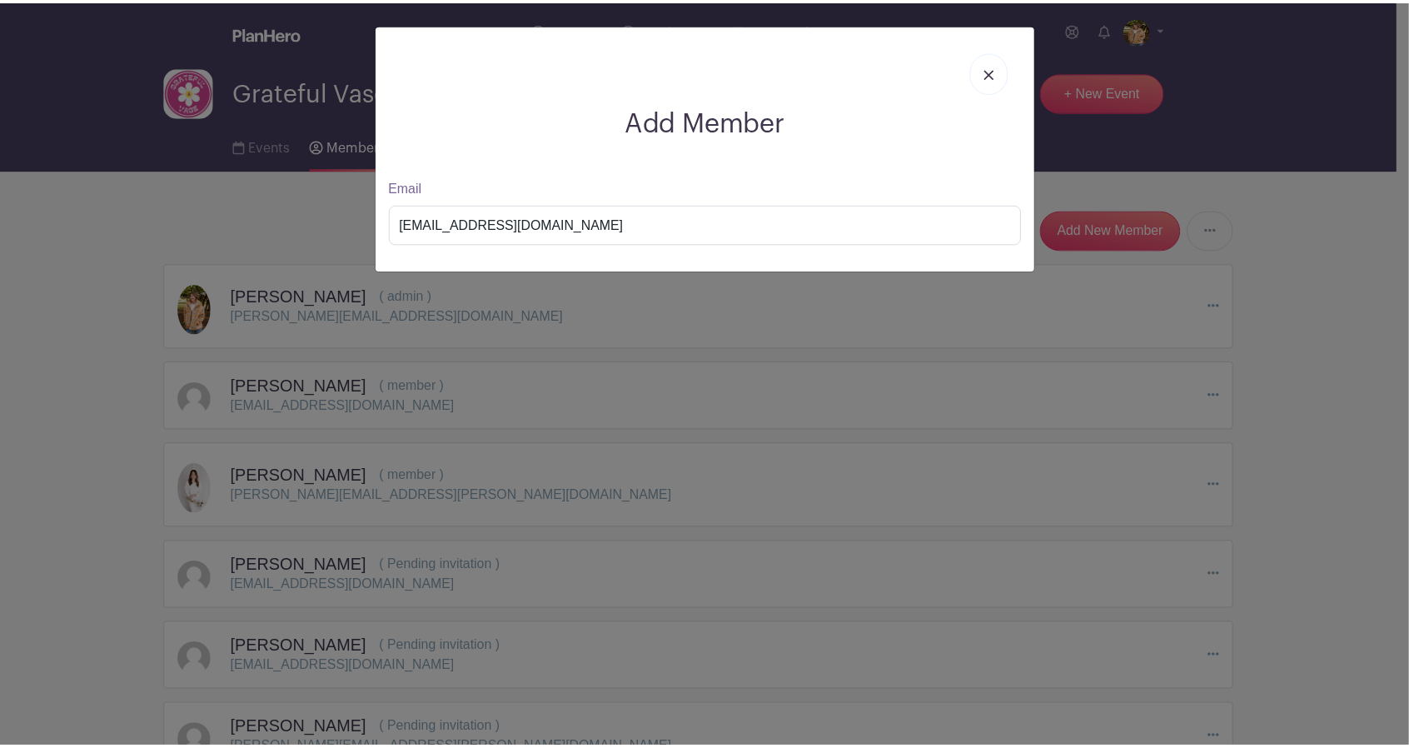
scroll to position [57, 0]
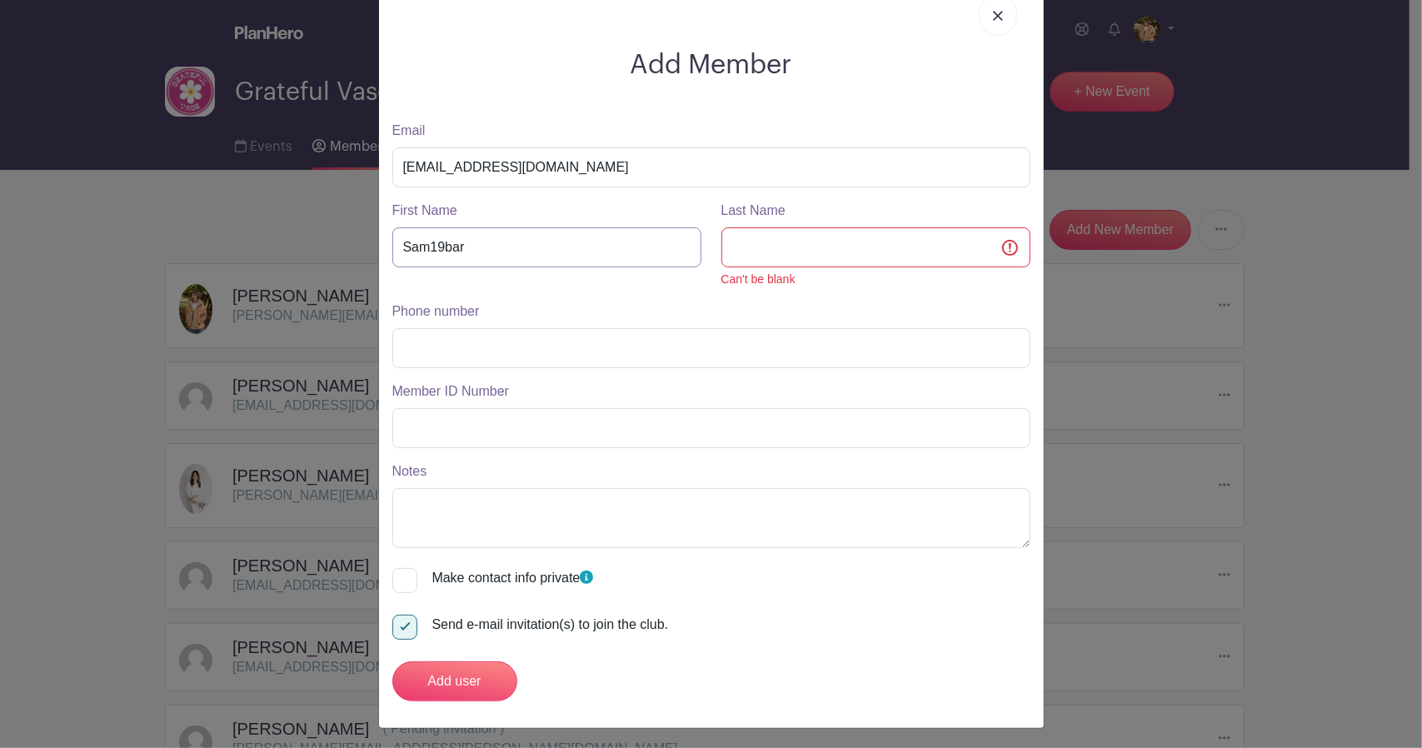
drag, startPoint x: 409, startPoint y: 243, endPoint x: 326, endPoint y: 243, distance: 82.4
click at [326, 243] on div "Add Member Email [EMAIL_ADDRESS][DOMAIN_NAME] First Name Sam19bar Last Name Can…" at bounding box center [711, 374] width 1422 height 748
type input "[PERSON_NAME]"
click at [496, 344] on input "Phone number" at bounding box center [711, 348] width 638 height 40
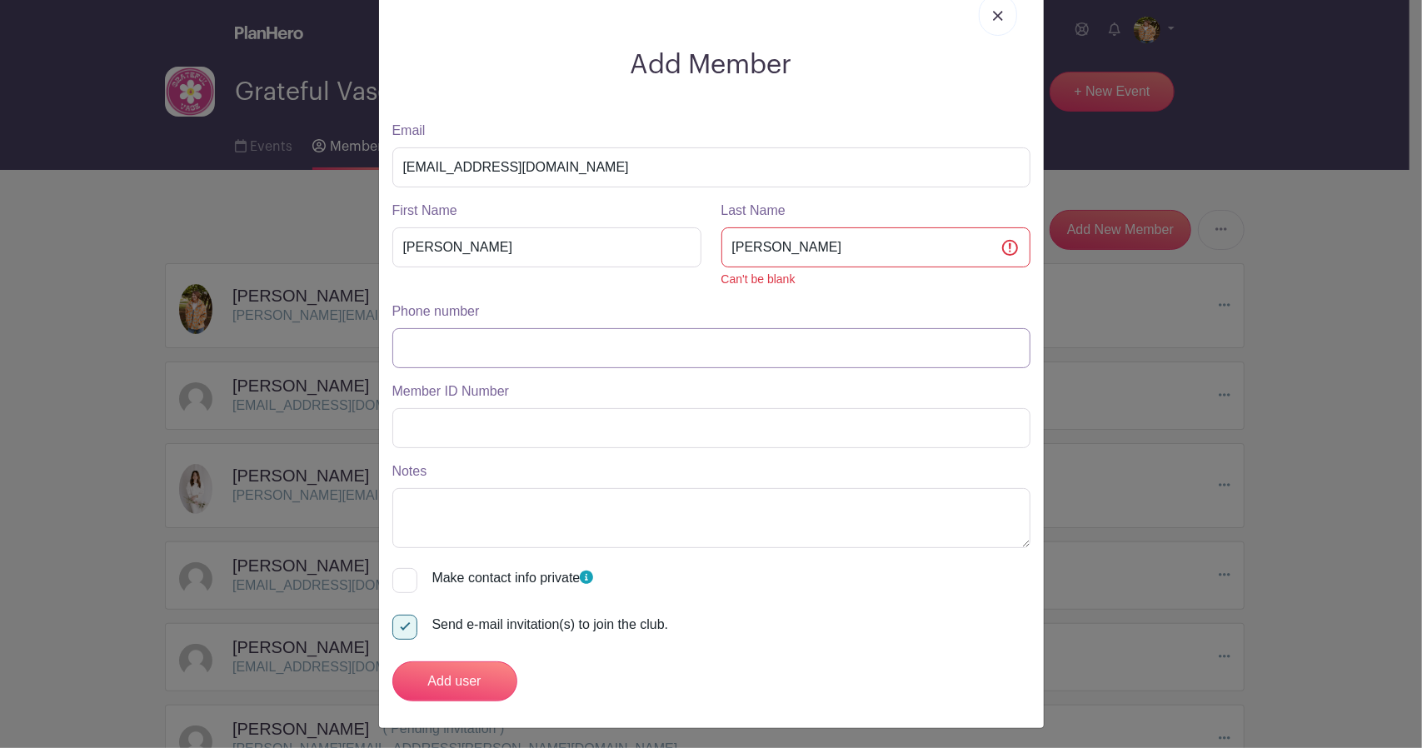
paste input "[PHONE_NUMBER]"
drag, startPoint x: 424, startPoint y: 346, endPoint x: 311, endPoint y: 333, distance: 113.2
click at [318, 333] on div "Add Member Email [EMAIL_ADDRESS][DOMAIN_NAME] First Name [PERSON_NAME] Last Nam…" at bounding box center [711, 374] width 1422 height 748
click at [426, 341] on input "972) 9995894" at bounding box center [711, 348] width 638 height 40
click at [441, 341] on input "972-9995894" at bounding box center [711, 348] width 638 height 40
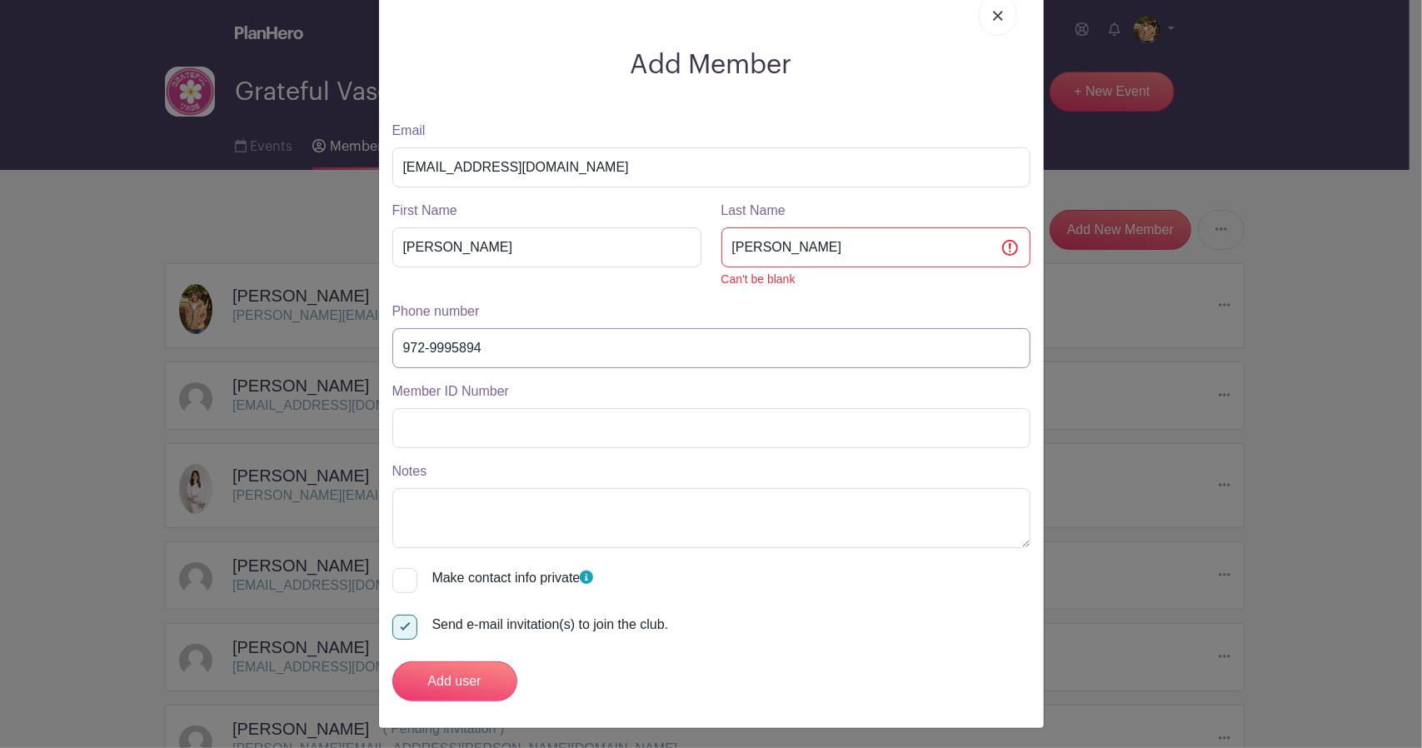
type input "[PHONE_NUMBER]"
drag, startPoint x: 492, startPoint y: 344, endPoint x: 354, endPoint y: 357, distance: 138.9
click at [354, 357] on div "Add Member Email [EMAIL_ADDRESS][DOMAIN_NAME] First Name [PERSON_NAME] Last Nam…" at bounding box center [711, 374] width 1422 height 748
click at [483, 680] on input "Add user" at bounding box center [454, 681] width 125 height 40
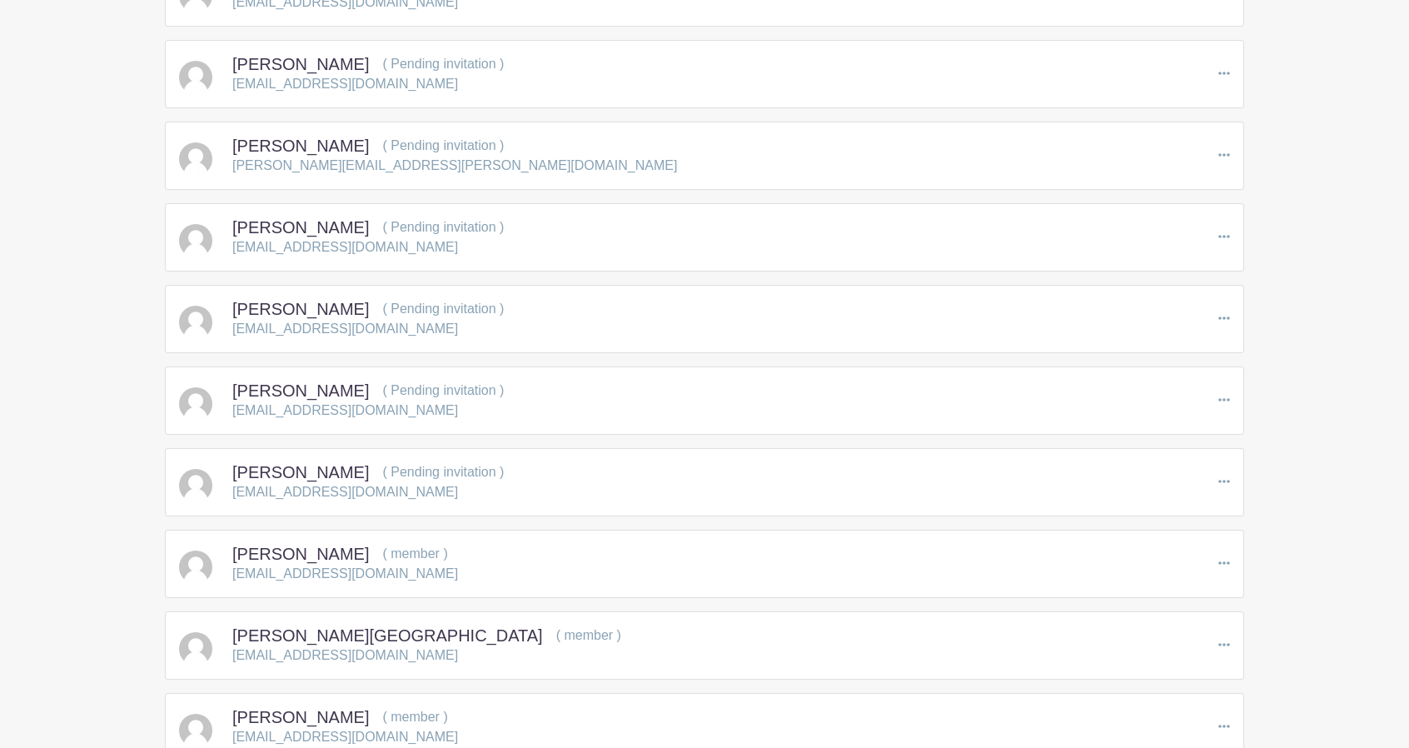
scroll to position [0, 0]
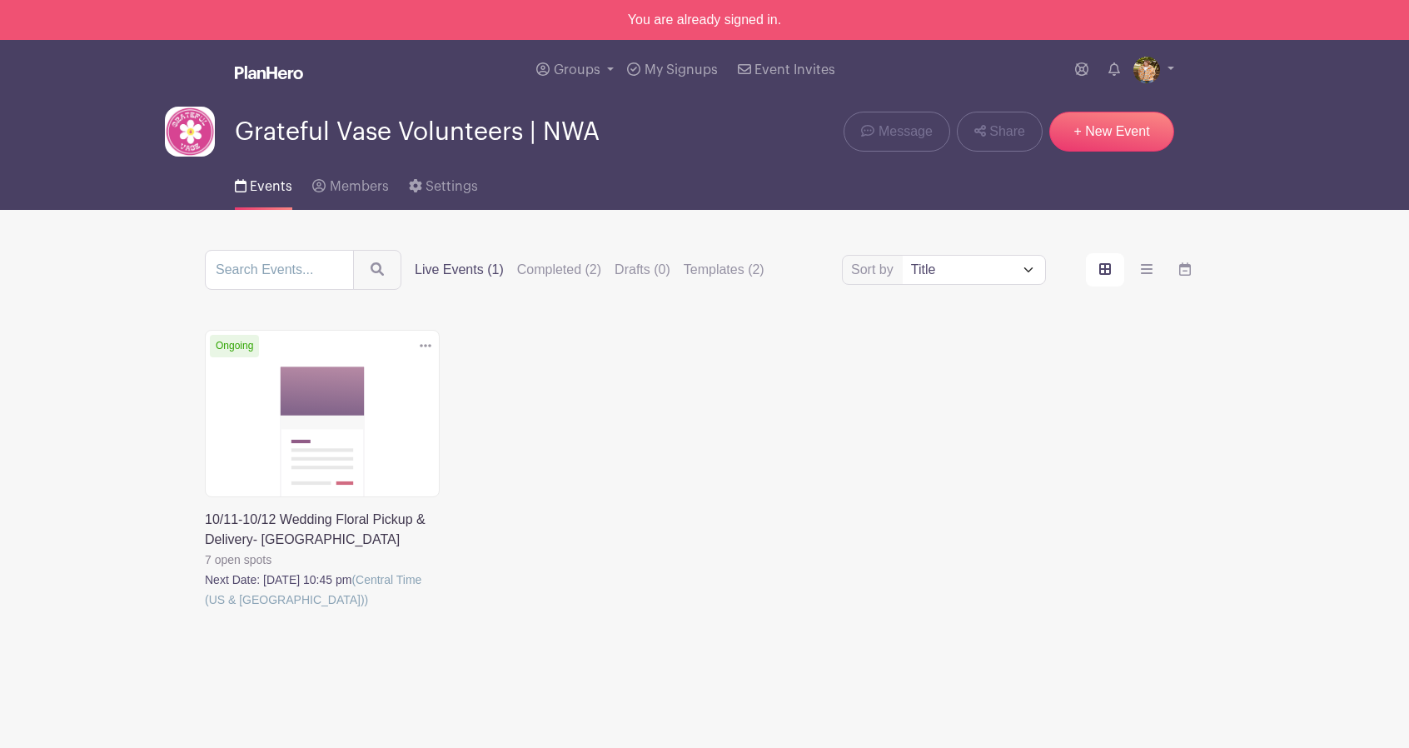
click at [205, 610] on link at bounding box center [205, 610] width 0 height 0
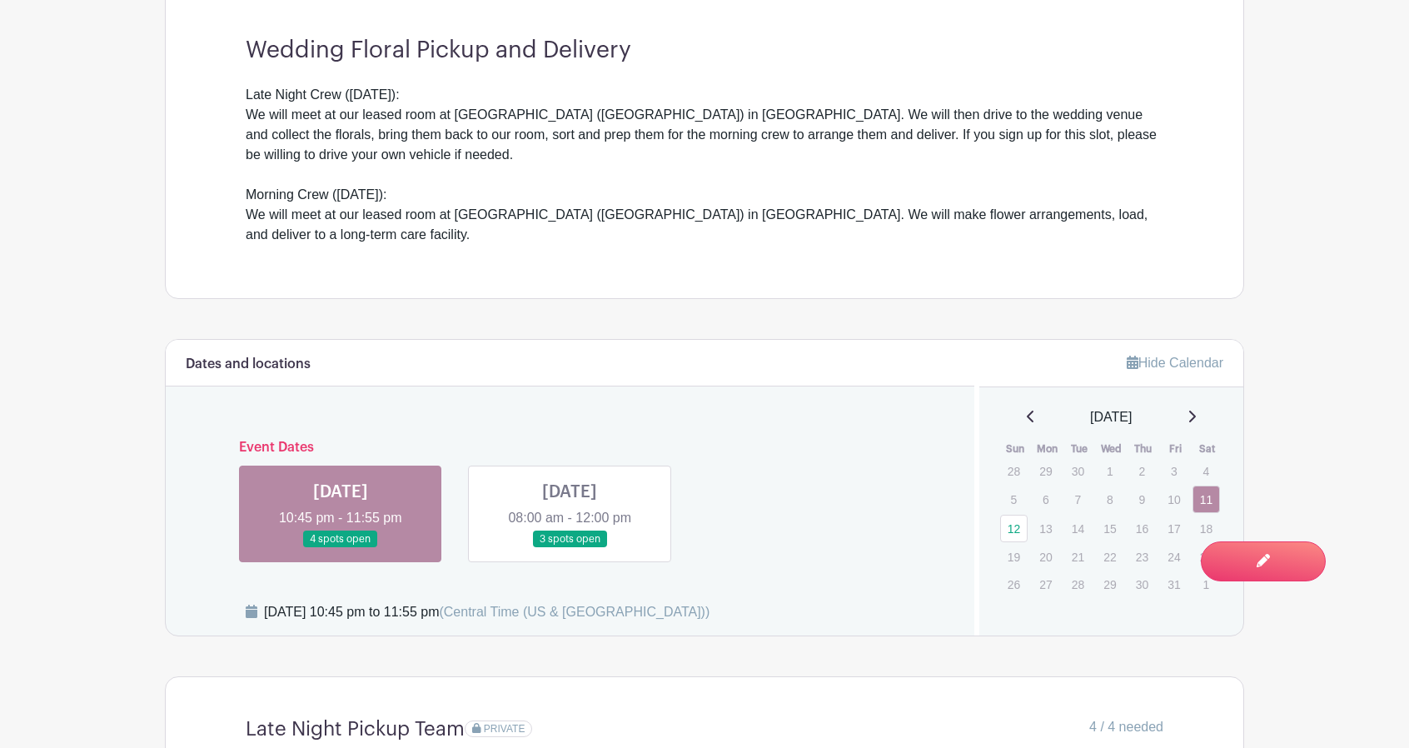
scroll to position [775, 0]
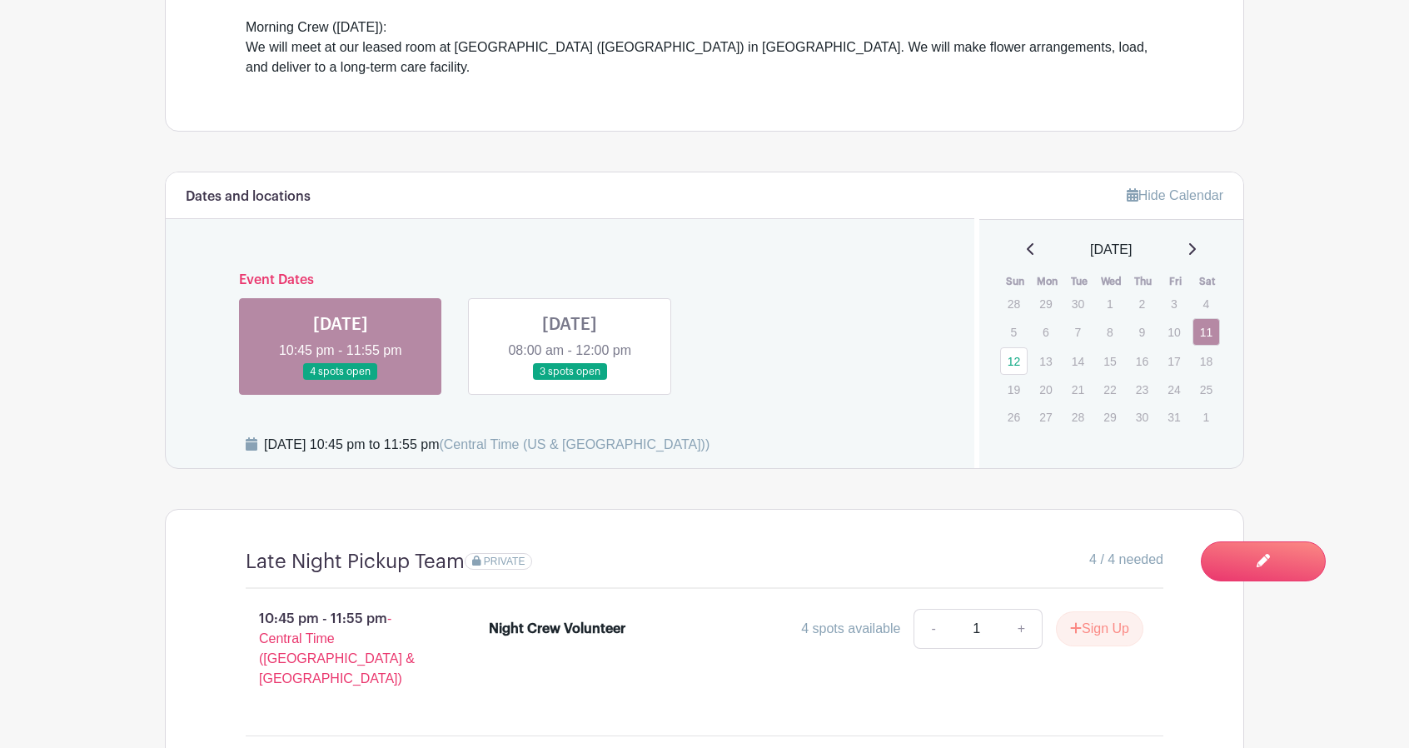
click at [570, 381] on link at bounding box center [570, 381] width 0 height 0
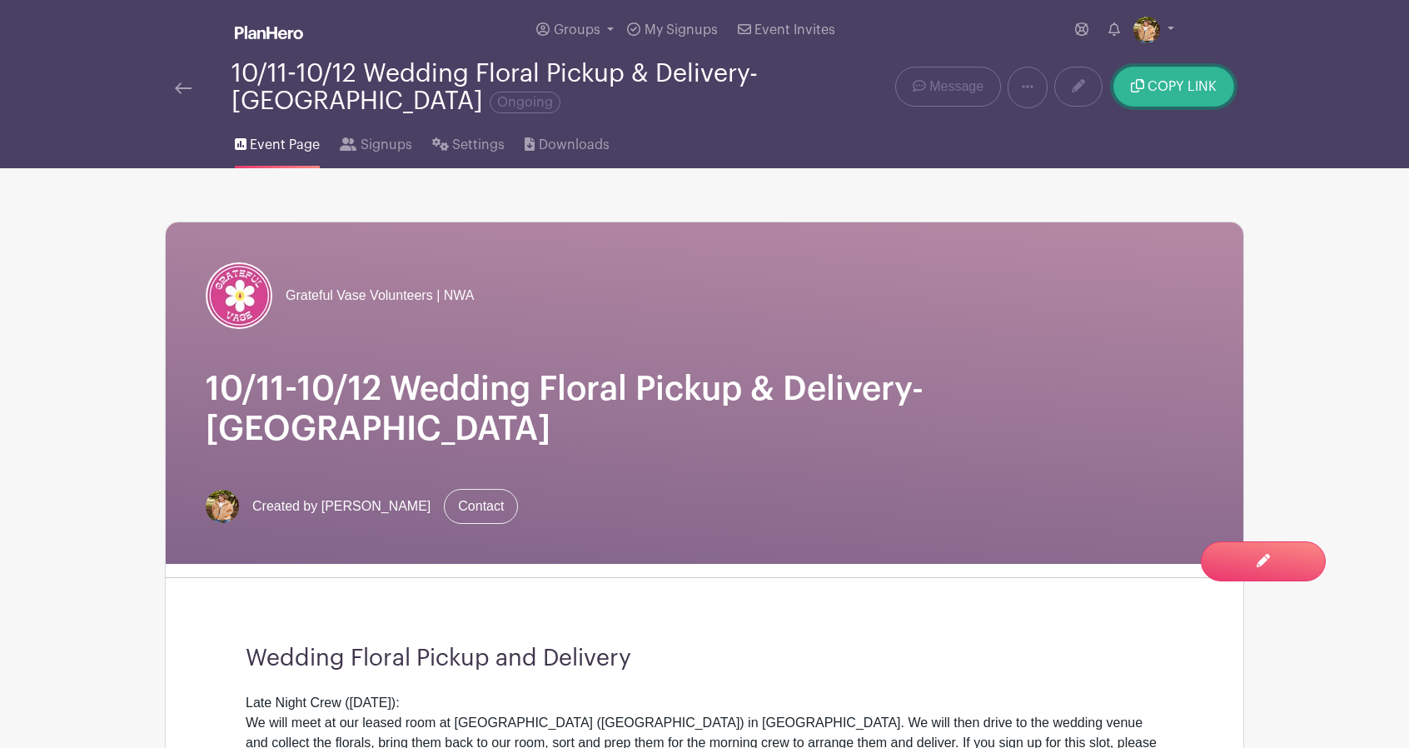
click at [1171, 94] on button "COPY LINK" at bounding box center [1173, 87] width 121 height 40
